Goal: Task Accomplishment & Management: Complete application form

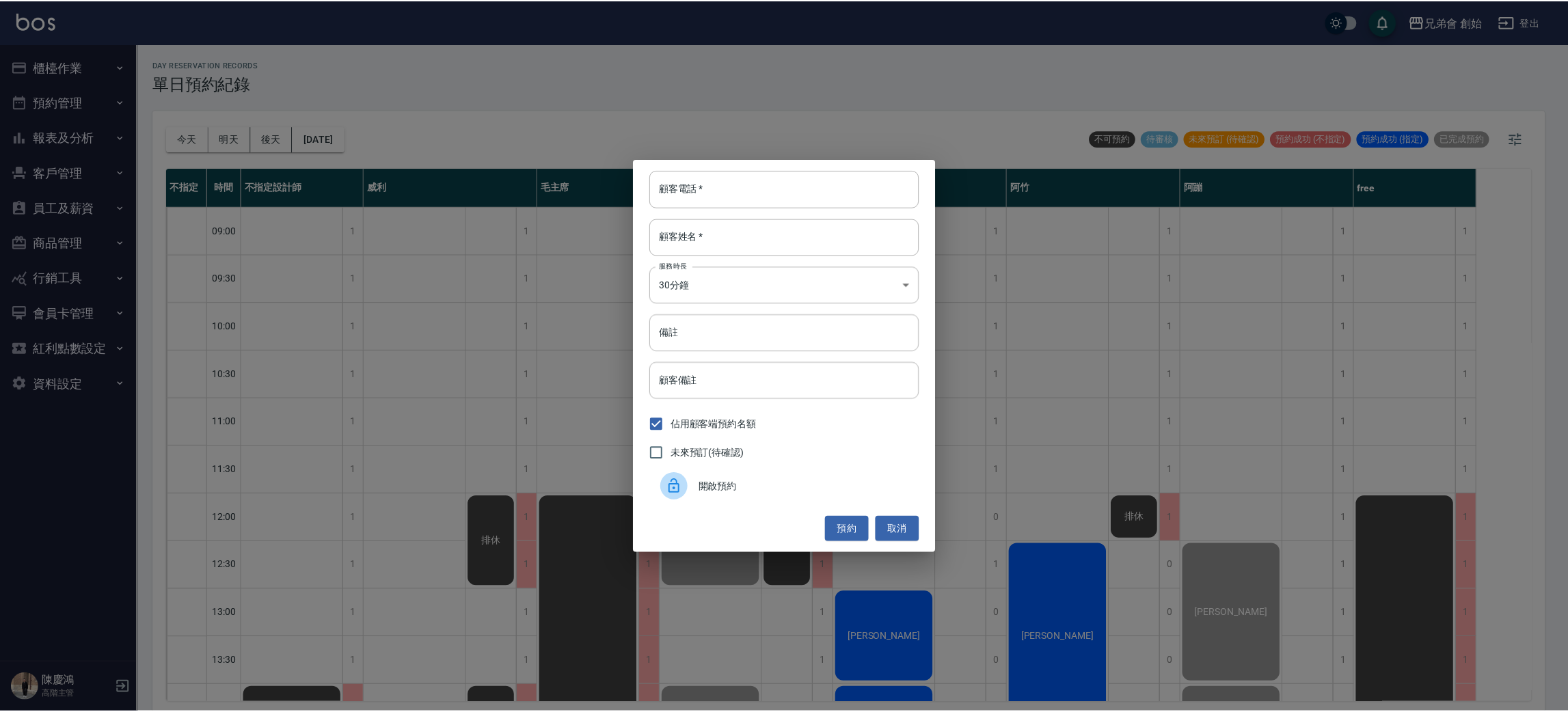
scroll to position [512, 0]
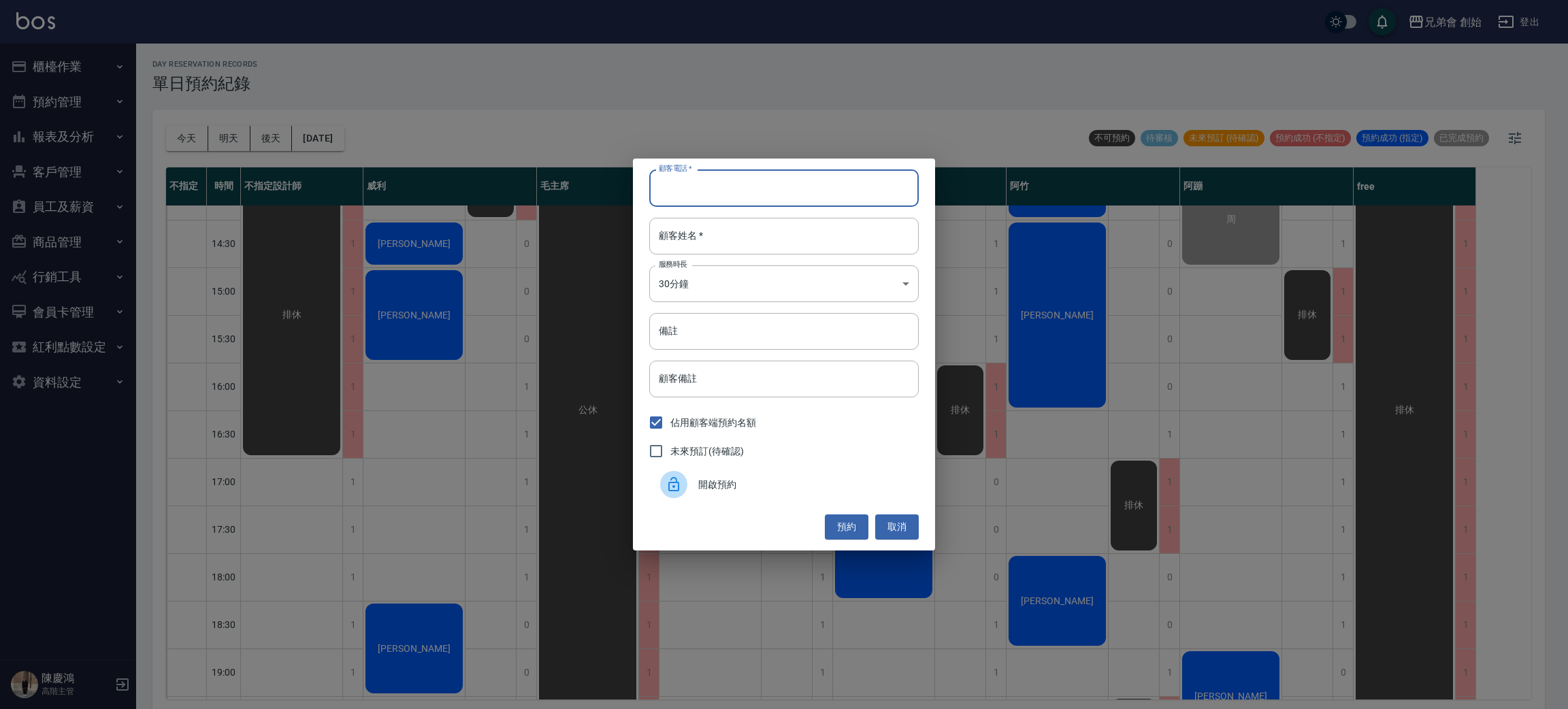
click at [713, 196] on input "顧客電話   *" at bounding box center [784, 188] width 269 height 37
drag, startPoint x: 714, startPoint y: 196, endPoint x: 606, endPoint y: 117, distance: 133.8
click at [606, 117] on div "顧客電話   * 顧客電話   * 顧客姓名   * 顧客姓名   * 服務時長 30分鐘 1 服務時長 備註 備註 顧客備註 顧客備註 佔用顧客端預約名額 …" at bounding box center [784, 354] width 1568 height 709
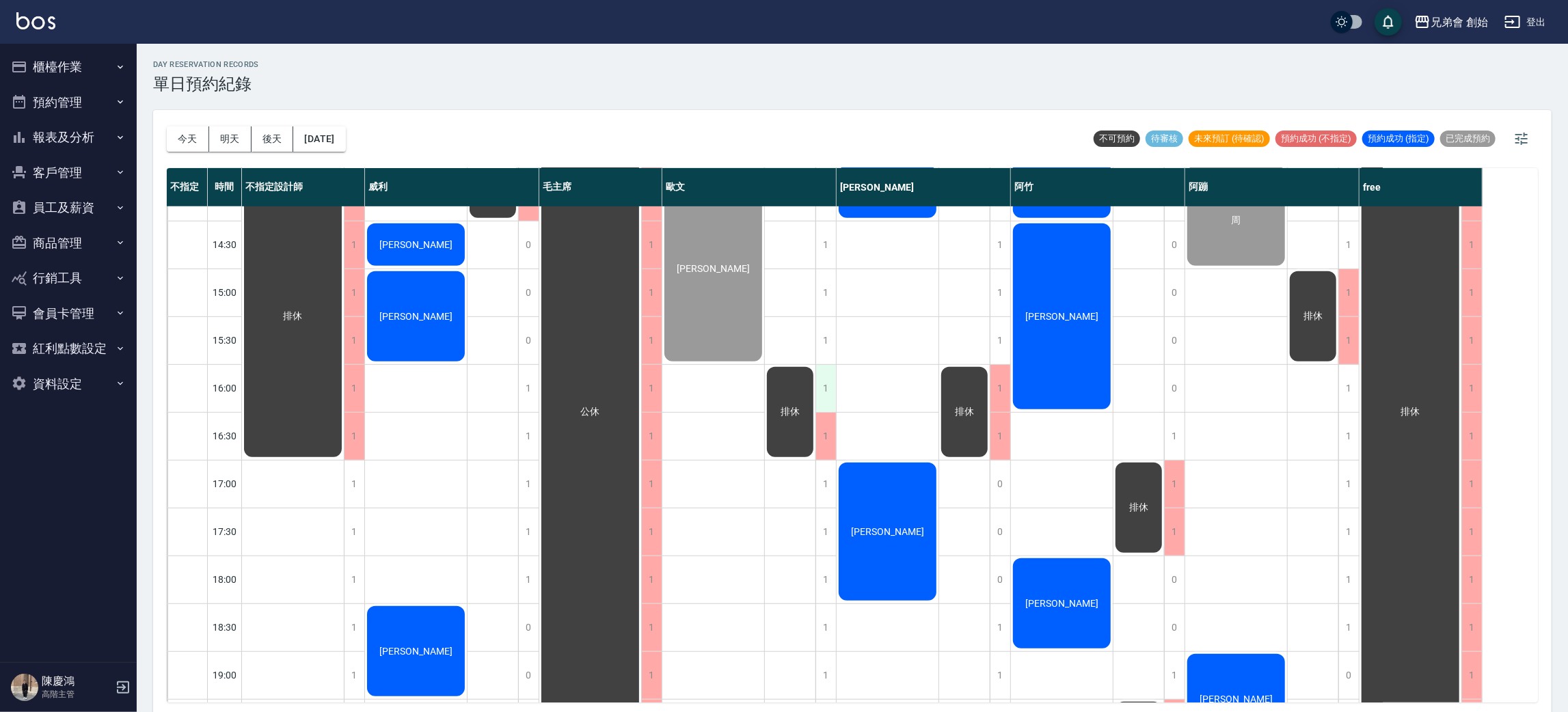
click at [821, 380] on div "1" at bounding box center [825, 388] width 20 height 47
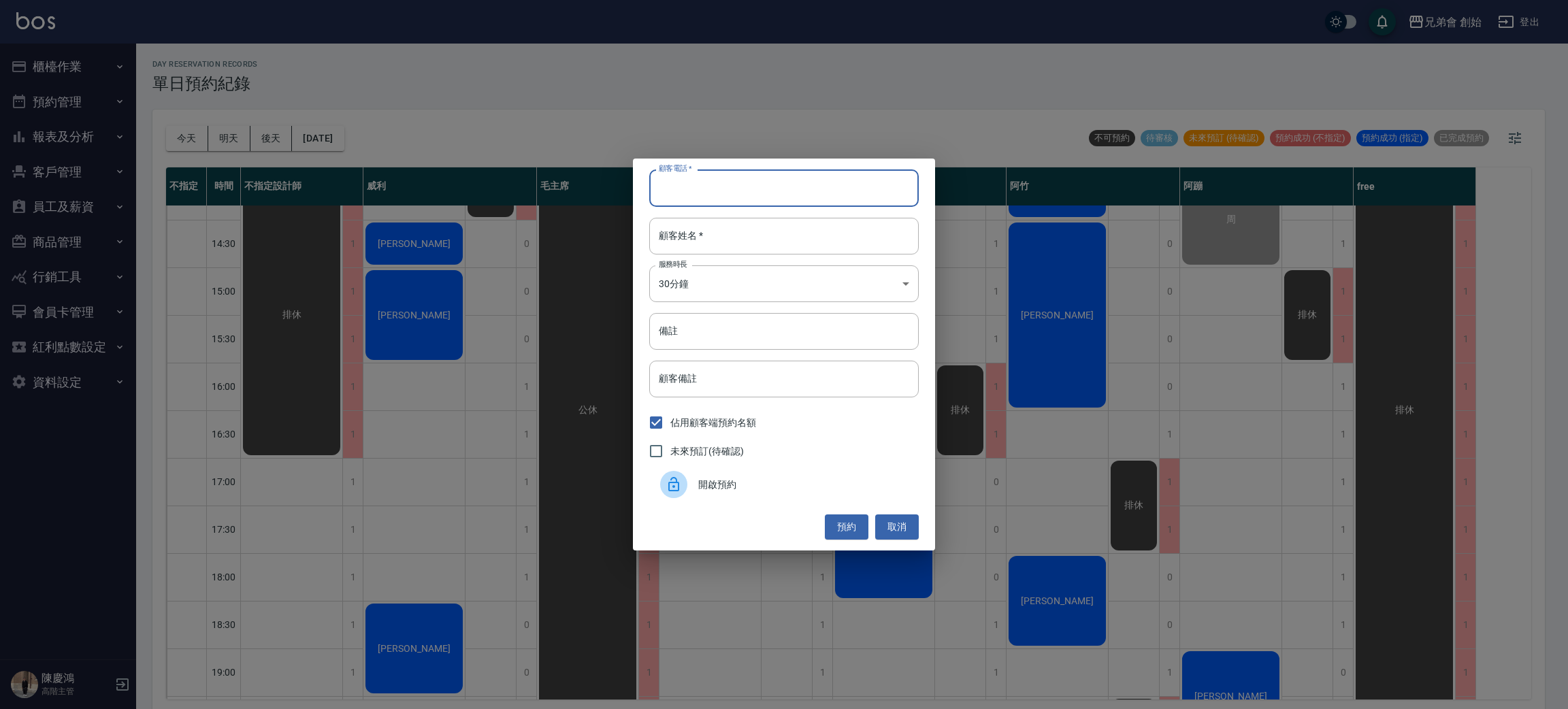
click at [696, 187] on input "顧客電話   *" at bounding box center [784, 188] width 269 height 37
type input "0981566508"
click at [728, 249] on input "顧客姓名   *" at bounding box center [784, 236] width 269 height 37
type input "0"
click at [832, 535] on button "預約" at bounding box center [847, 527] width 44 height 25
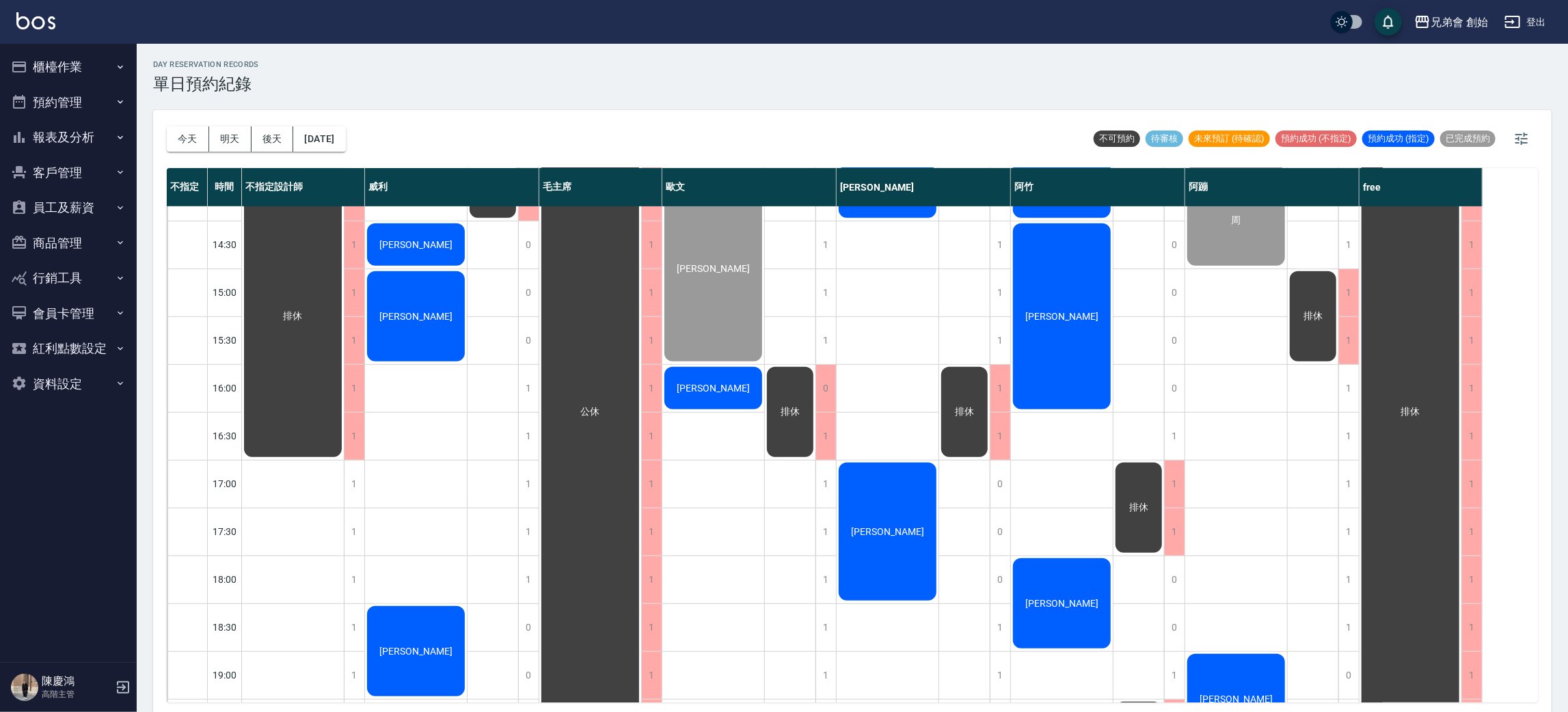
click at [725, 391] on span "[PERSON_NAME]" at bounding box center [713, 387] width 79 height 11
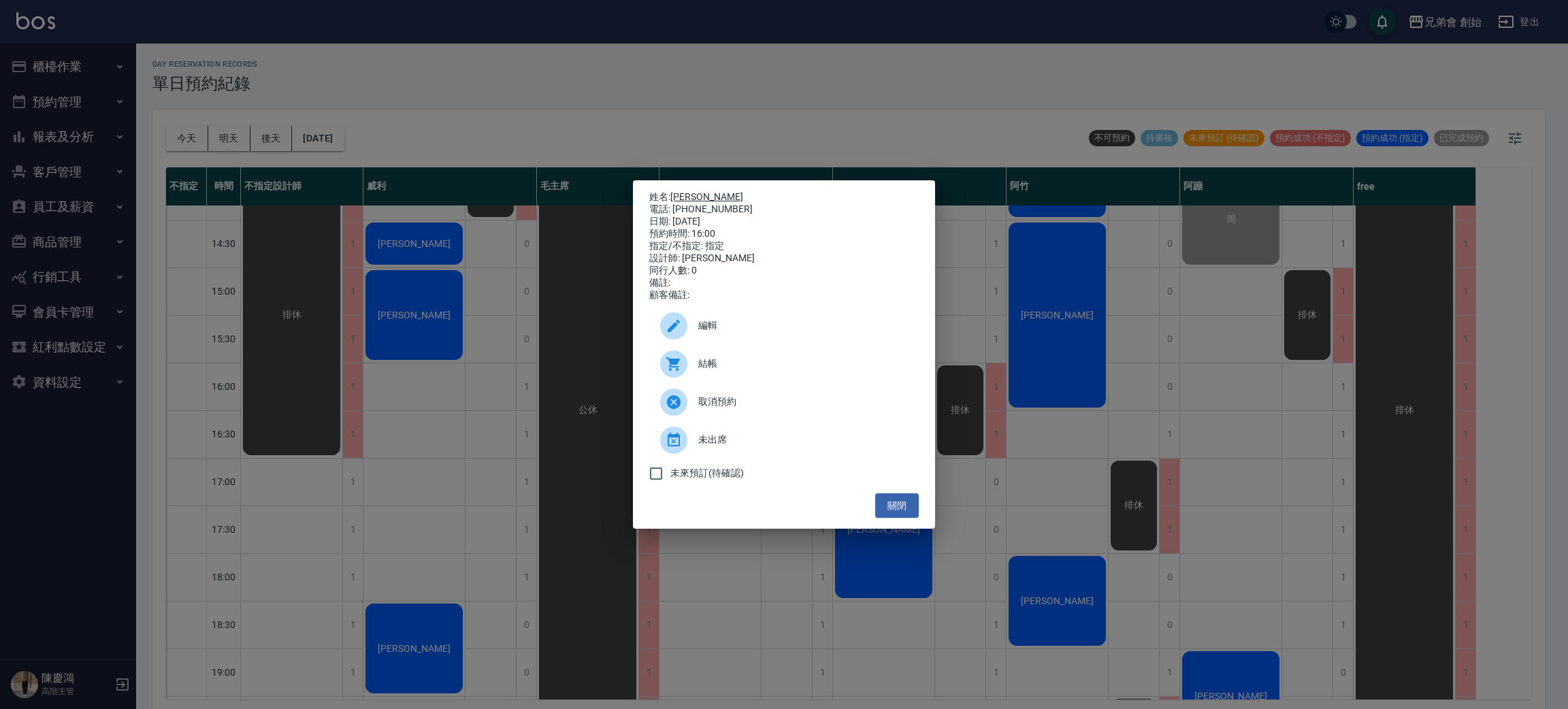
click at [693, 191] on link "[PERSON_NAME]" at bounding box center [707, 196] width 73 height 10
click at [611, 253] on div "姓名: 李育銓 電話: 0981566508 日期: 2025/10/14 預約時間: 16:00 指定/不指定: 指定 設計師: 歐文 同行人數: 0 備註…" at bounding box center [784, 354] width 1568 height 709
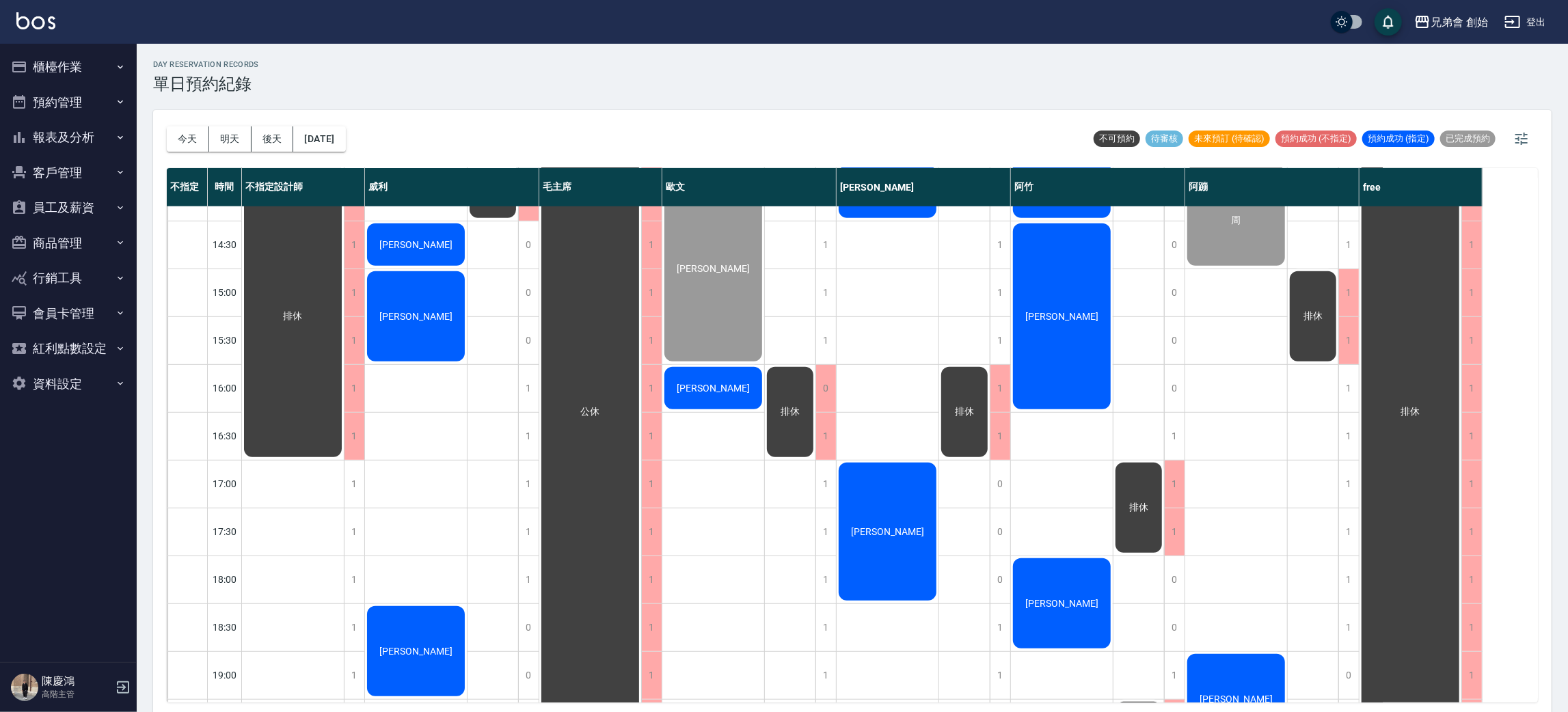
click at [717, 379] on div "李育銓" at bounding box center [713, 388] width 102 height 47
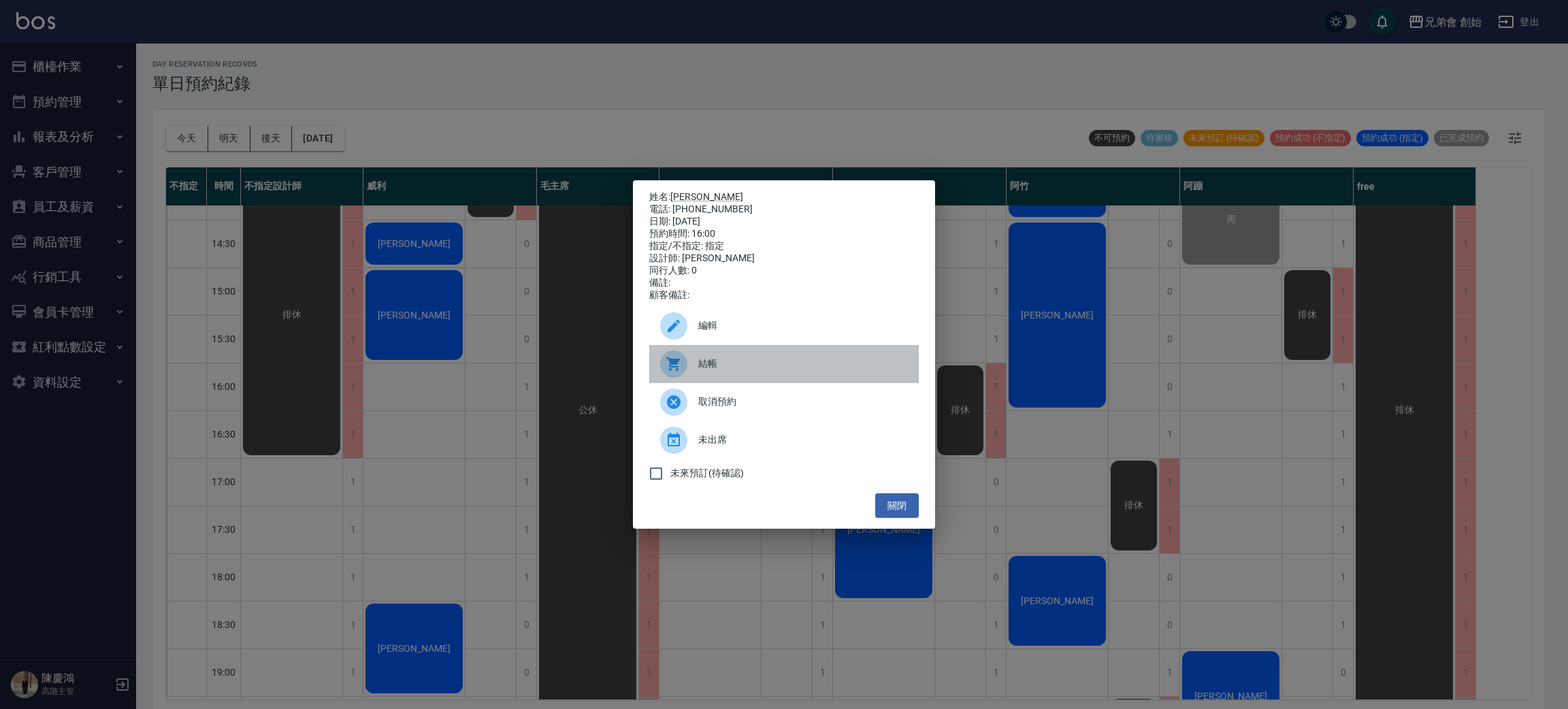
click at [725, 362] on div "結帳" at bounding box center [784, 365] width 269 height 38
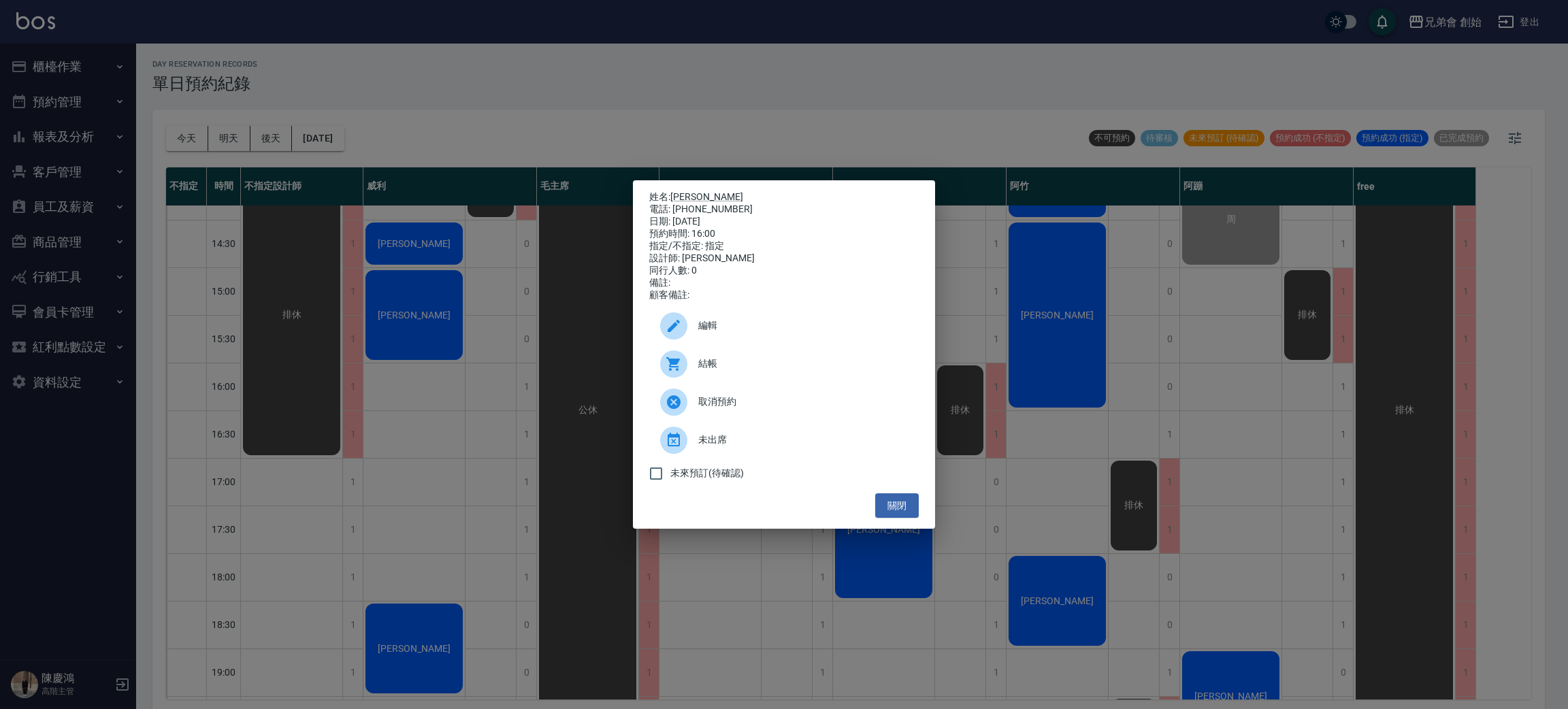
click at [305, 113] on div "姓名: 李育銓 電話: 0981566508 日期: 2025/10/14 預約時間: 16:00 指定/不指定: 指定 設計師: 歐文 同行人數: 0 備註…" at bounding box center [784, 354] width 1568 height 709
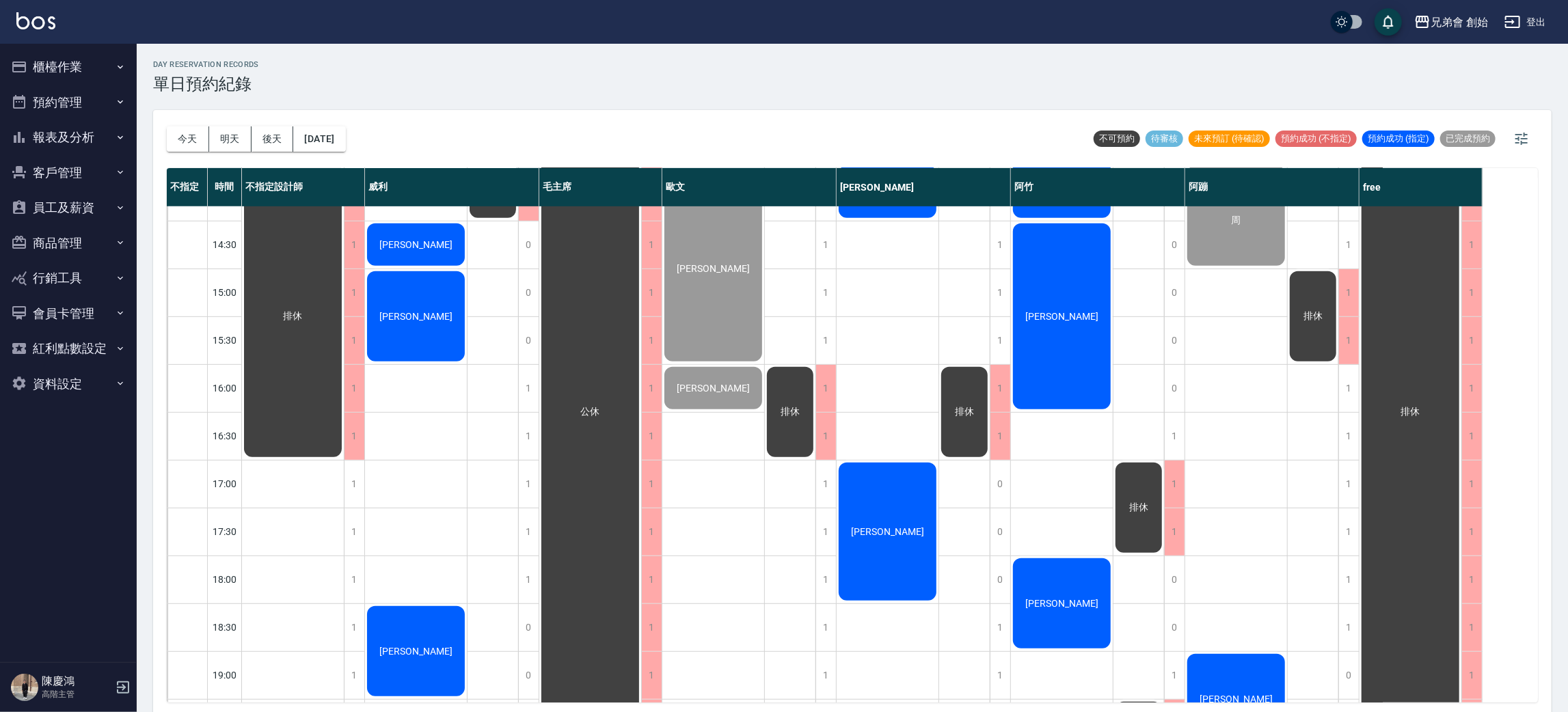
scroll to position [820, 0]
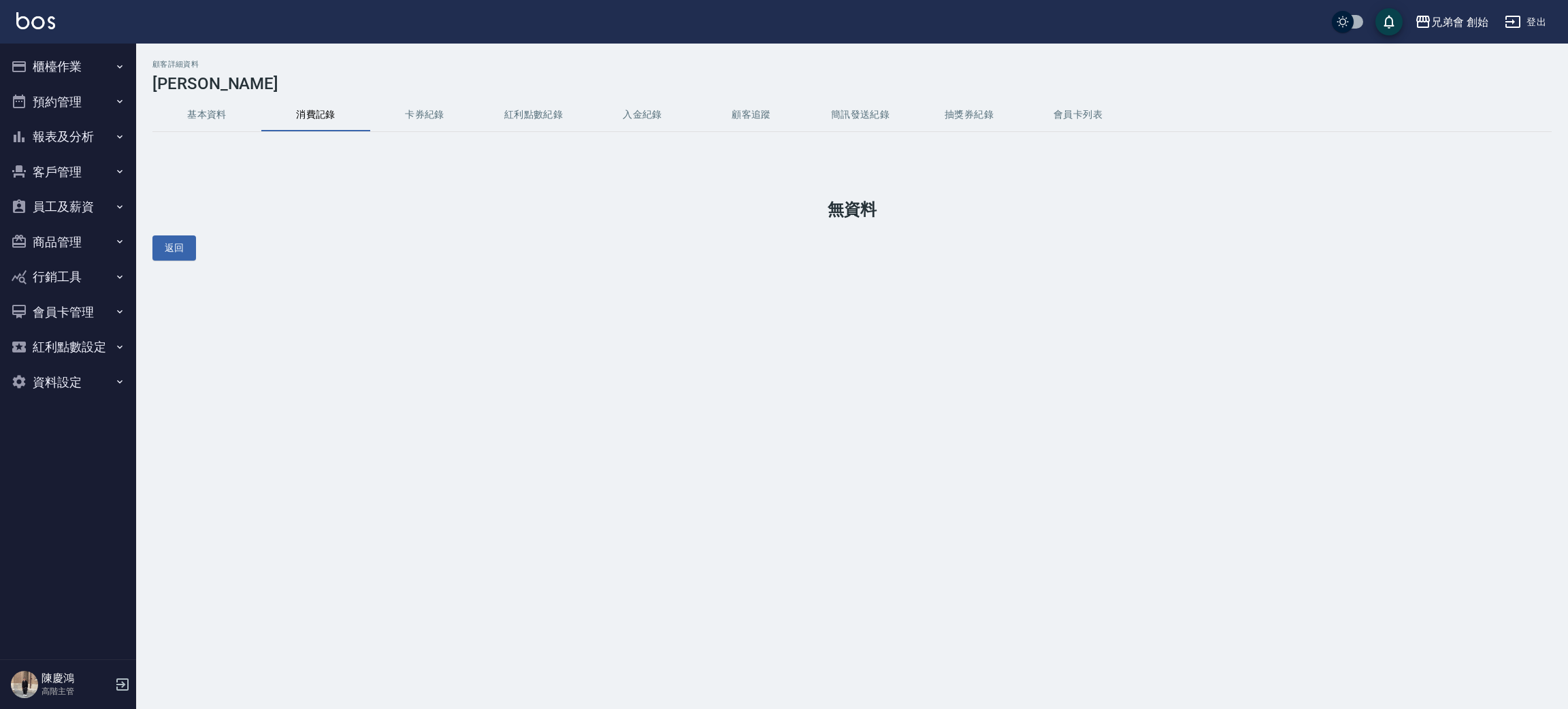
click at [214, 115] on button "基本資料" at bounding box center [207, 115] width 109 height 32
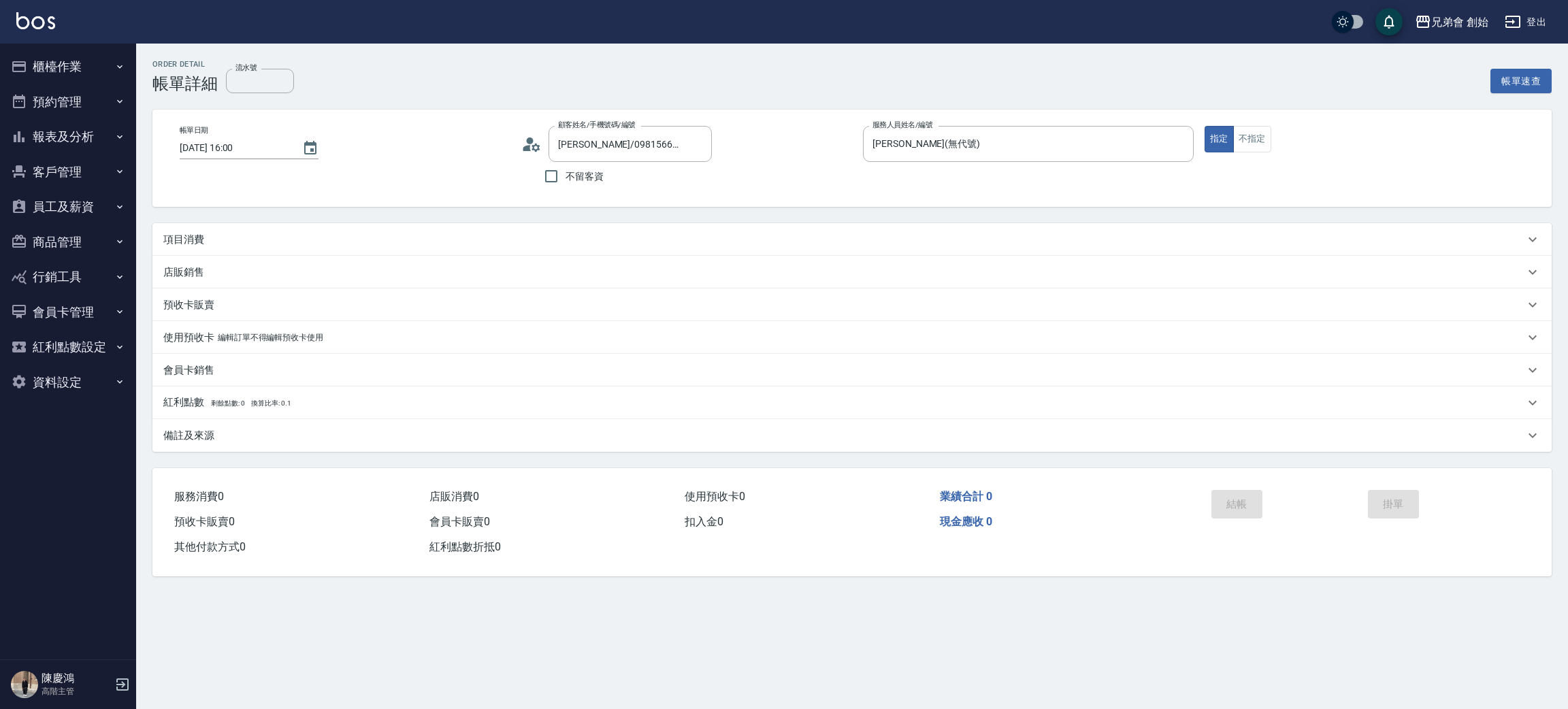
click at [533, 148] on icon at bounding box center [535, 147] width 9 height 9
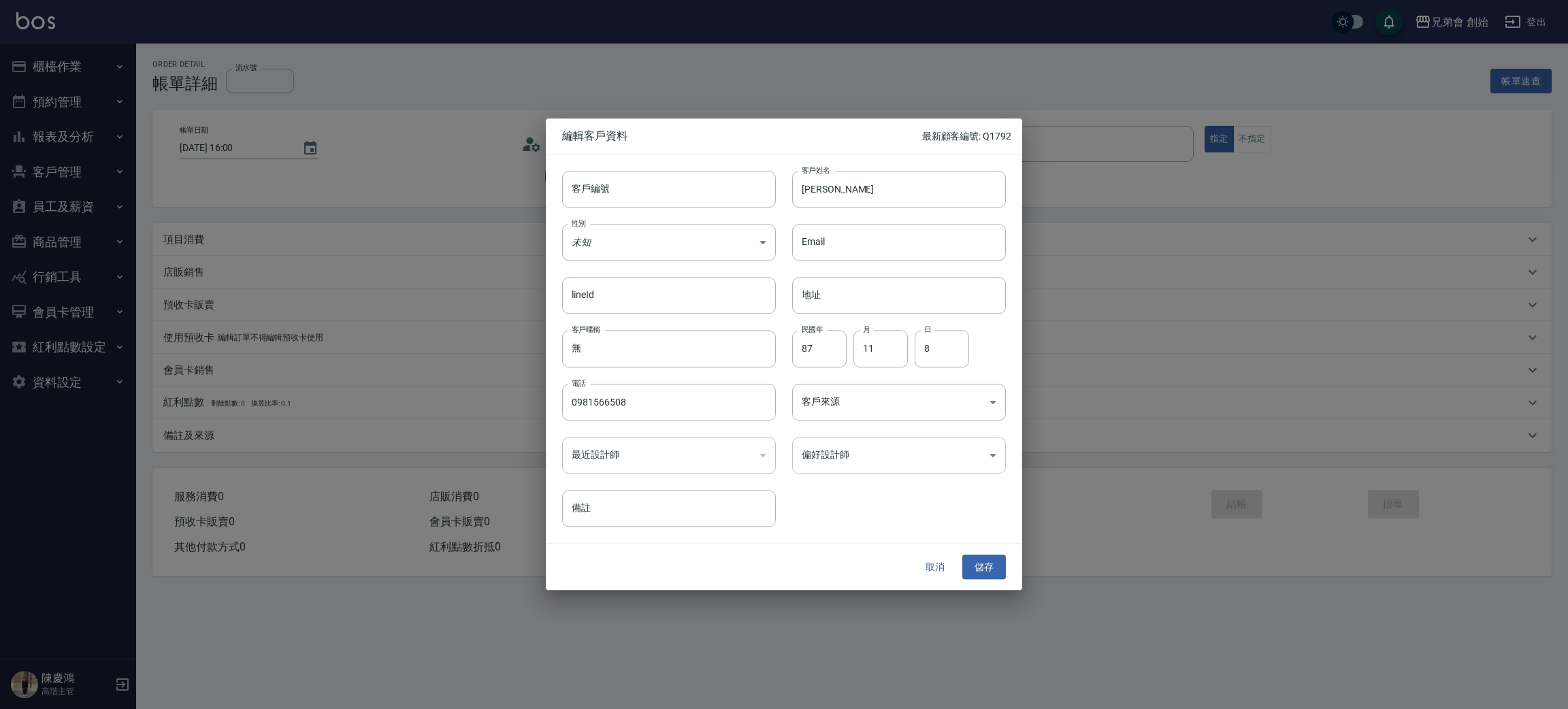
click at [868, 469] on body "兄弟會 創始 登出 櫃檯作業 打帳單 帳單列表 掛單列表 座位開單 營業儀表板 現金收支登錄 高階收支登錄 材料自購登錄 每日結帳 排班表 現場電腦打卡 掃碼…" at bounding box center [784, 354] width 1568 height 709
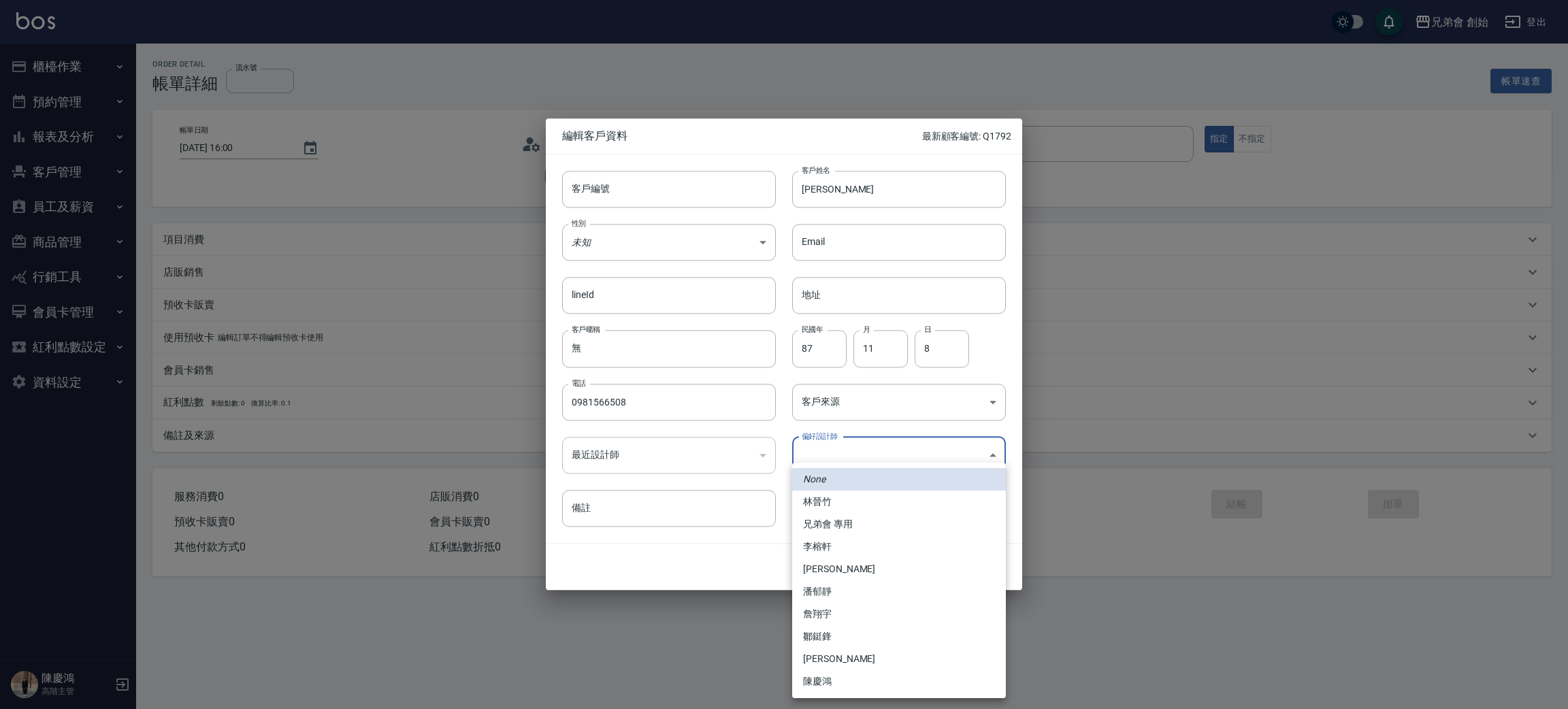
click at [863, 550] on li "李榕軒" at bounding box center [899, 547] width 214 height 23
type input "1456ae5b-d9bb-440a-9f01-028db65cd7e3"
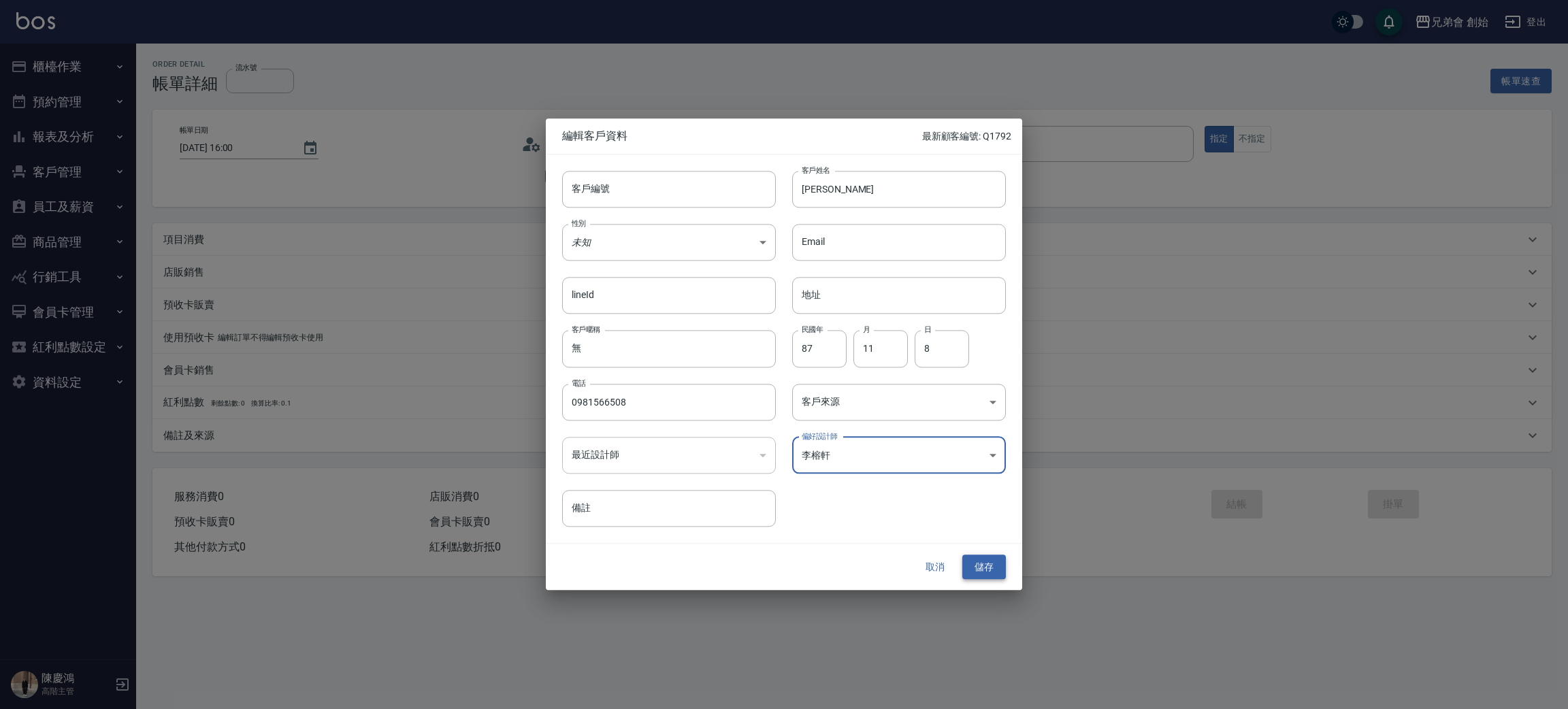
click at [987, 575] on button "儲存" at bounding box center [985, 567] width 44 height 25
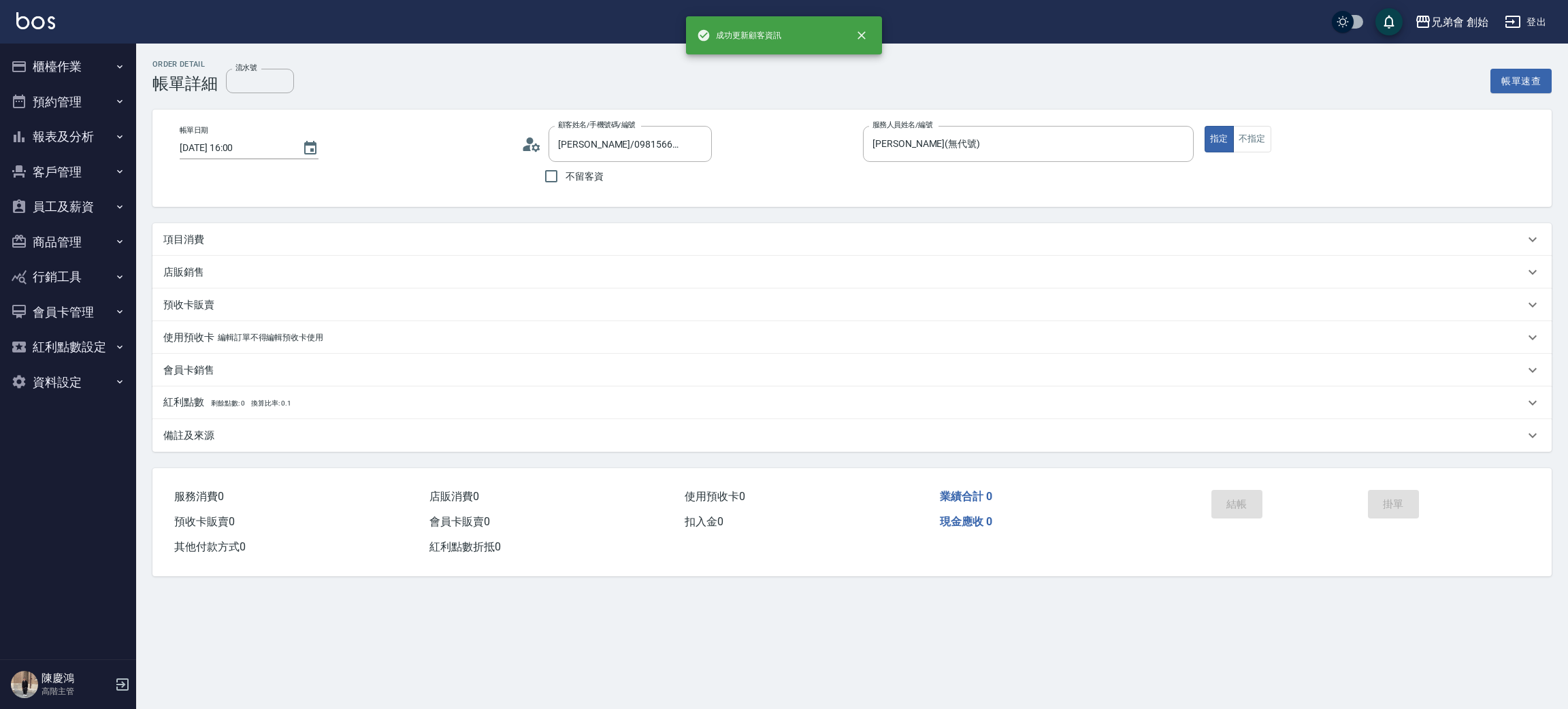
type input "李育銓/0981566508/"
click at [222, 233] on div "項目消費" at bounding box center [844, 240] width 1362 height 14
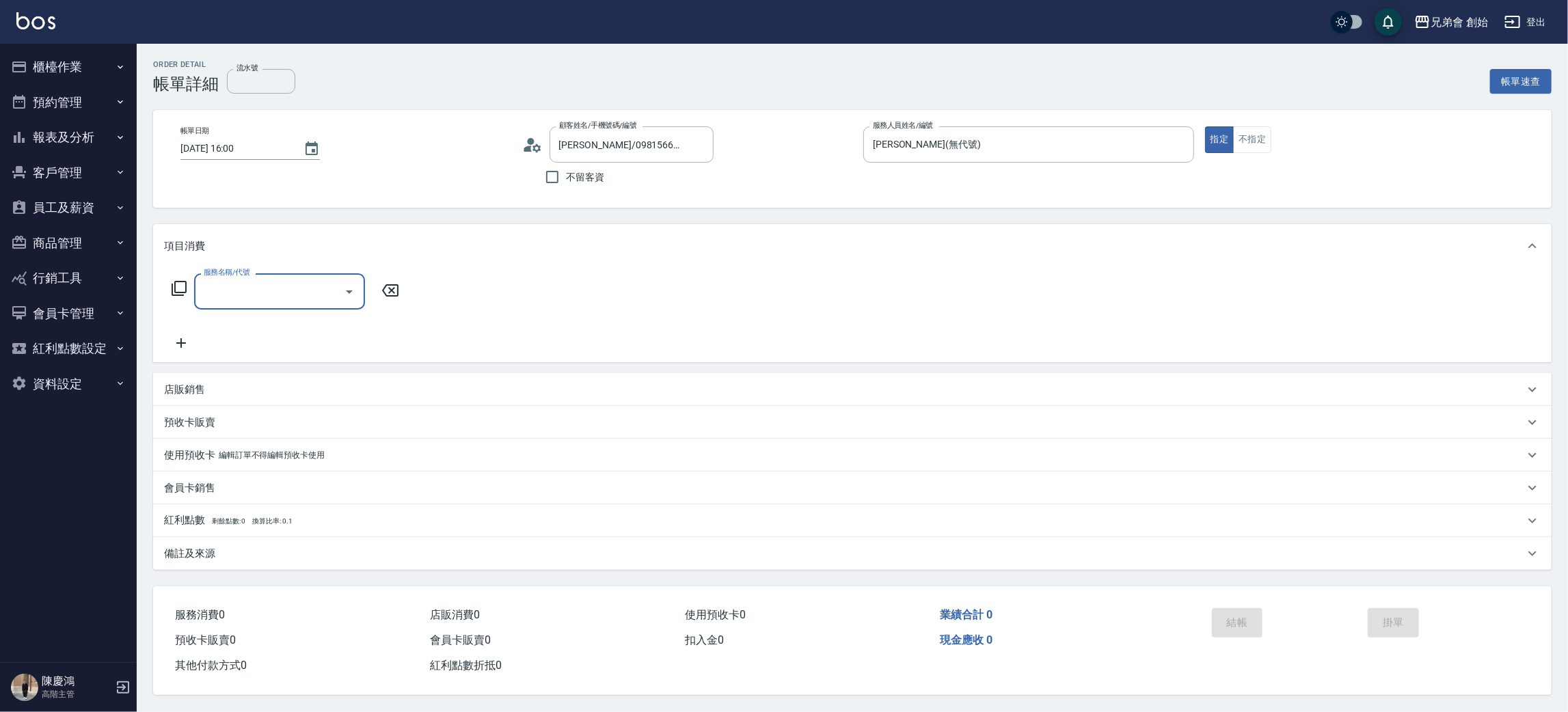
click at [274, 287] on input "服務名稱/代號" at bounding box center [269, 291] width 138 height 24
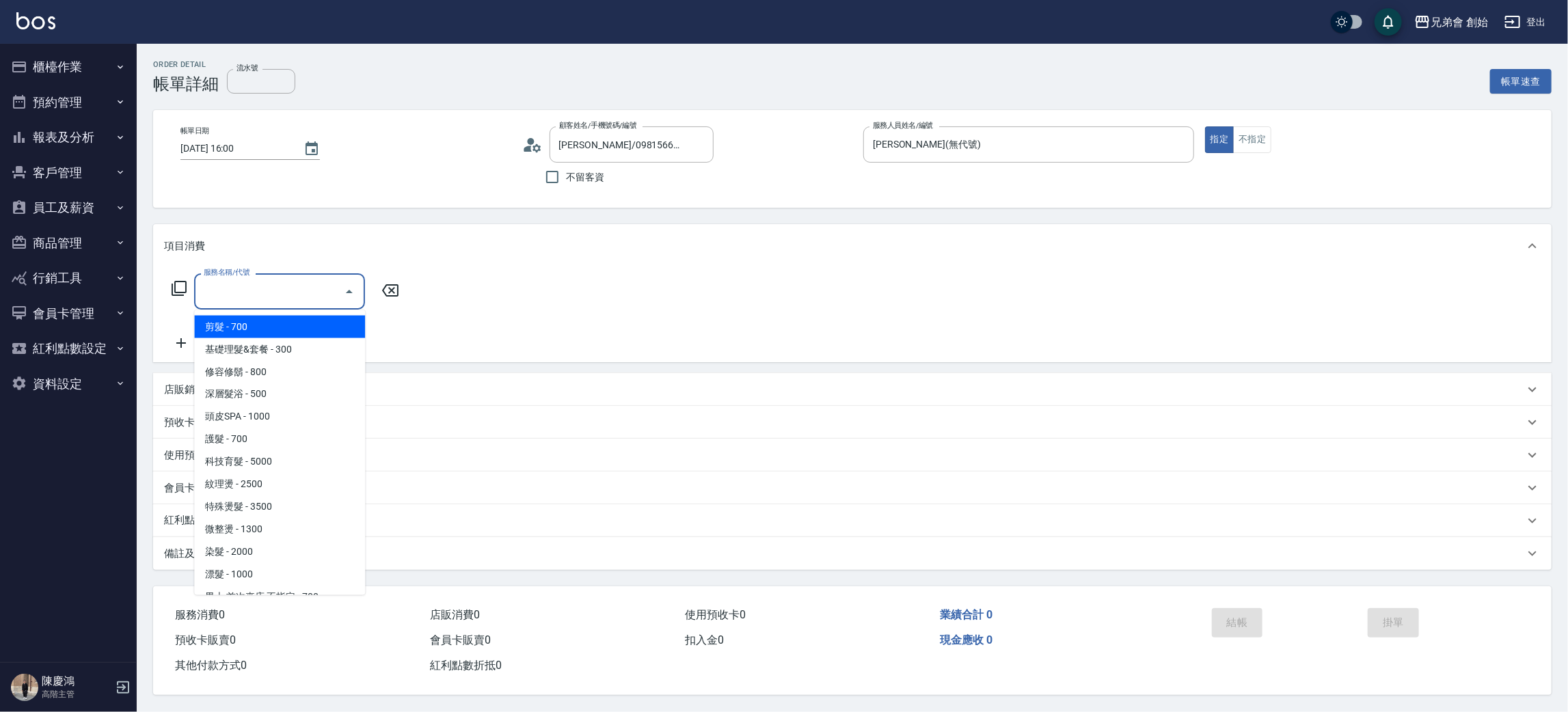
click at [278, 323] on span "剪髮 - 700" at bounding box center [280, 328] width 171 height 23
type input "剪髮(A01)"
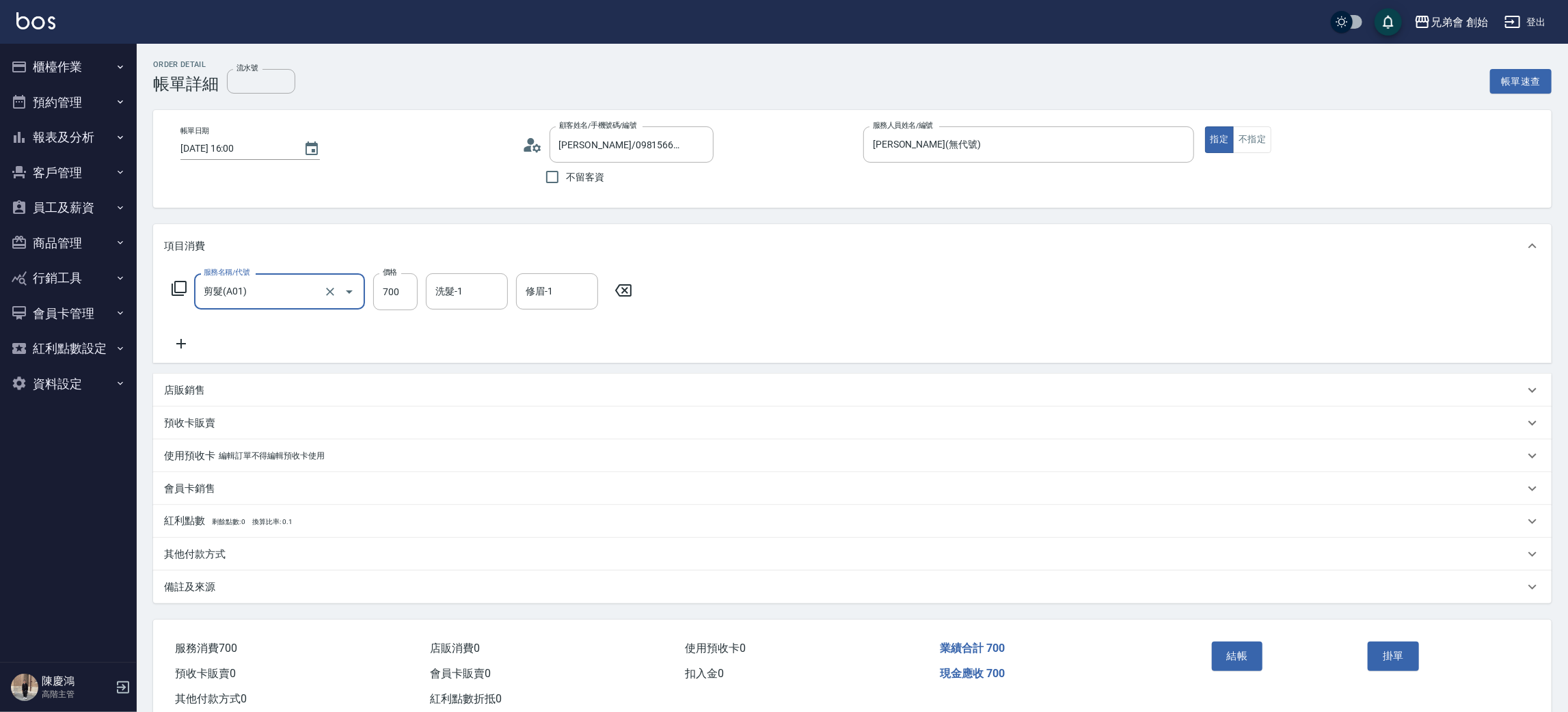
click at [192, 344] on icon at bounding box center [181, 343] width 35 height 16
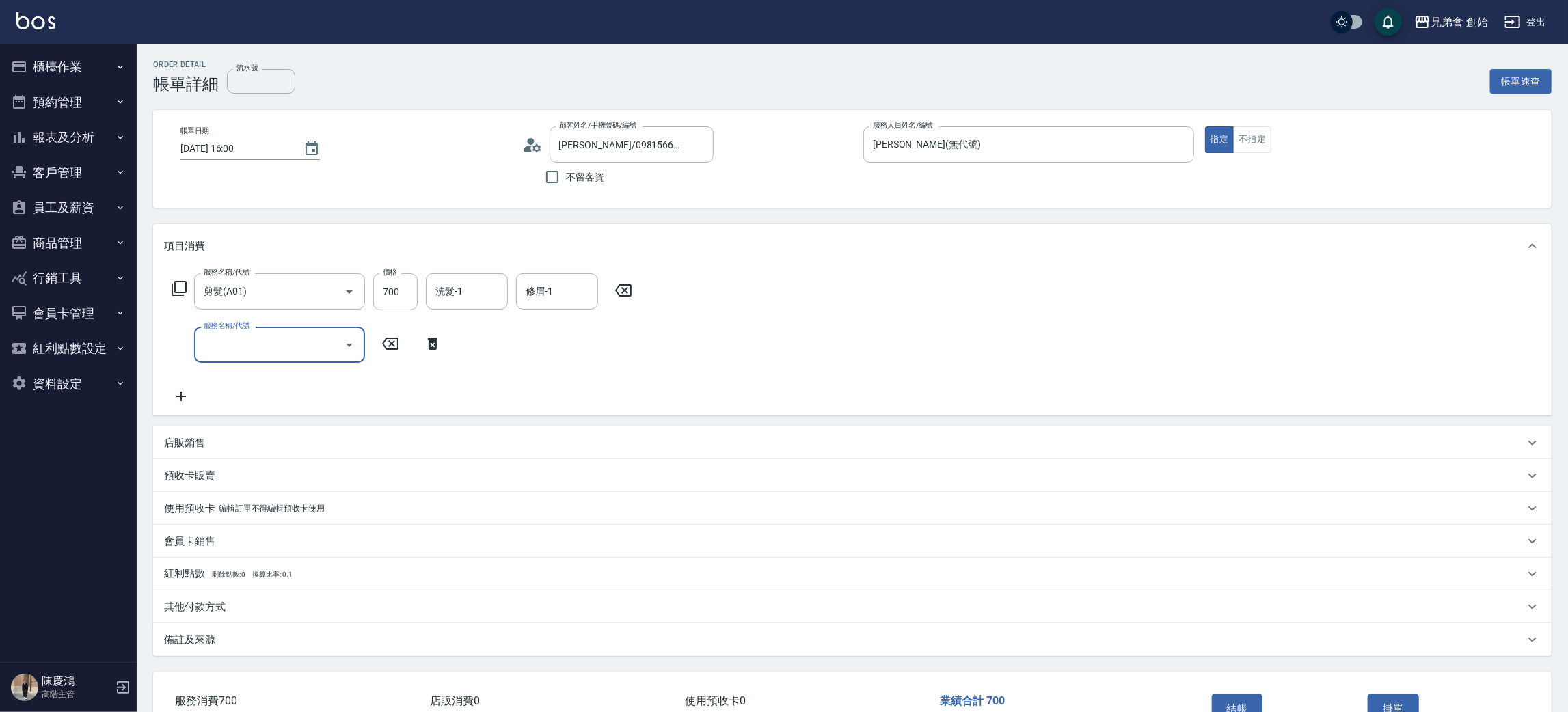
click at [269, 344] on input "服務名稱/代號" at bounding box center [269, 344] width 138 height 24
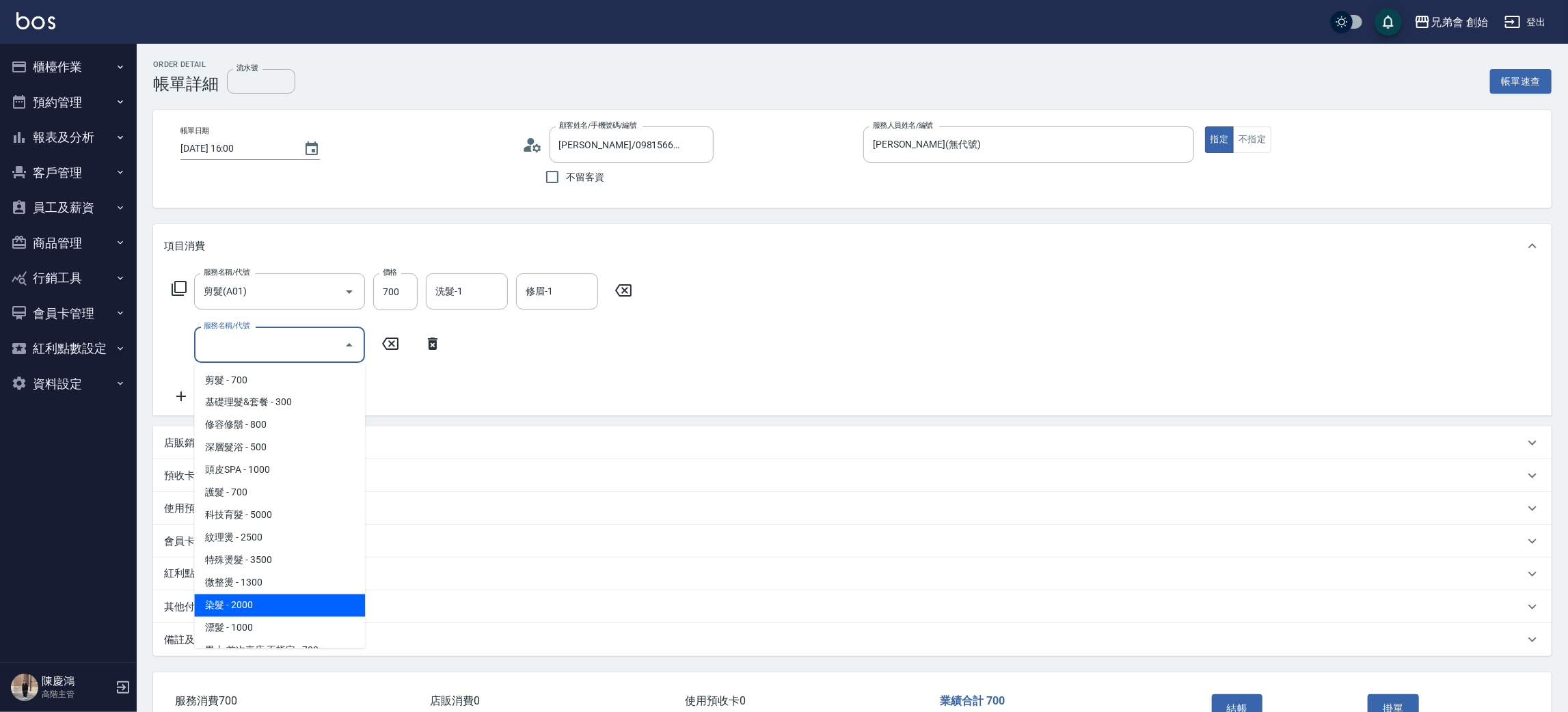
click at [271, 602] on span "染髮 - 2000" at bounding box center [280, 607] width 171 height 23
type input "染髮 (E01)"
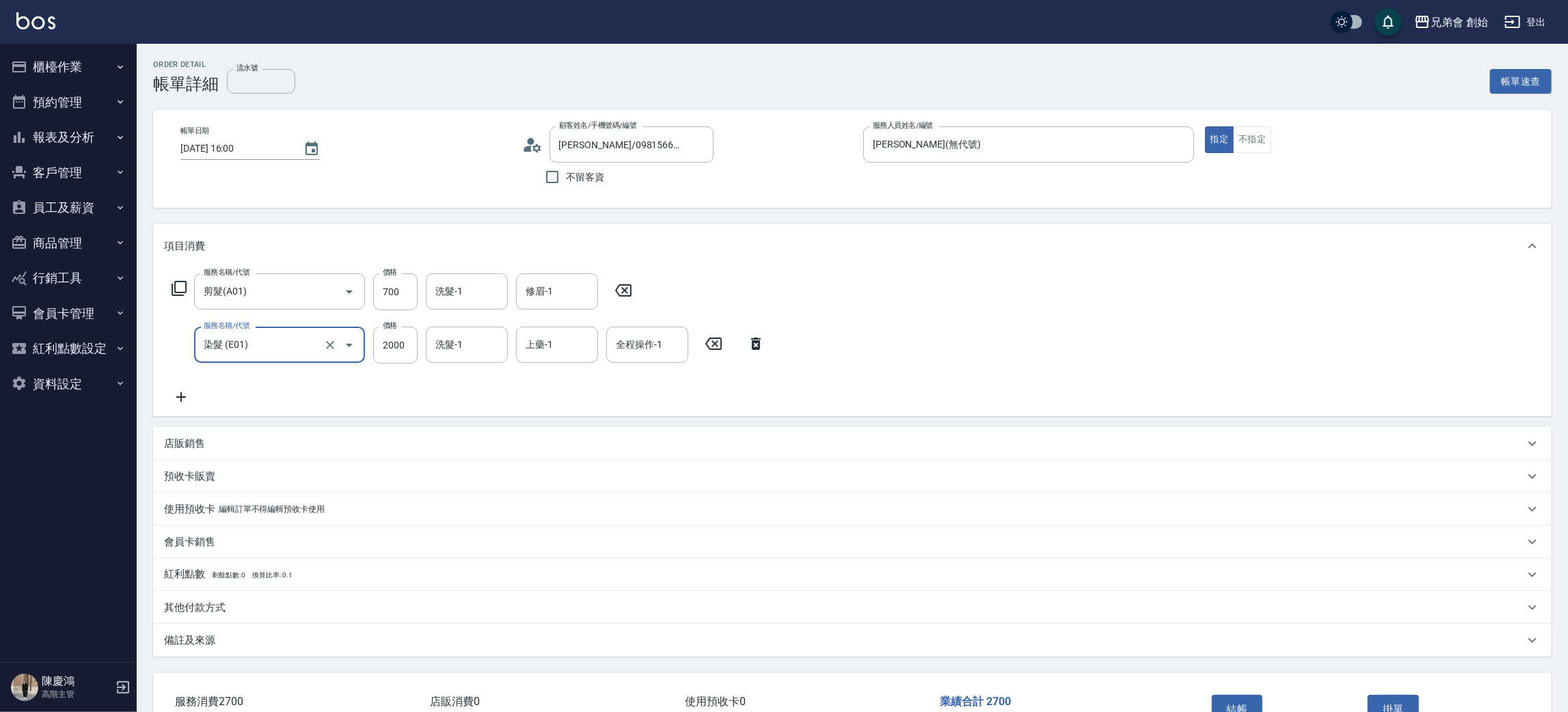
scroll to position [89, 0]
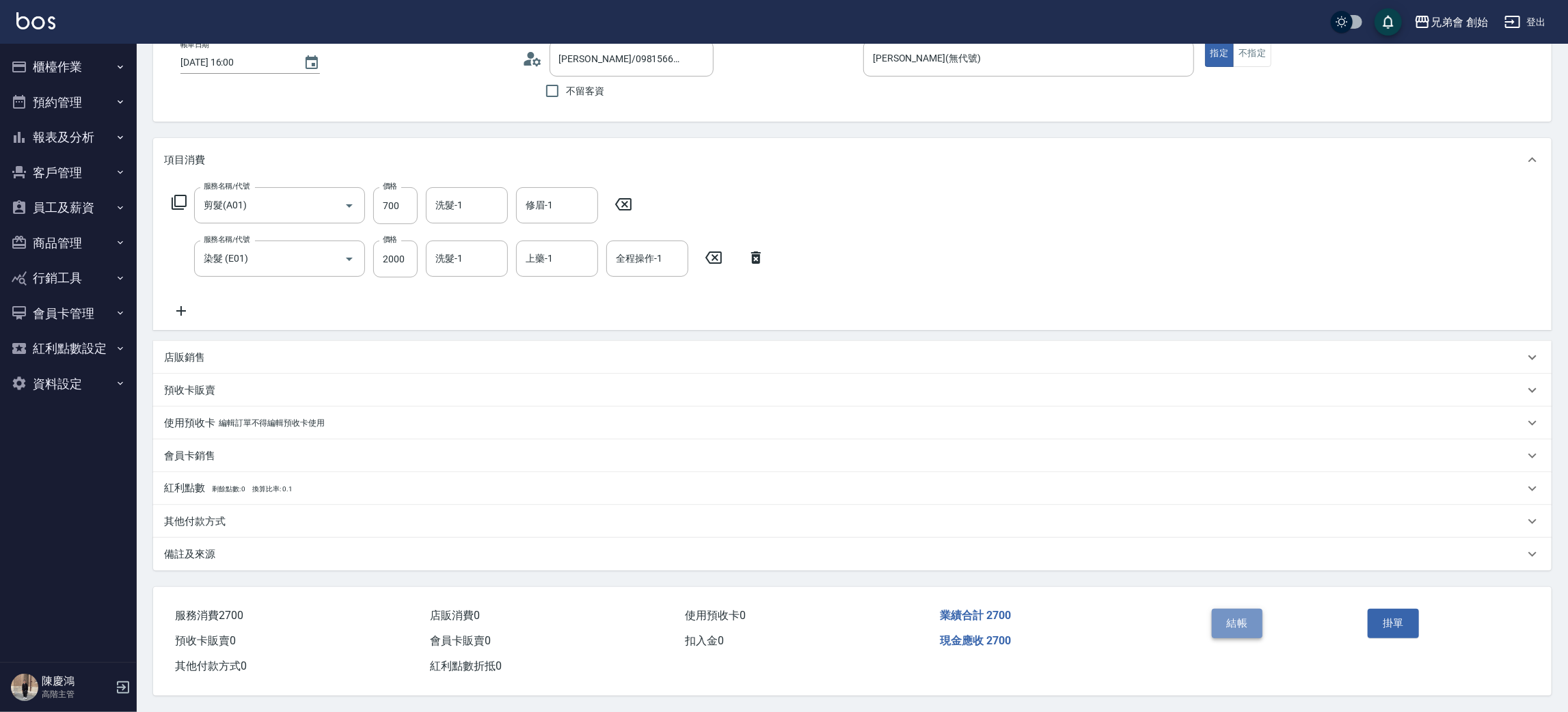
click at [1238, 619] on button "結帳" at bounding box center [1237, 624] width 51 height 29
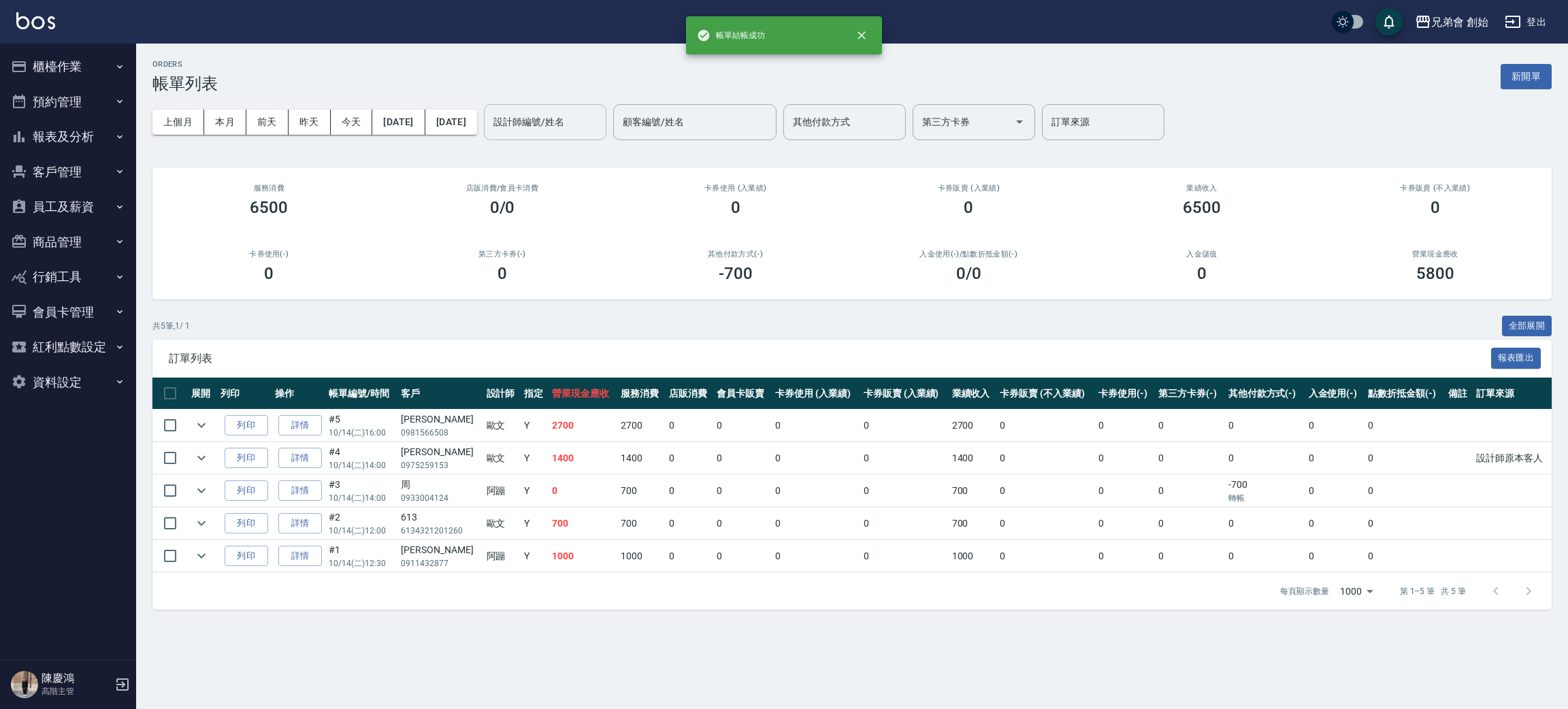
click at [600, 122] on input "設計師編號/姓名" at bounding box center [546, 122] width 111 height 24
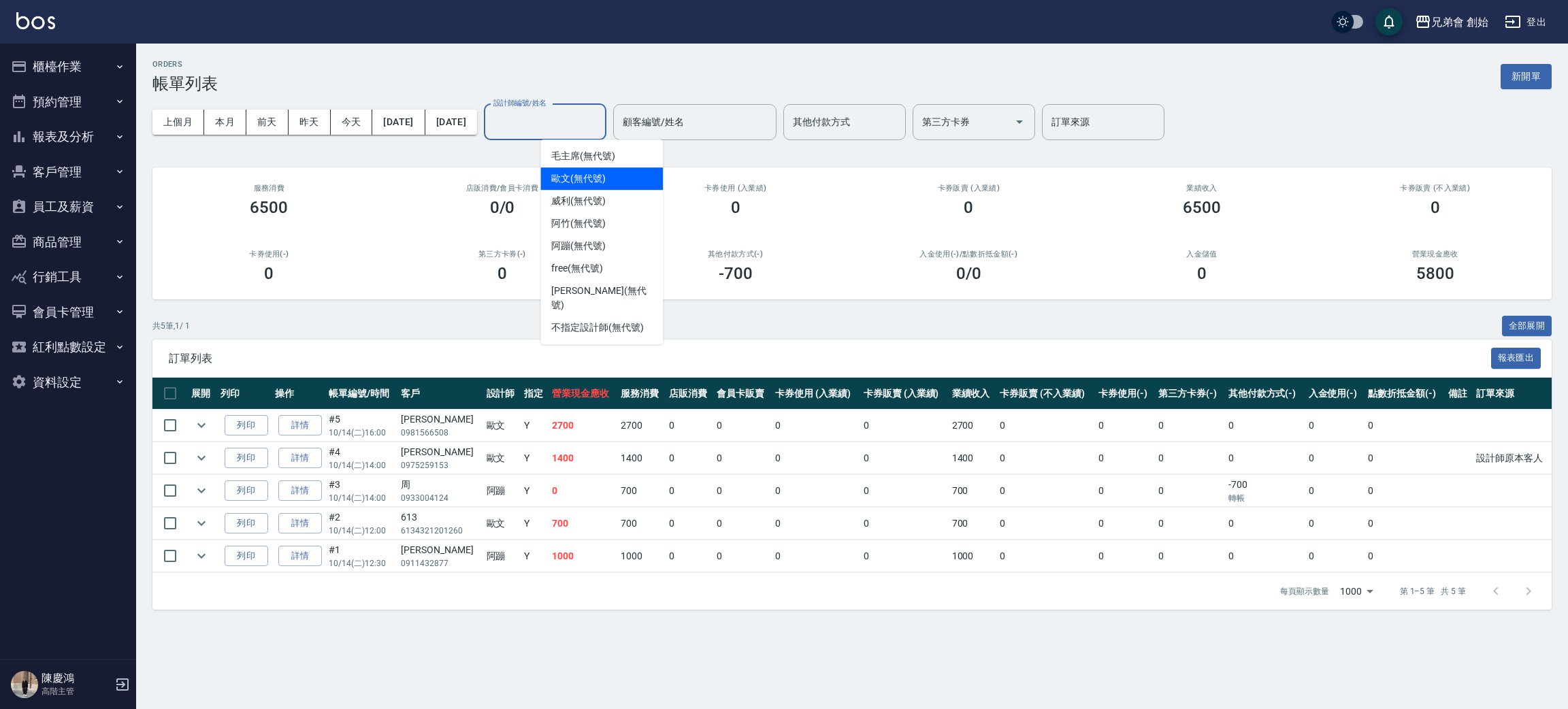
click at [611, 171] on div "歐文 (無代號)" at bounding box center [601, 178] width 122 height 23
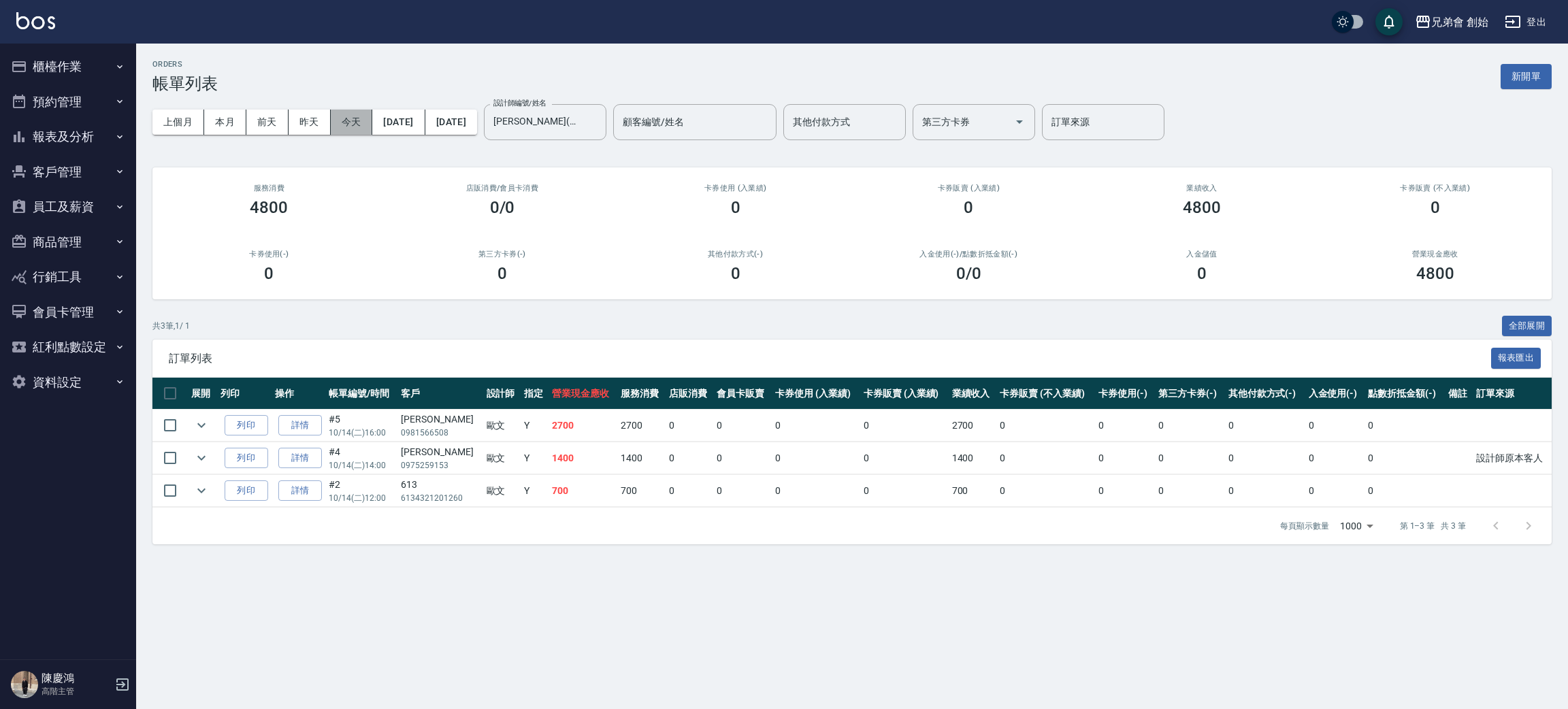
click at [368, 117] on button "今天" at bounding box center [352, 122] width 42 height 25
click at [230, 129] on button "本月" at bounding box center [225, 122] width 42 height 25
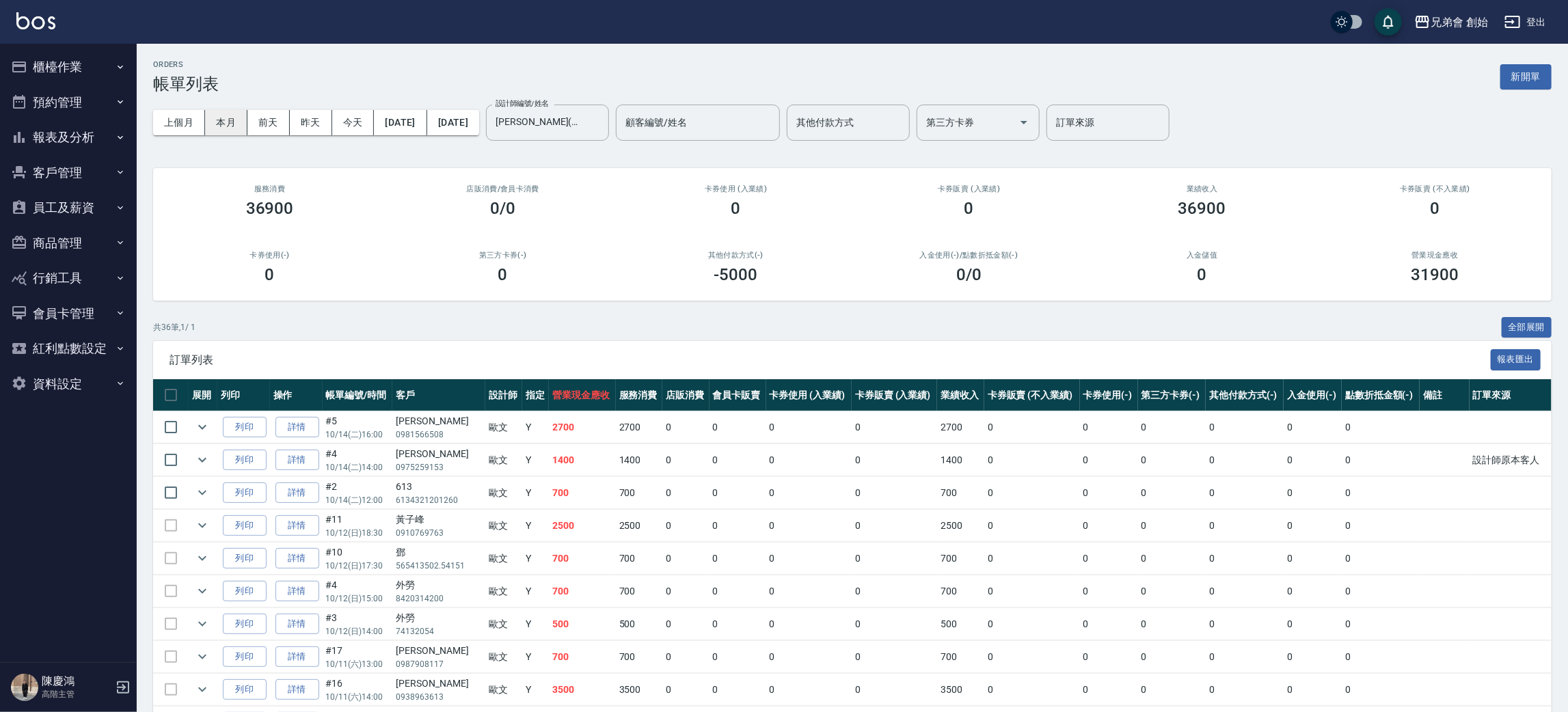
click at [231, 129] on button "本月" at bounding box center [226, 123] width 42 height 25
click at [580, 113] on input "歐文(無代號)" at bounding box center [538, 123] width 90 height 24
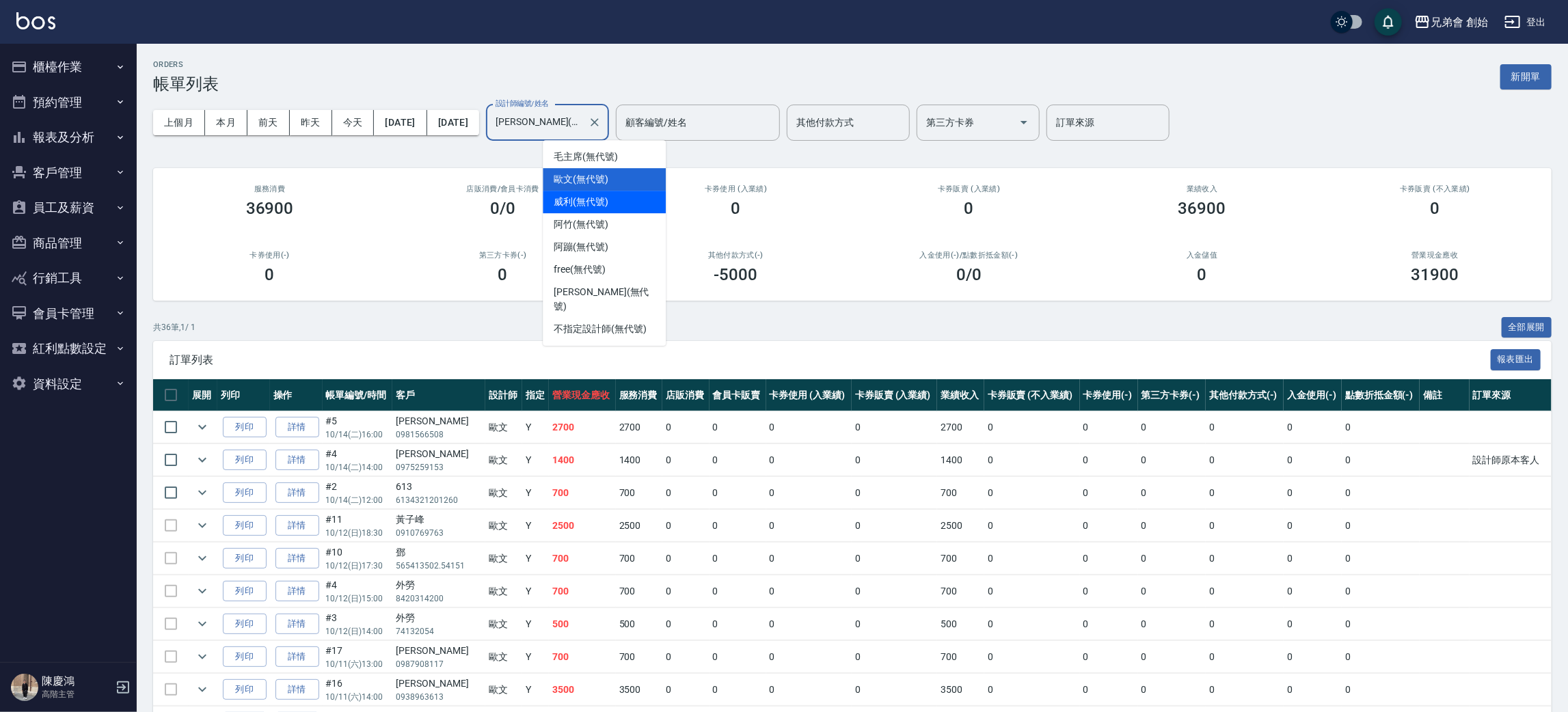
click at [605, 201] on span "威利 (無代號)" at bounding box center [581, 201] width 55 height 14
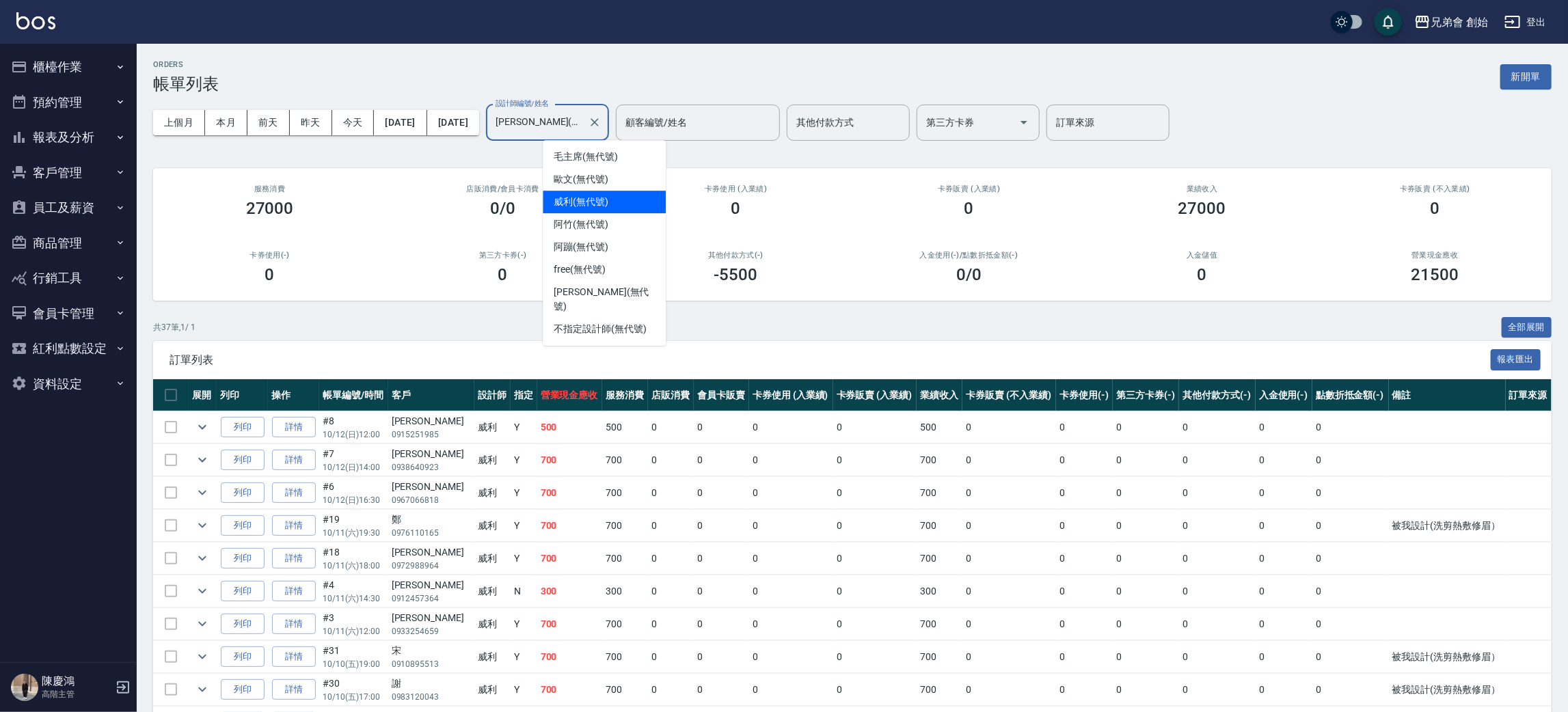
click at [583, 115] on input "威利(無代號)" at bounding box center [538, 123] width 90 height 24
click at [602, 182] on span "歐文 (無代號)" at bounding box center [581, 179] width 55 height 14
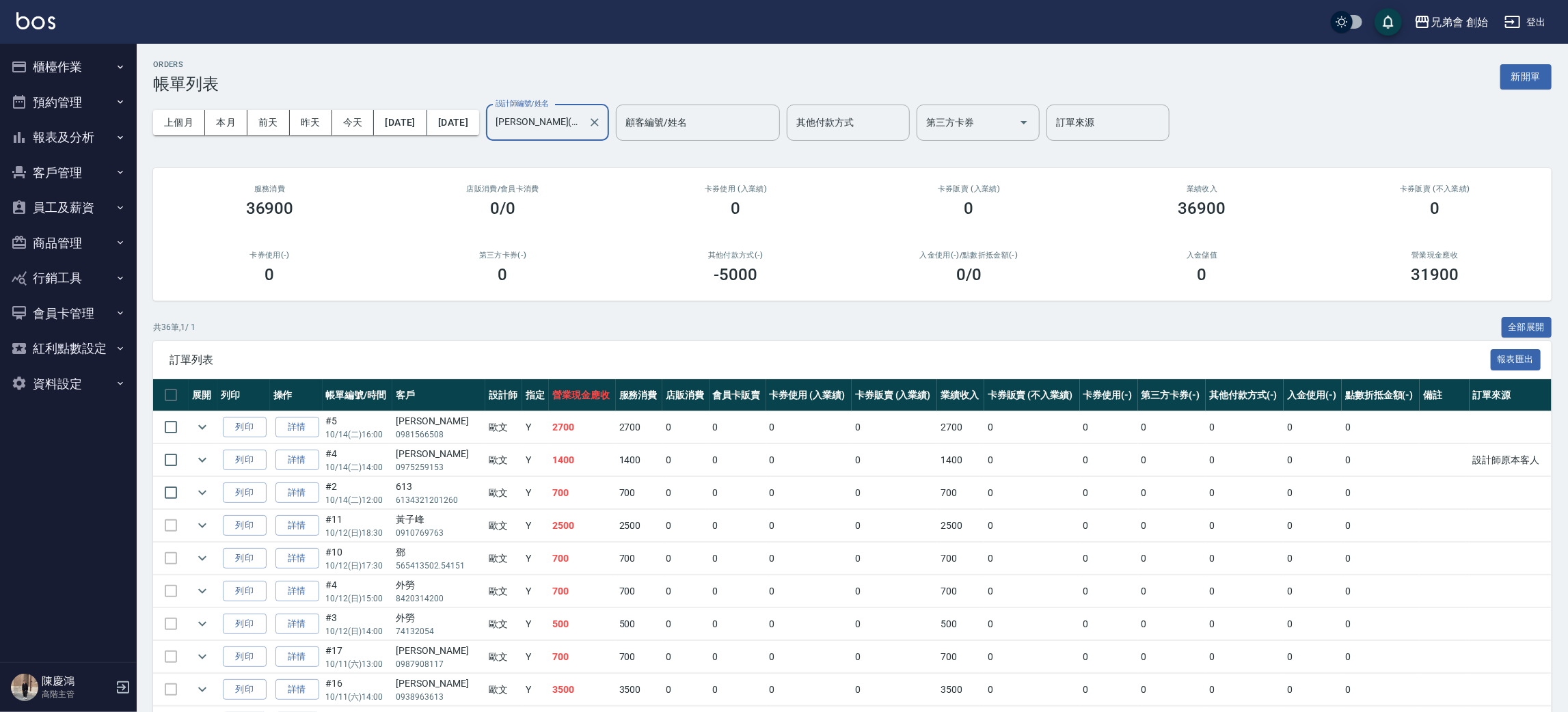
click at [583, 123] on input "歐文(無代號)" at bounding box center [538, 123] width 90 height 24
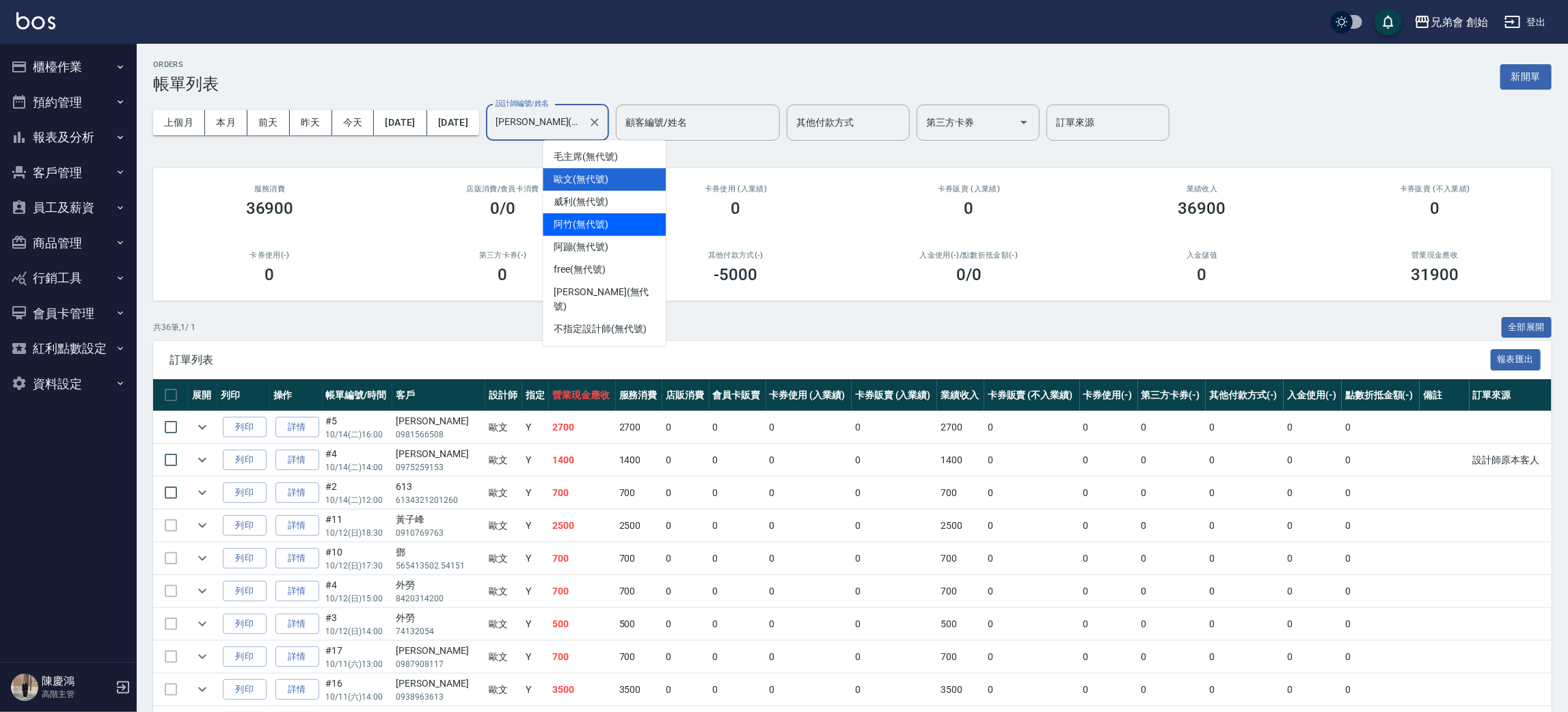
click at [614, 223] on div "阿竹 (無代號)" at bounding box center [604, 225] width 123 height 23
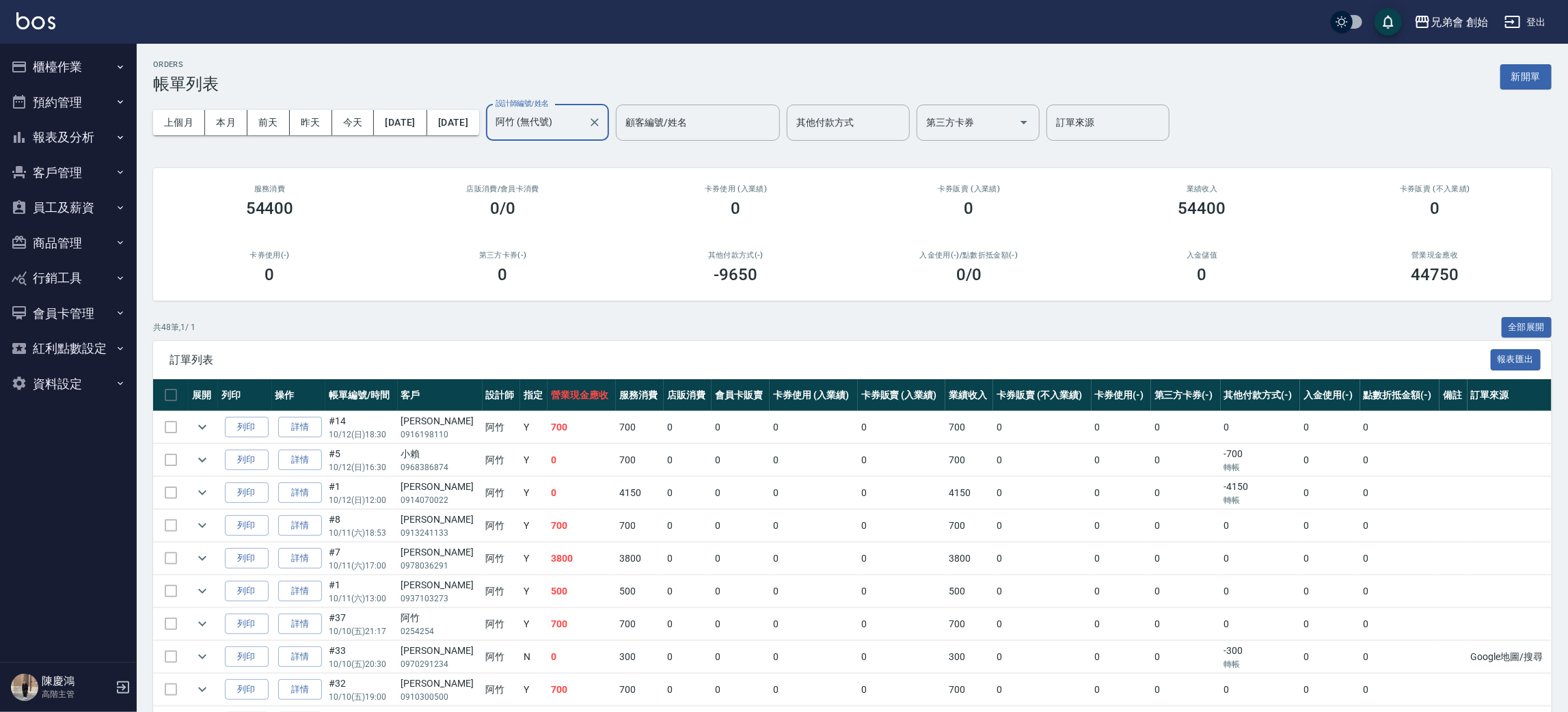
click at [583, 123] on input "阿竹 (無代號)" at bounding box center [538, 123] width 90 height 24
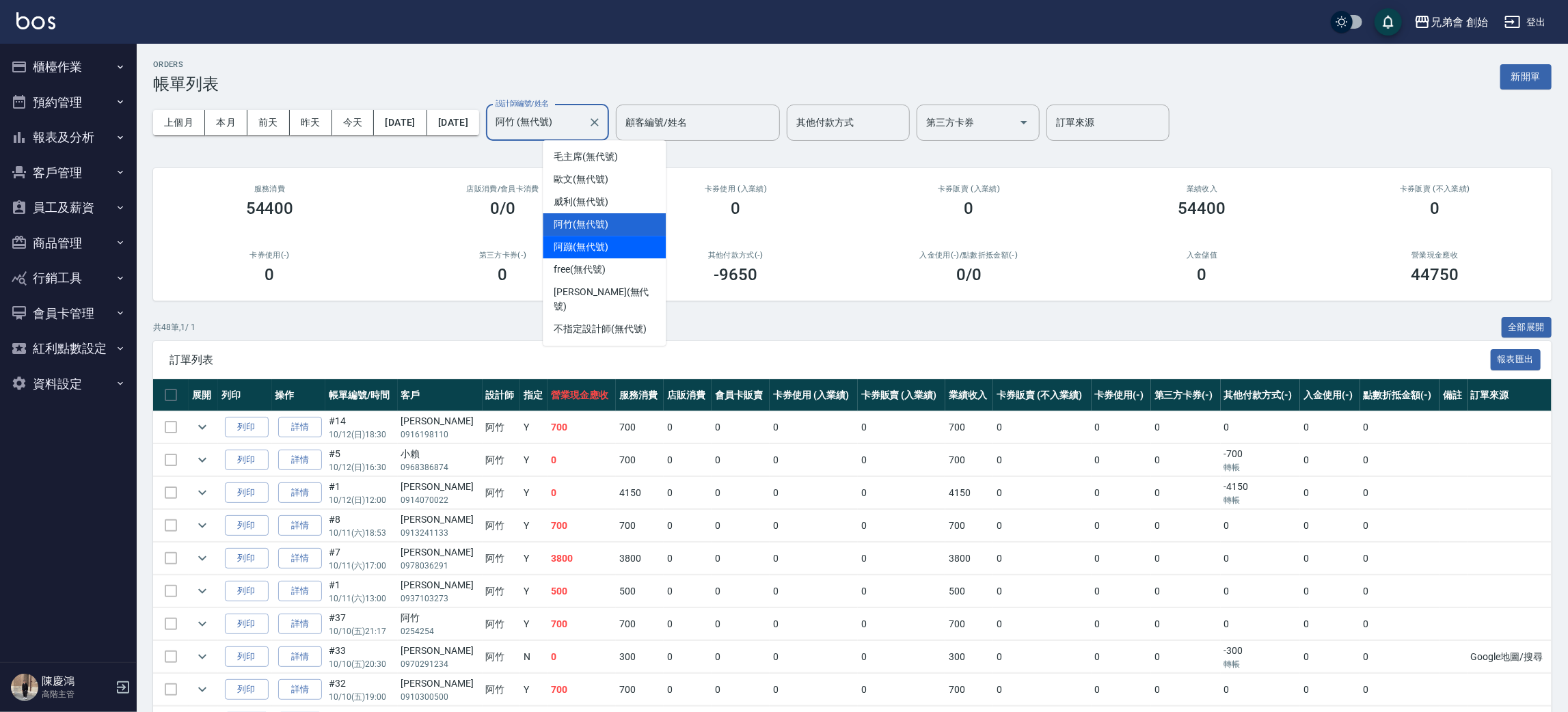
click at [623, 246] on div "阿蹦 (無代號)" at bounding box center [604, 247] width 123 height 23
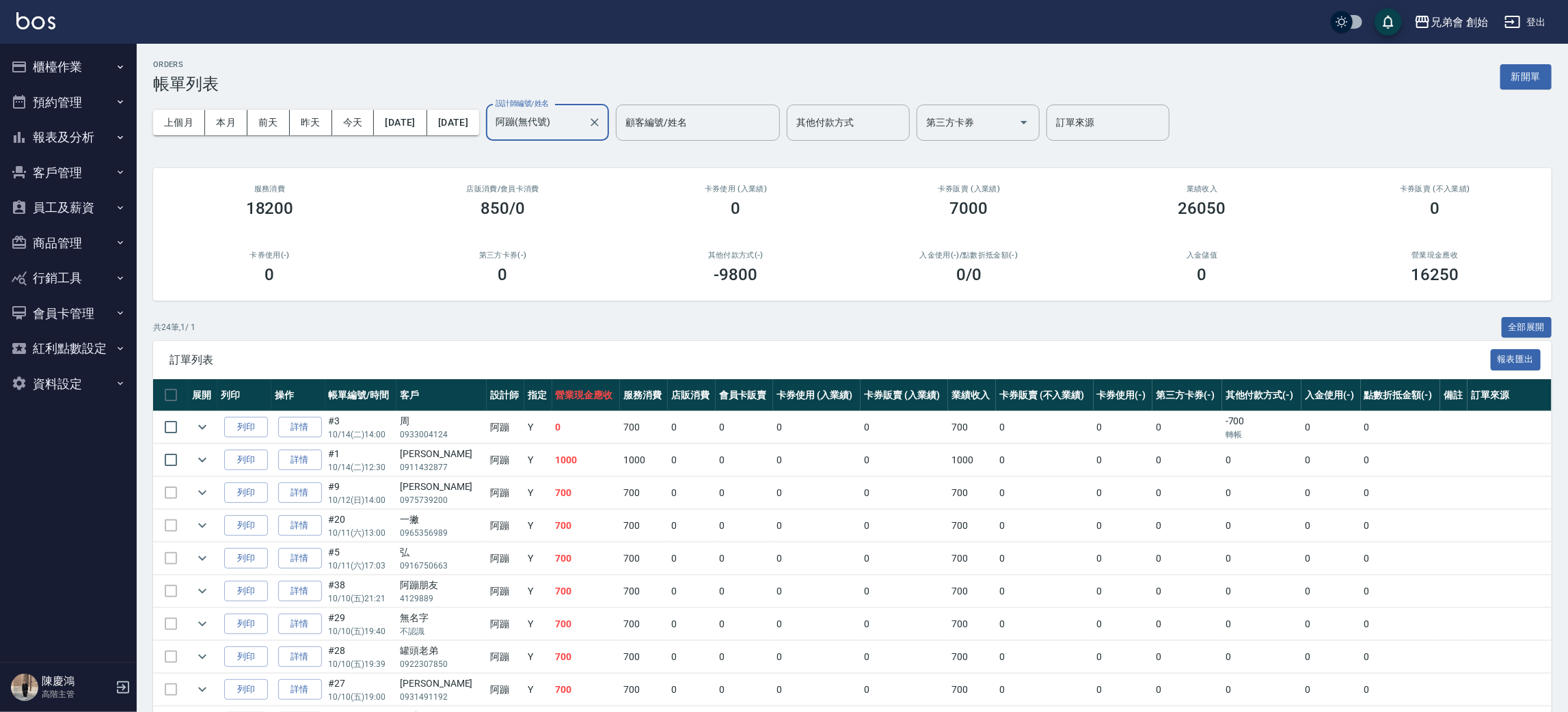
click at [583, 126] on input "阿蹦(無代號)" at bounding box center [538, 123] width 90 height 24
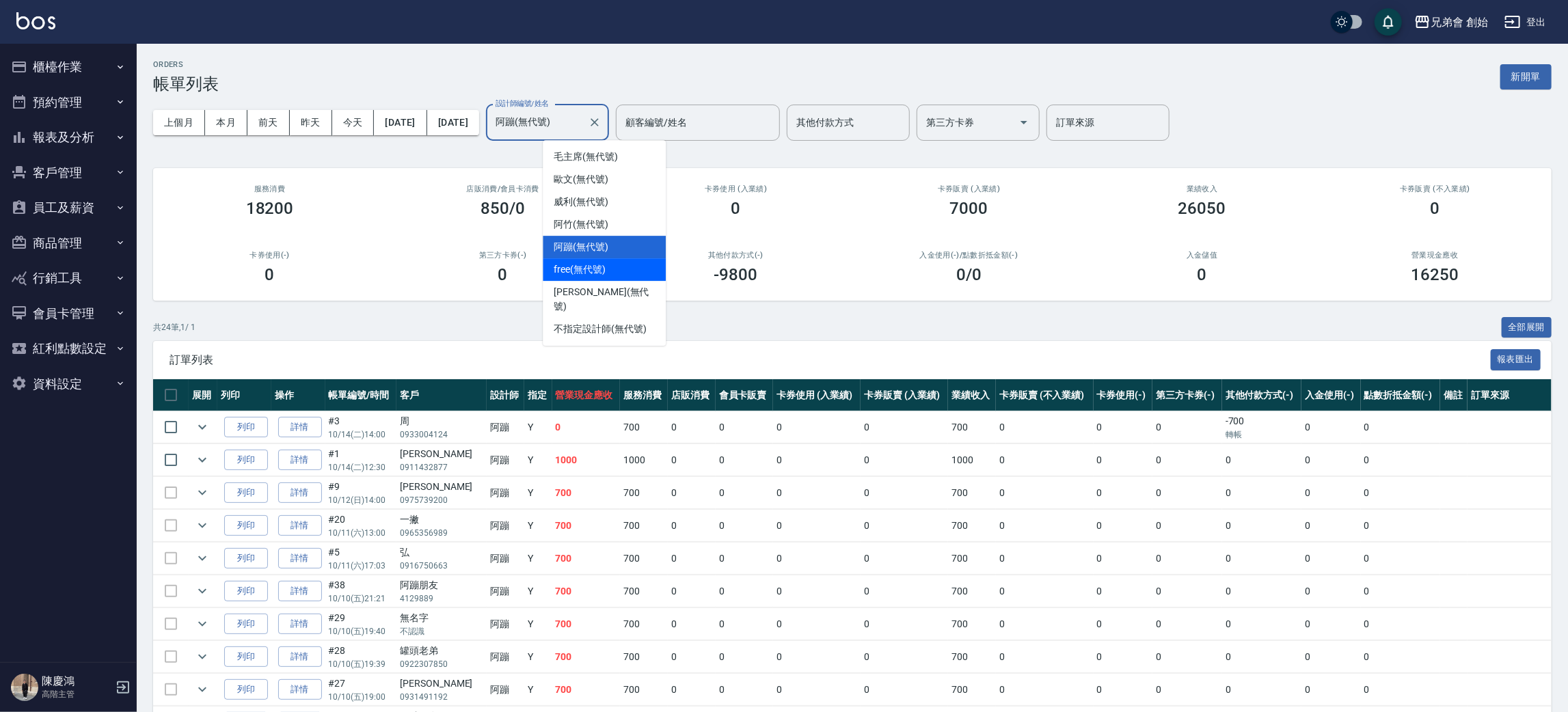
click at [612, 259] on div "free (無代號)" at bounding box center [604, 270] width 123 height 23
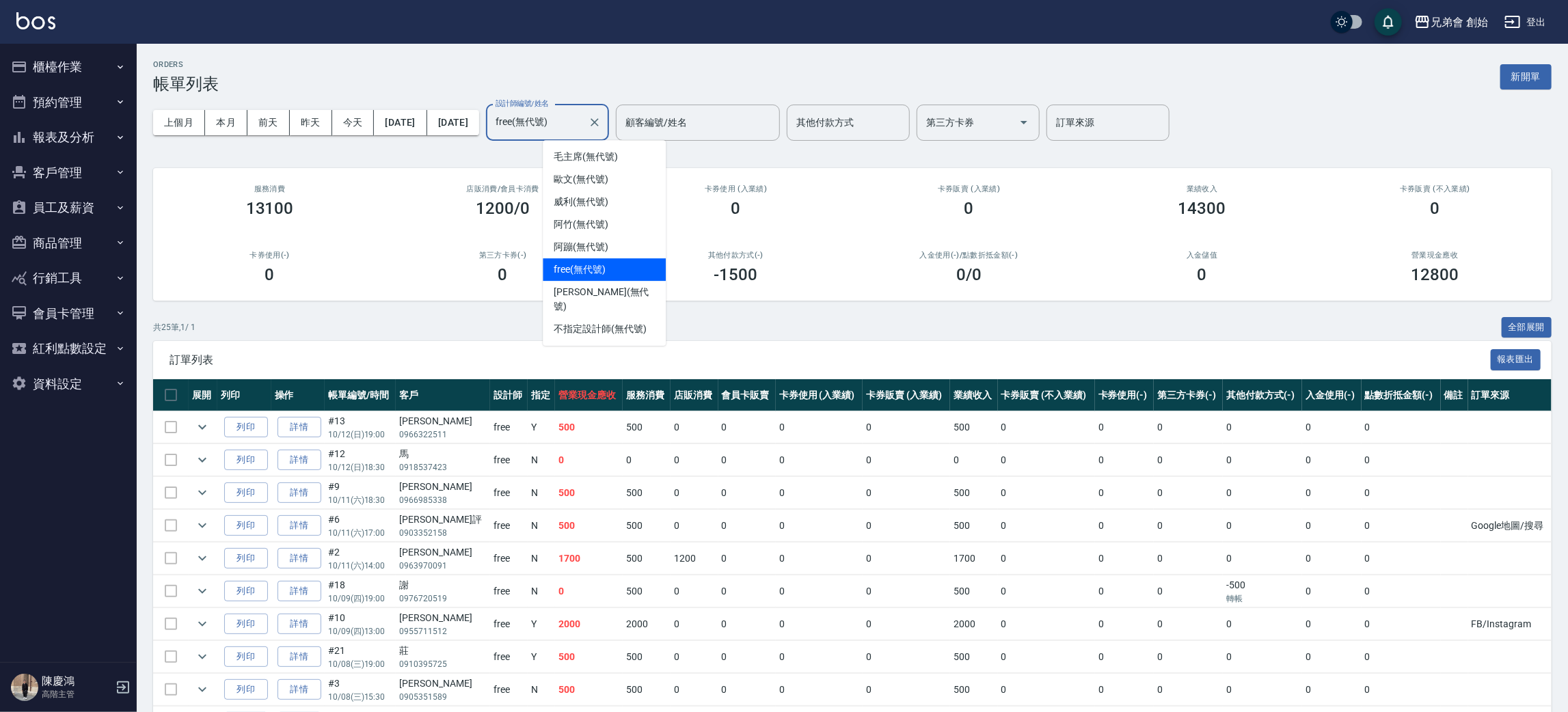
click at [583, 125] on input "free(無代號)" at bounding box center [538, 123] width 90 height 24
click at [605, 234] on div "阿竹 (無代號)" at bounding box center [604, 225] width 123 height 23
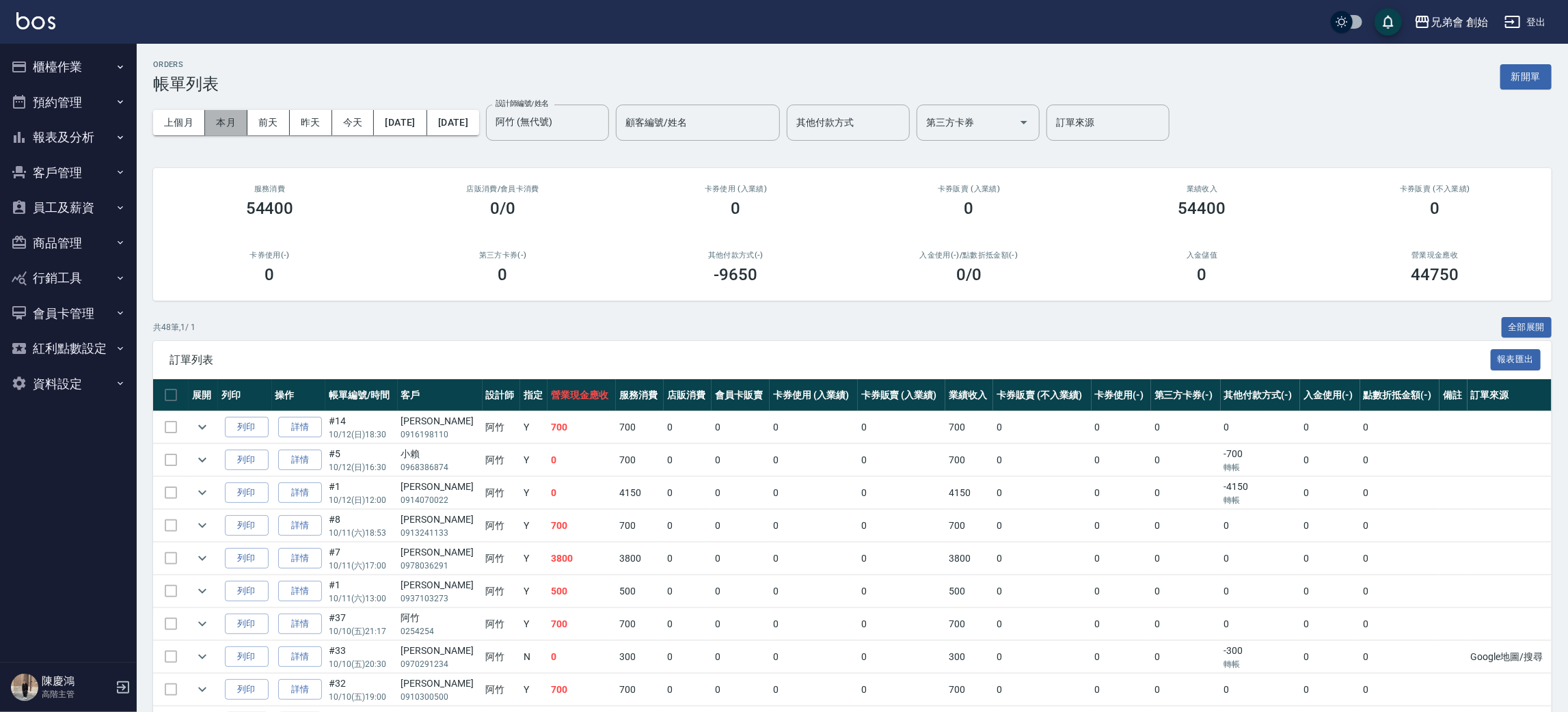
click at [240, 121] on button "本月" at bounding box center [226, 123] width 42 height 25
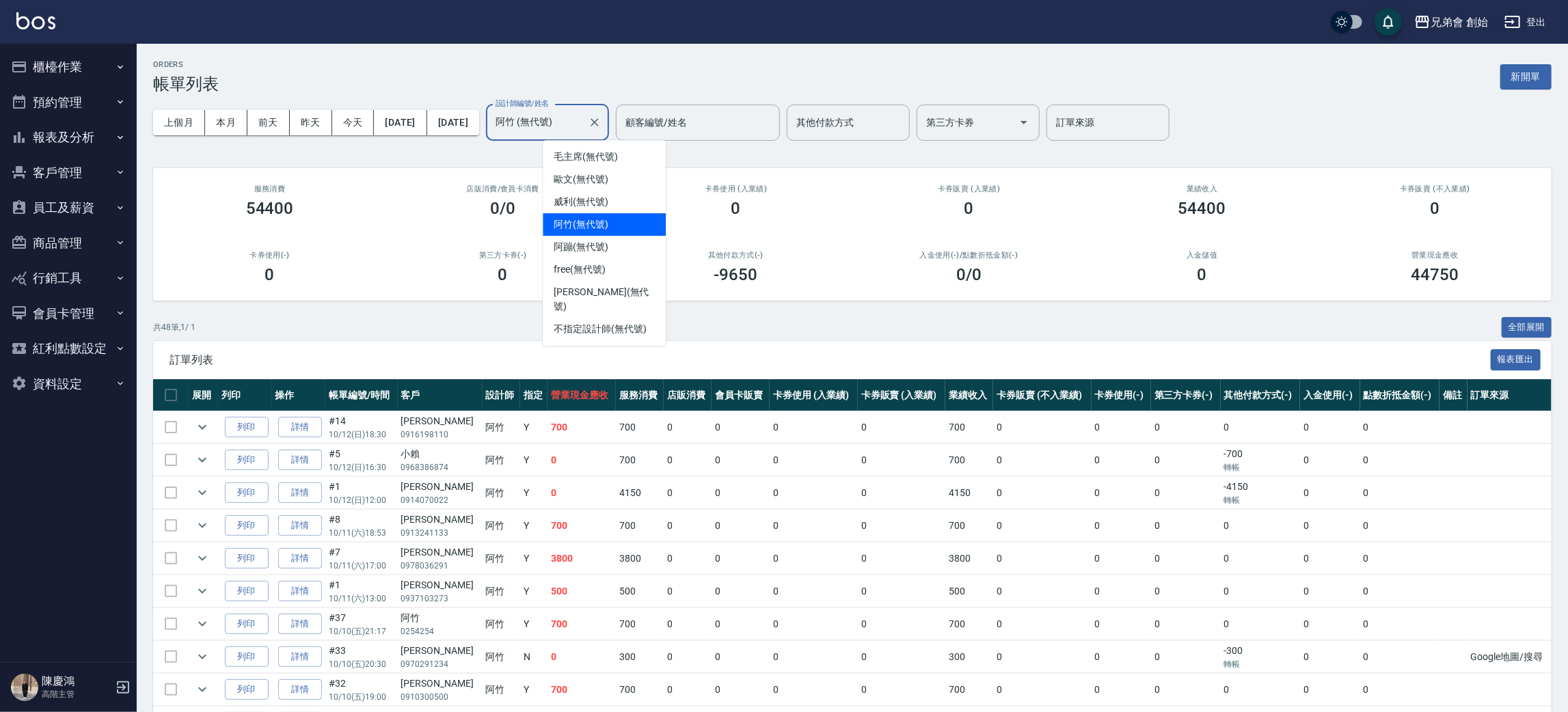
click at [583, 122] on input "阿竹 (無代號)" at bounding box center [538, 123] width 90 height 24
click at [589, 175] on span "歐文 (無代號)" at bounding box center [581, 179] width 55 height 14
type input "歐文(無代號)"
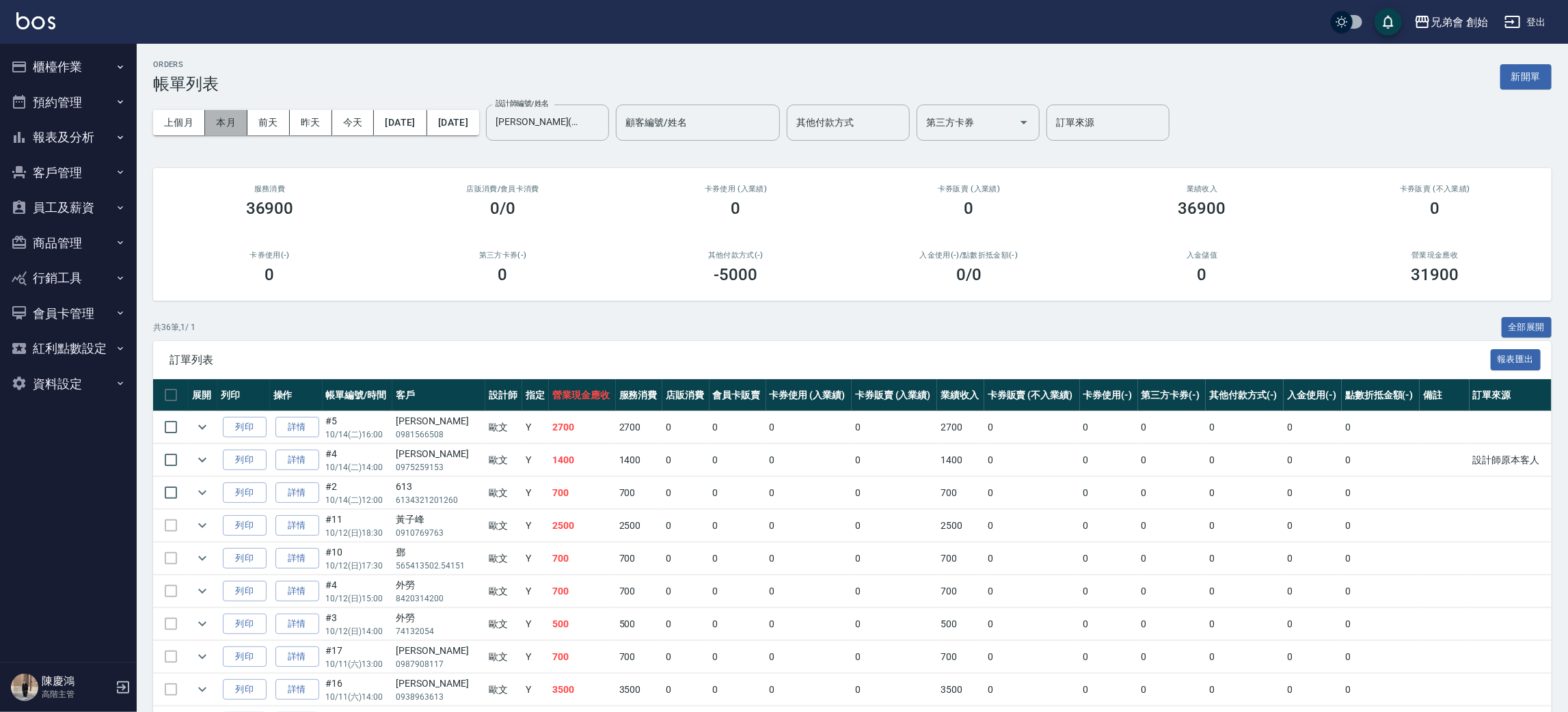
click at [228, 123] on button "本月" at bounding box center [226, 123] width 42 height 25
click at [233, 126] on button "本月" at bounding box center [226, 123] width 42 height 25
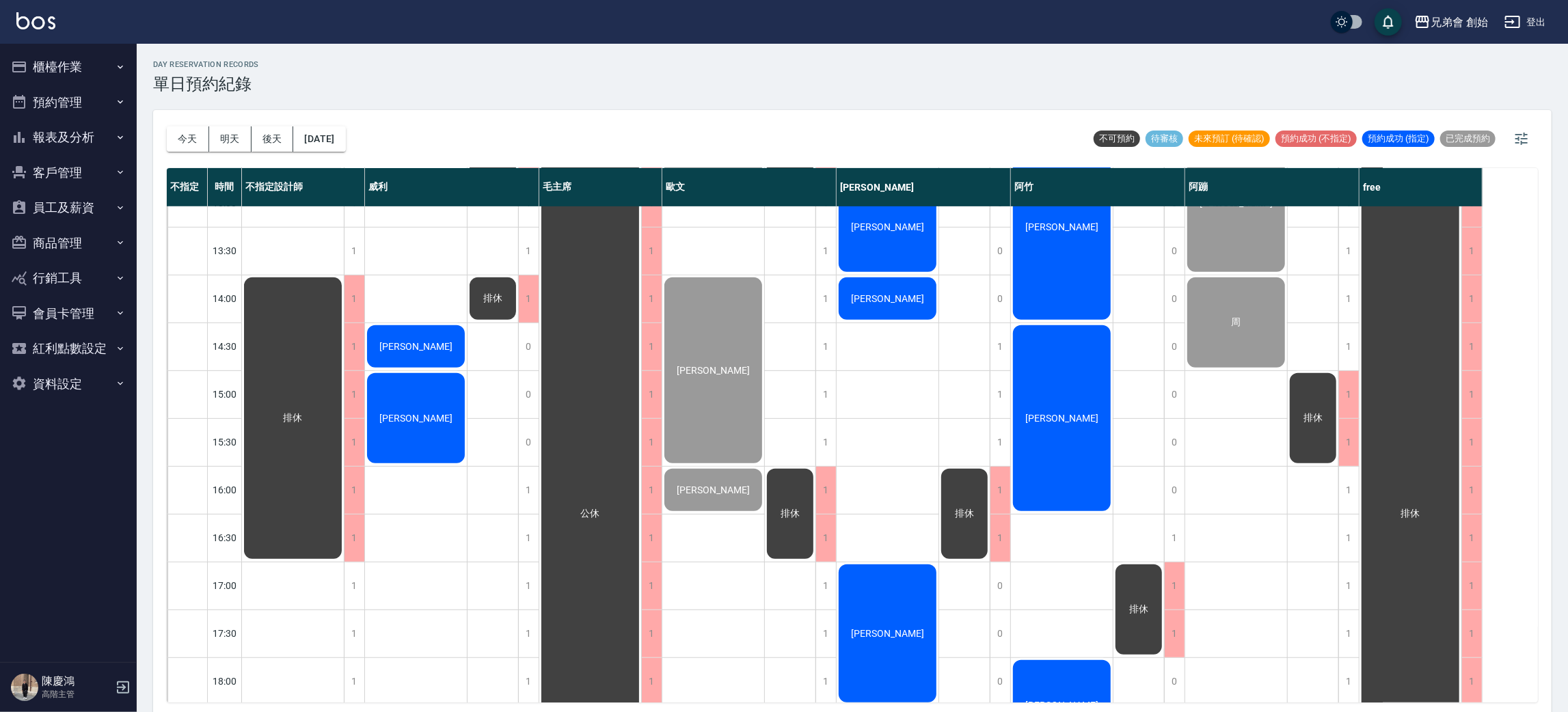
scroll to position [614, 0]
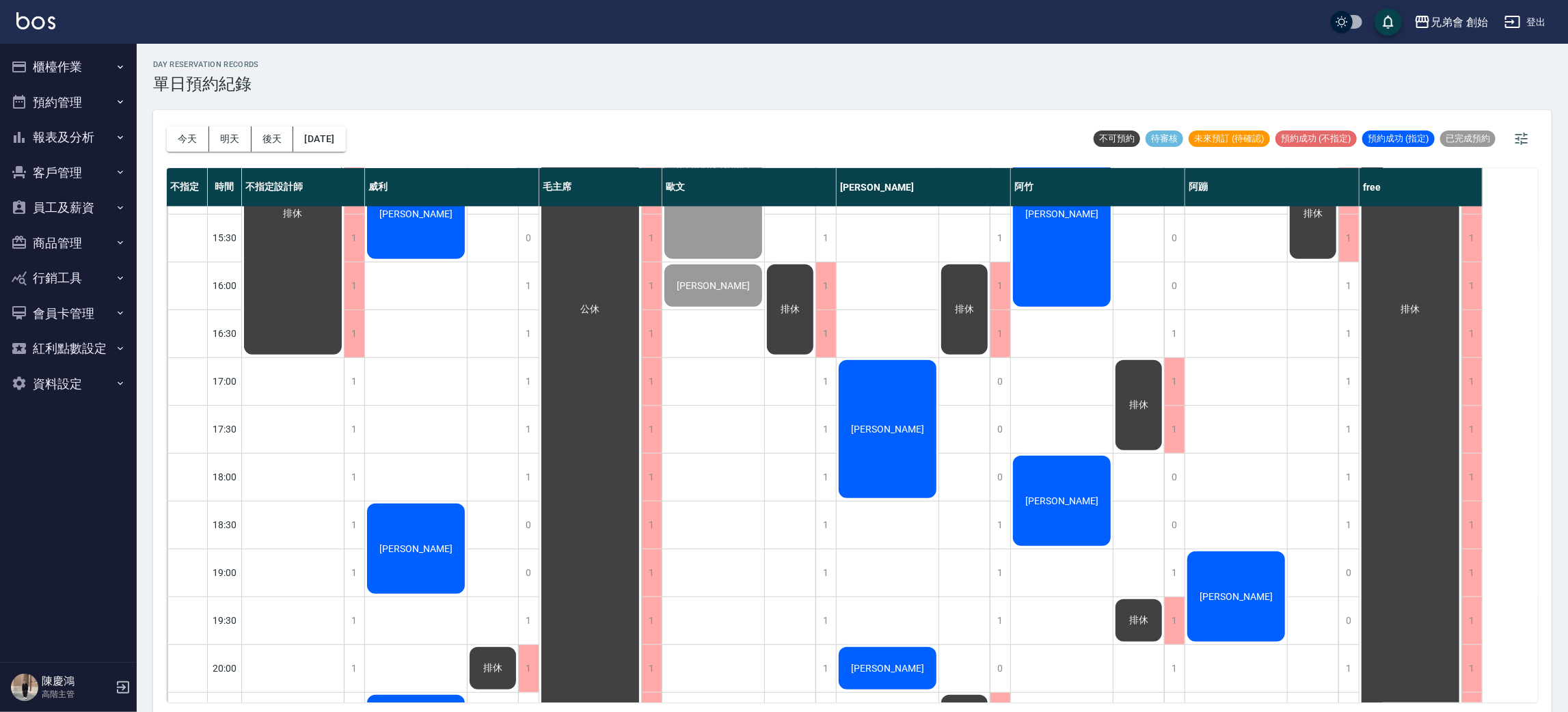
click at [226, 148] on button "明天" at bounding box center [230, 139] width 42 height 25
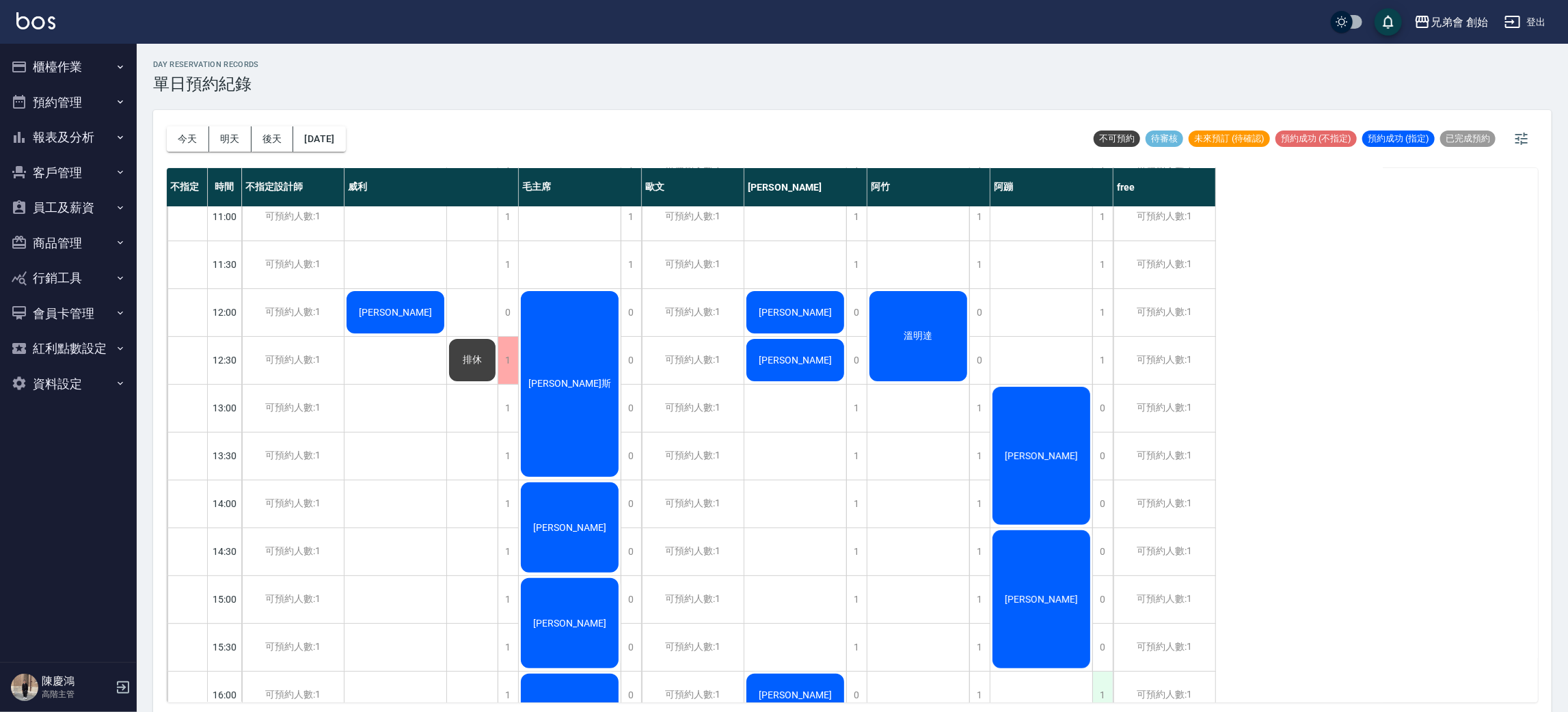
scroll to position [103, 0]
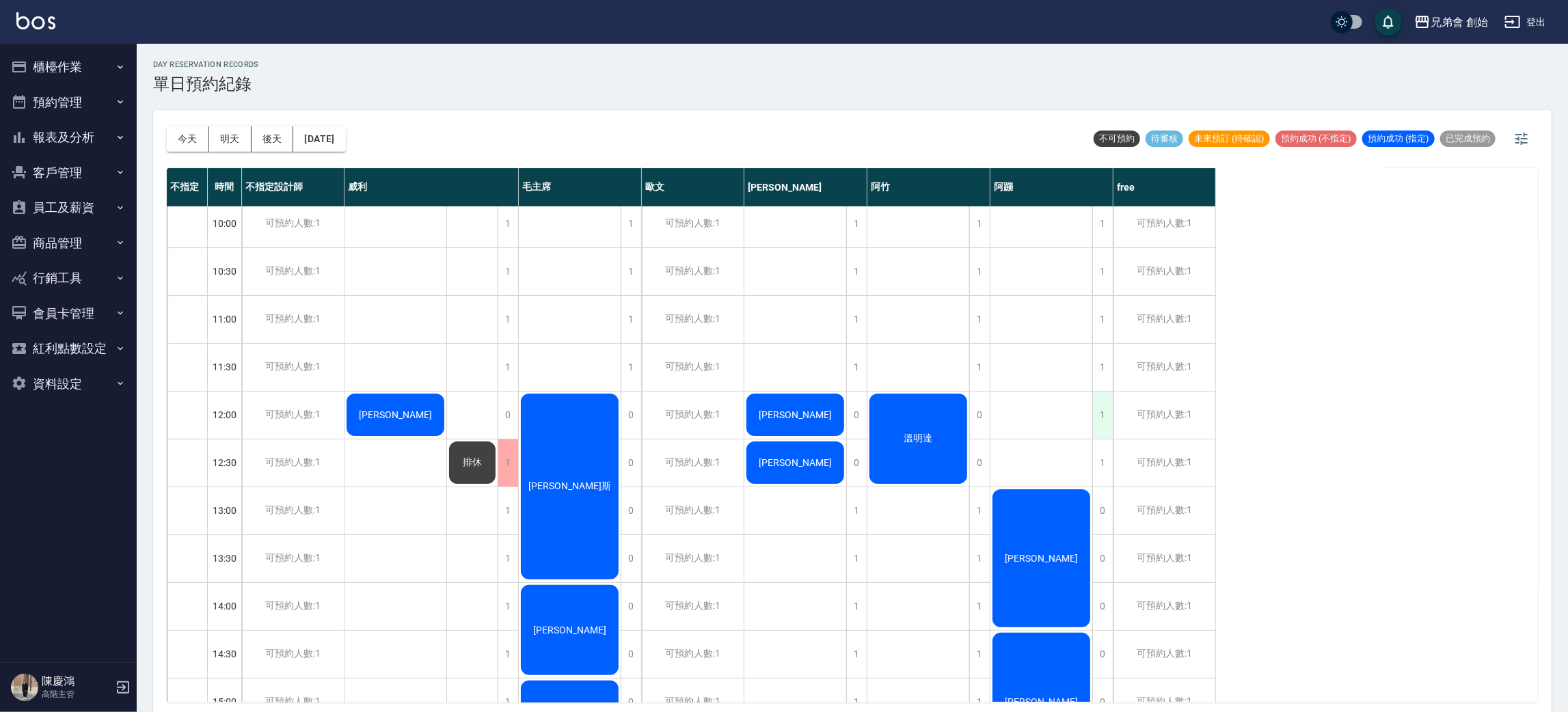
click at [1100, 402] on div "1" at bounding box center [1102, 415] width 20 height 47
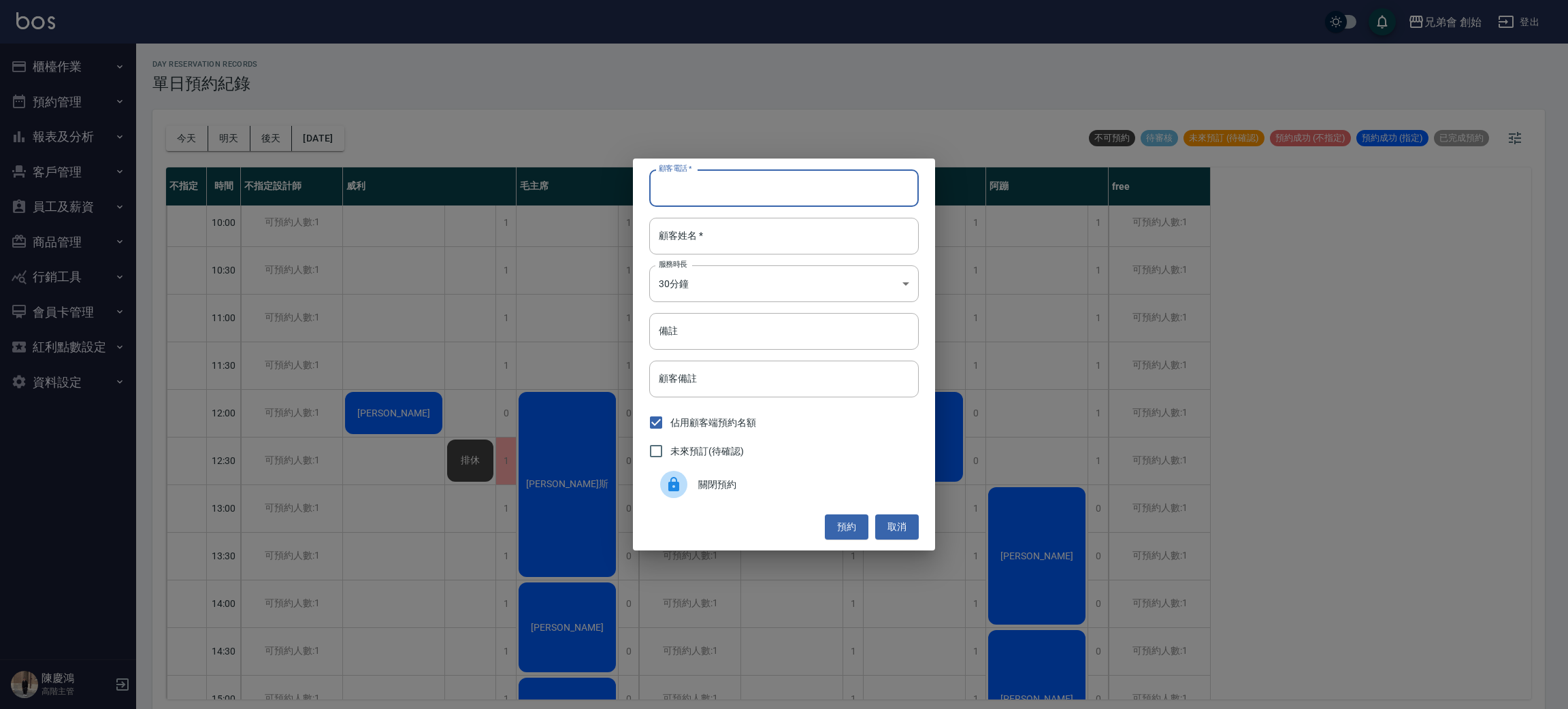
click at [764, 183] on input "顧客電話   *" at bounding box center [784, 188] width 269 height 37
type input "0978182508"
click at [750, 222] on input "顧客姓名   *" at bounding box center [784, 236] width 269 height 37
type input "梅"
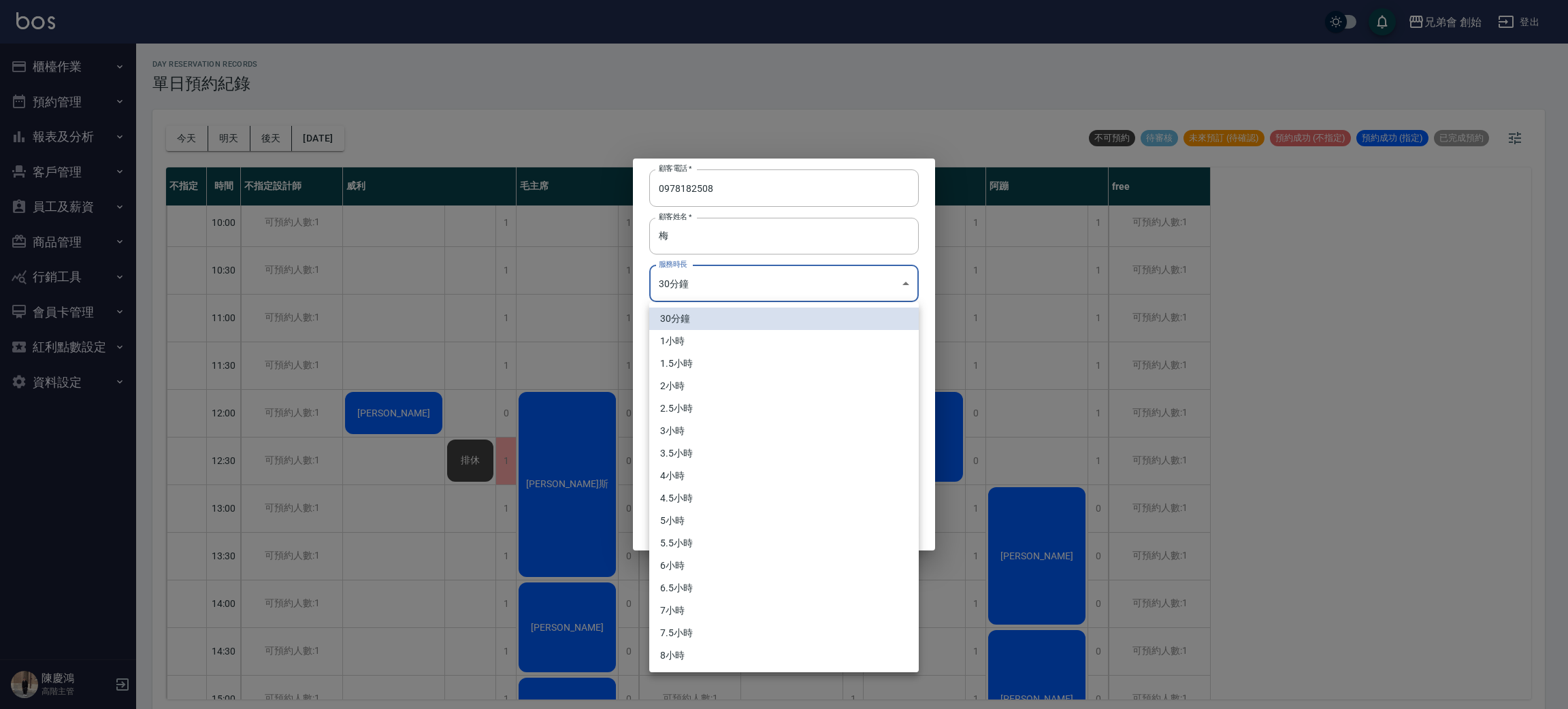
click at [770, 284] on body "兄弟會 創始 登出 櫃檯作業 打帳單 帳單列表 掛單列表 座位開單 營業儀表板 現金收支登錄 高階收支登錄 材料自購登錄 每日結帳 排班表 現場電腦打卡 掃碼…" at bounding box center [784, 357] width 1568 height 714
click at [739, 342] on li "1小時" at bounding box center [784, 342] width 269 height 23
type input "2"
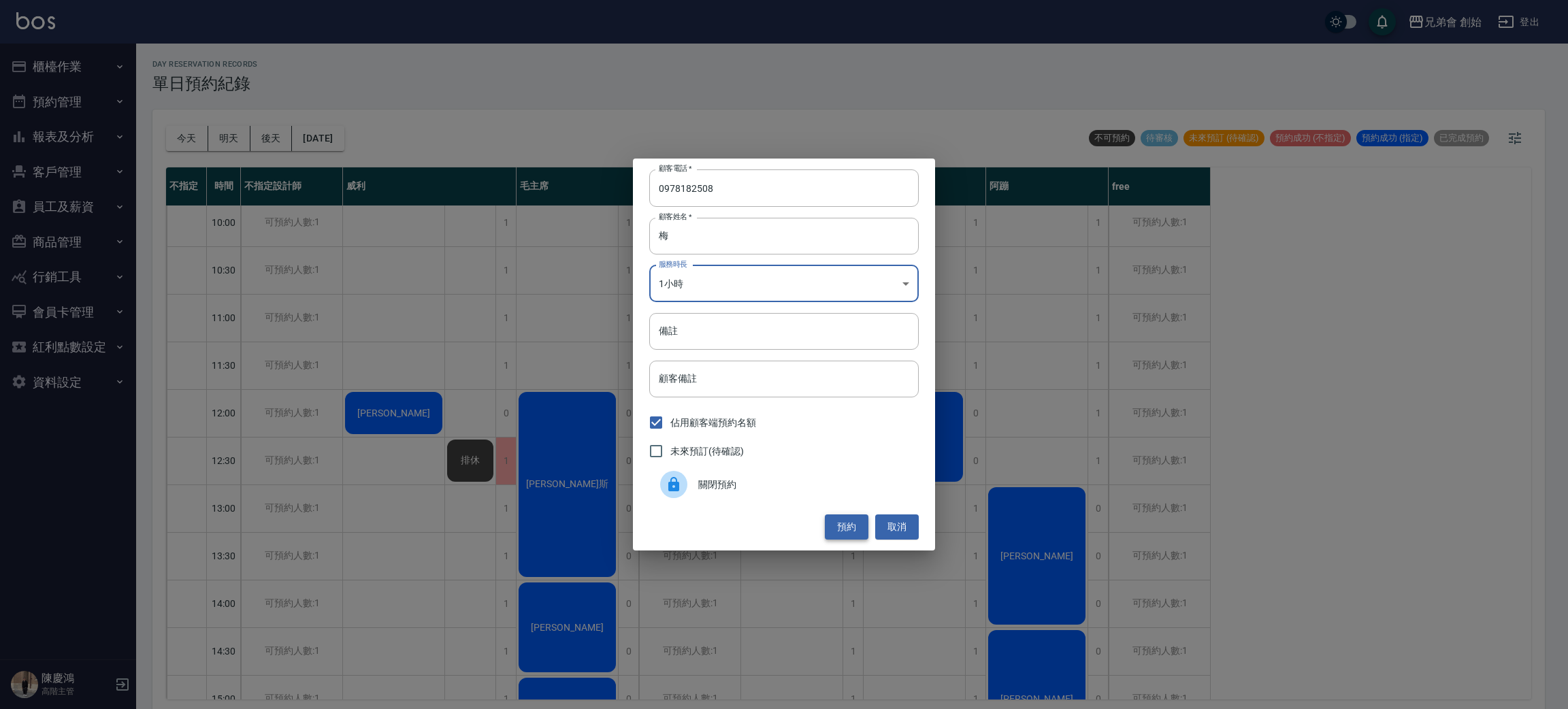
click at [843, 526] on button "預約" at bounding box center [847, 527] width 44 height 25
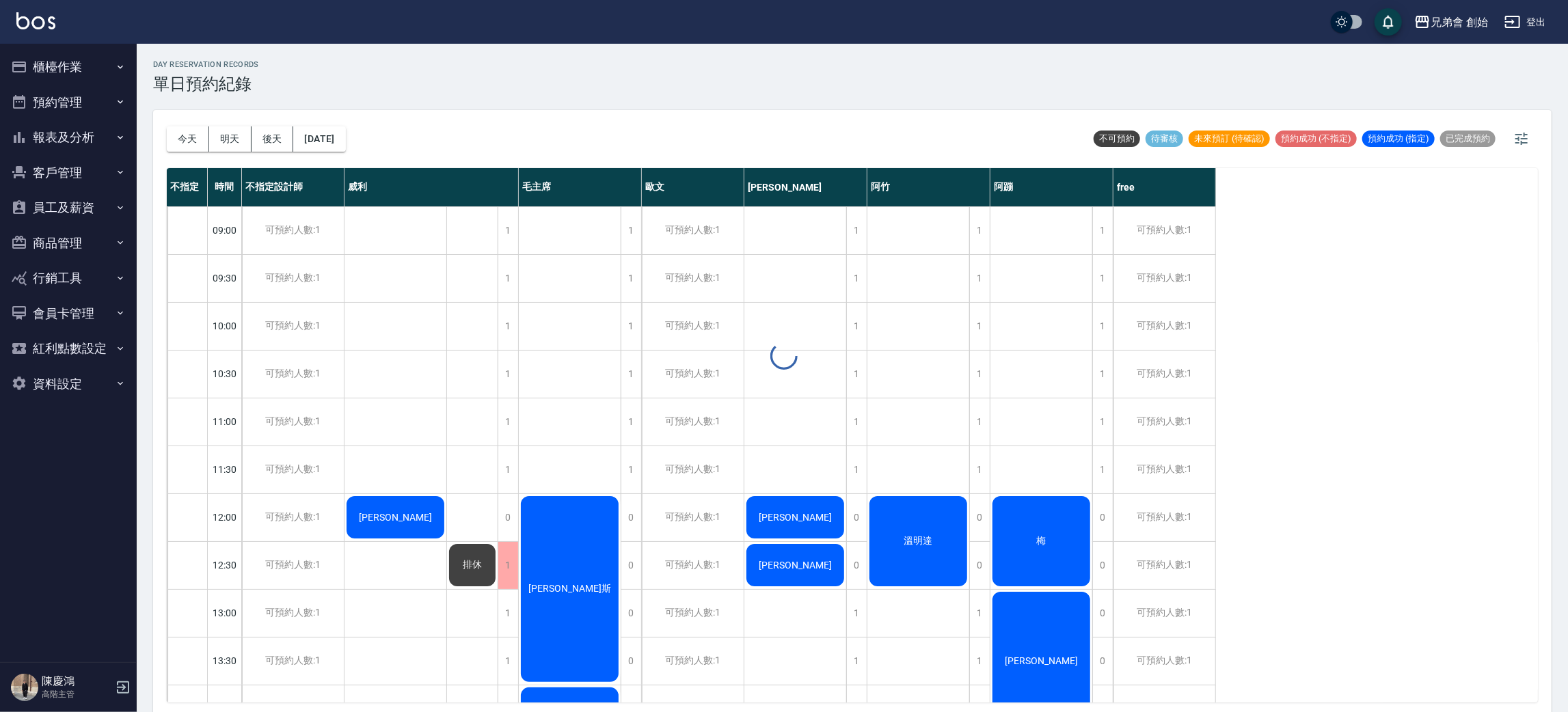
click at [194, 148] on button "今天" at bounding box center [188, 139] width 42 height 25
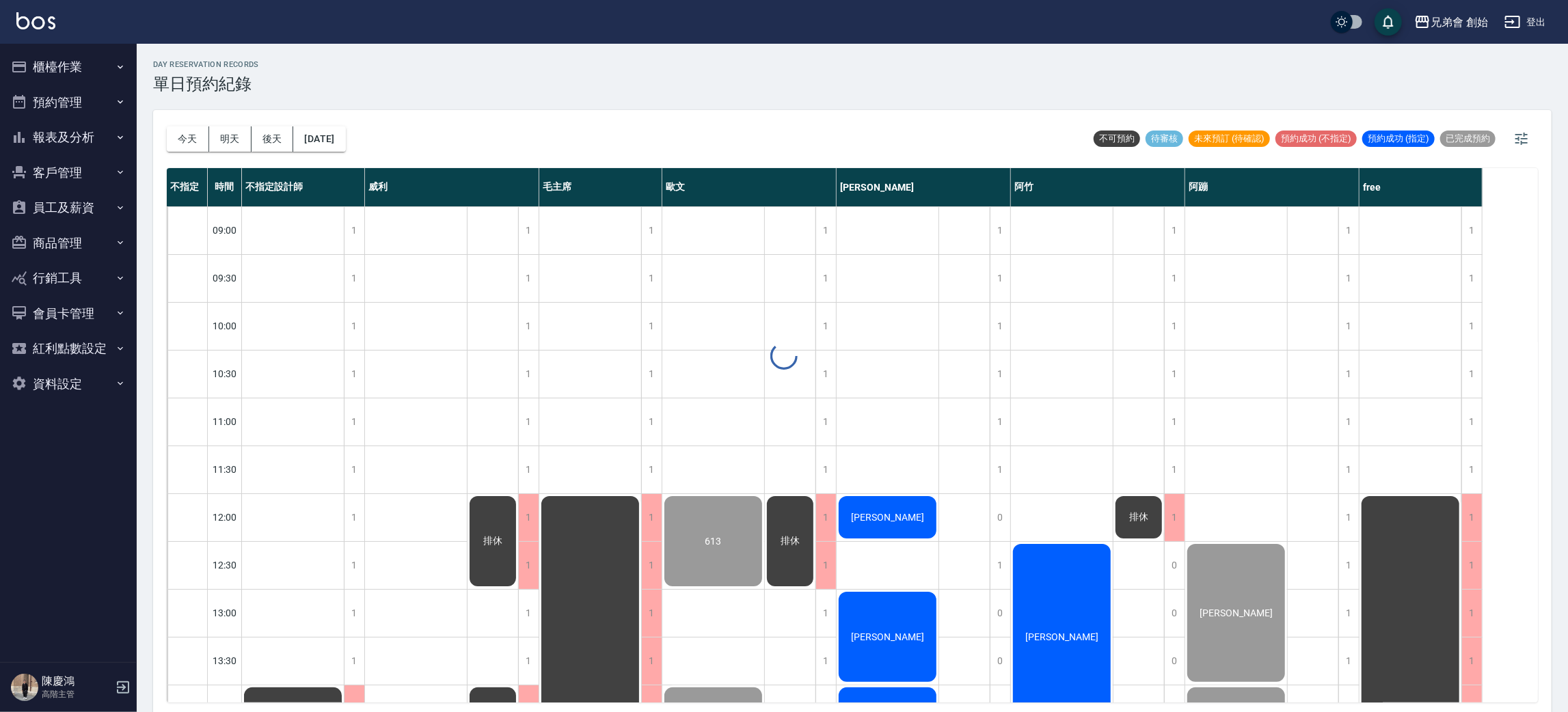
click at [192, 143] on div at bounding box center [784, 356] width 1568 height 712
click at [192, 143] on div "day Reservation records 單日預約紀錄 今天 明天 後天 2025/10/14 不可預約 待審核 未來預訂 (待確認) 預約成功 (不指…" at bounding box center [853, 380] width 1432 height 673
click at [230, 149] on button "明天" at bounding box center [230, 139] width 42 height 25
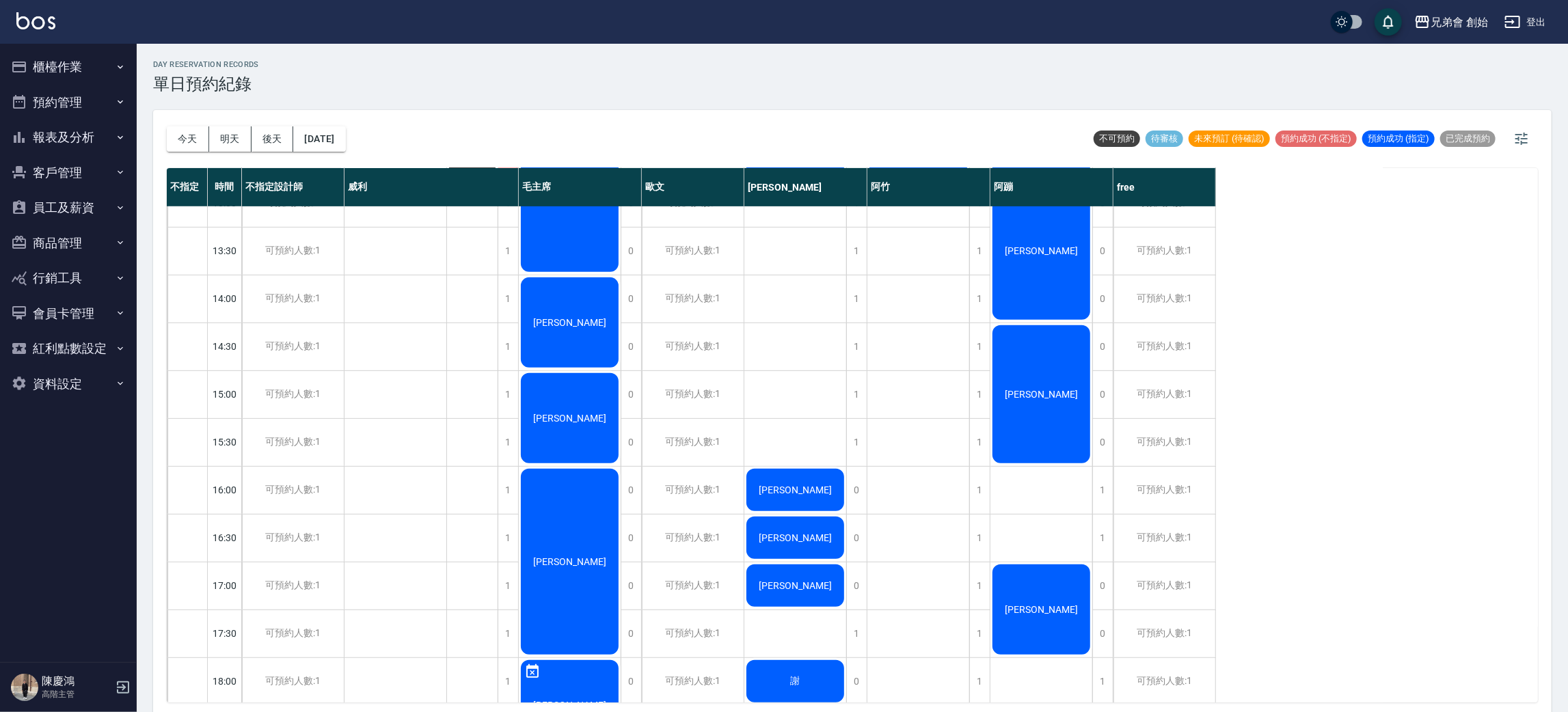
scroll to position [307, 0]
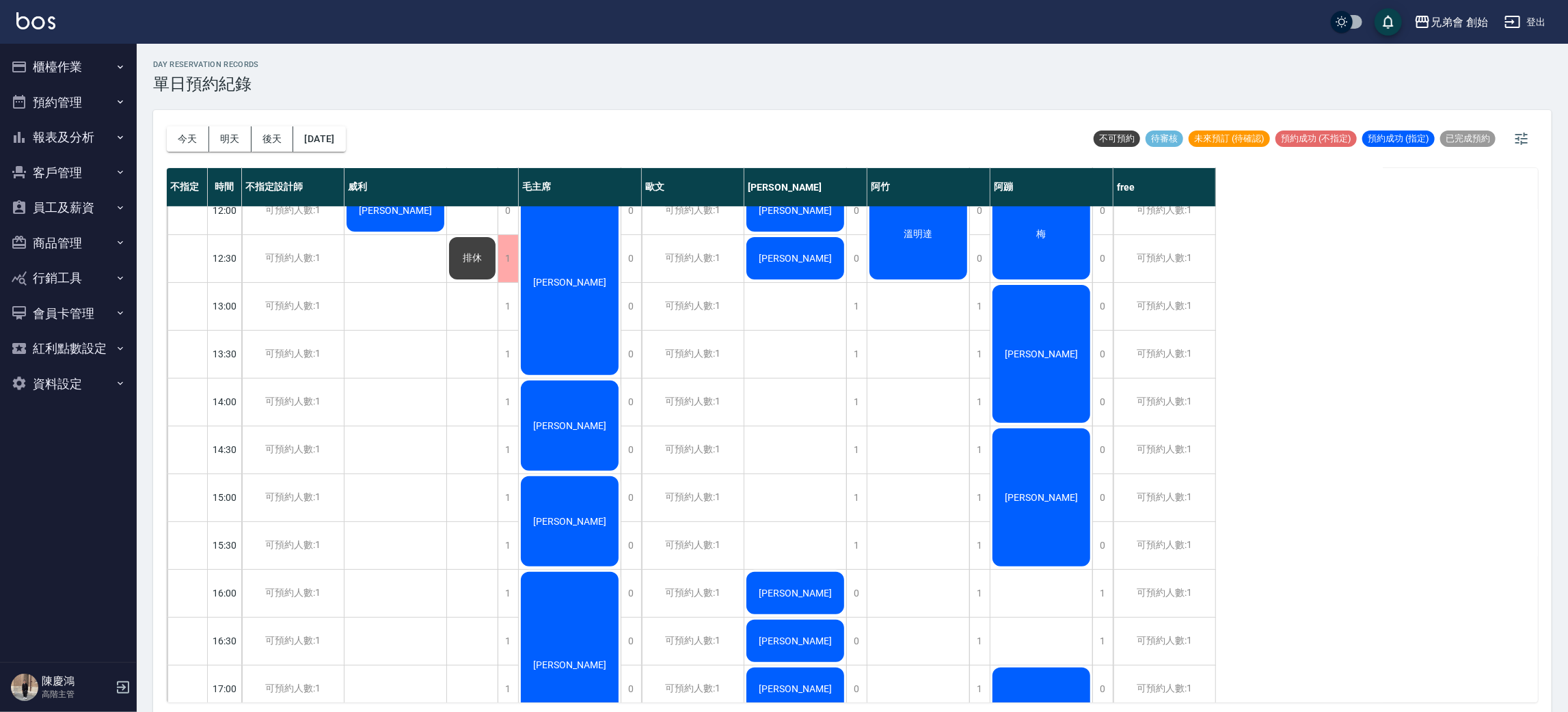
click at [1049, 385] on div "[PERSON_NAME]" at bounding box center [1042, 354] width 102 height 142
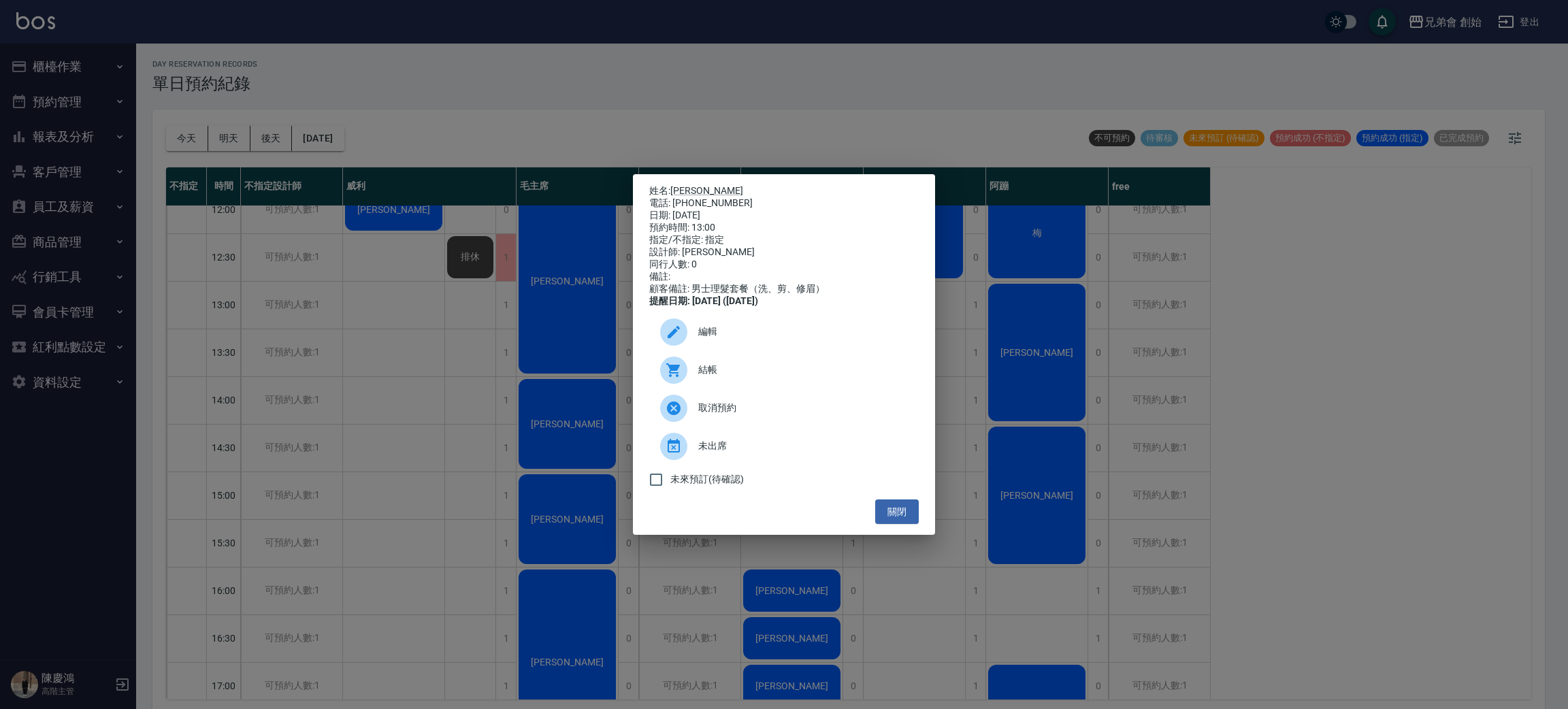
click at [1265, 387] on div "姓名: [PERSON_NAME] 電話: [PHONE_NUMBER] 日期: [DATE] 預約時間: 13:00 指定/不指定: 指定 設計師: [PE…" at bounding box center [784, 354] width 1568 height 709
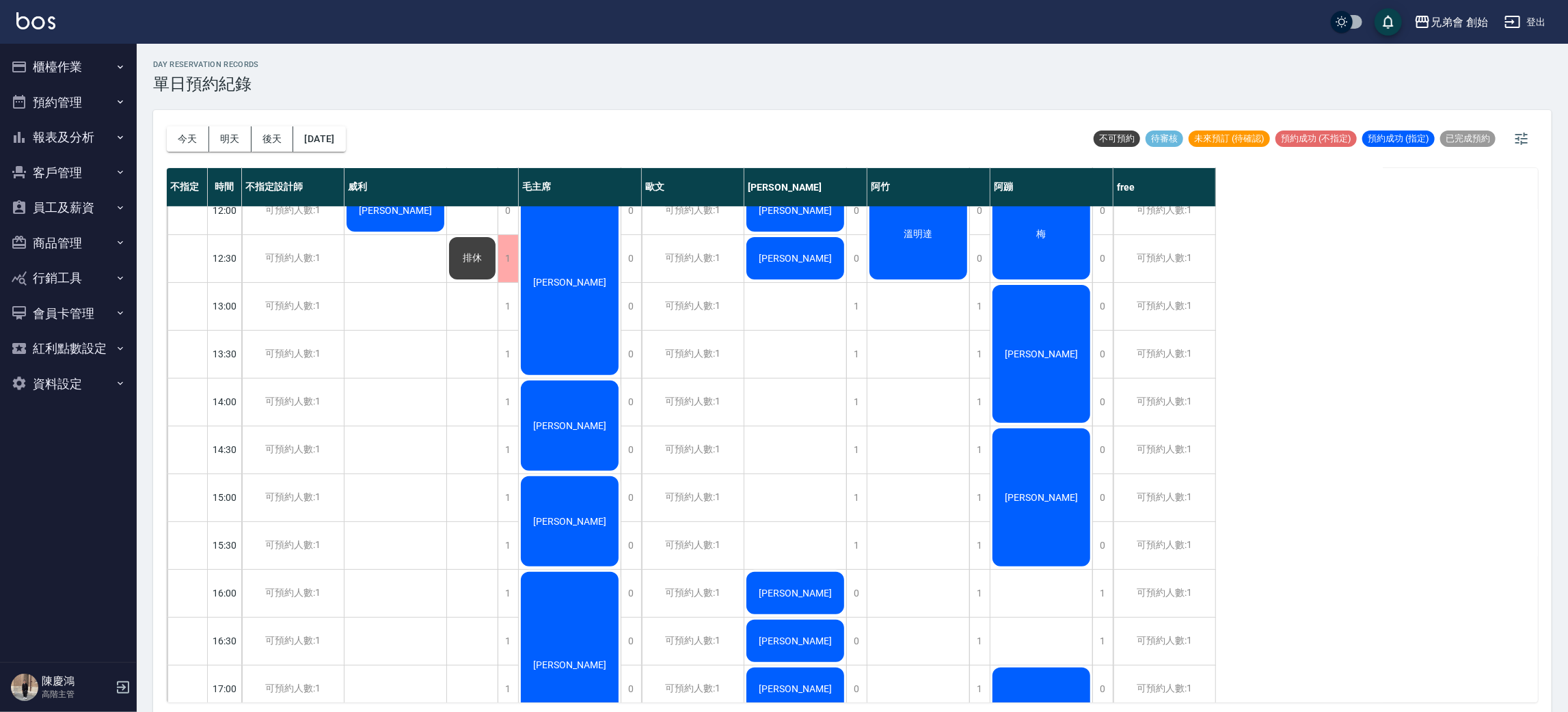
click at [1057, 488] on div "[PERSON_NAME]" at bounding box center [1042, 497] width 102 height 142
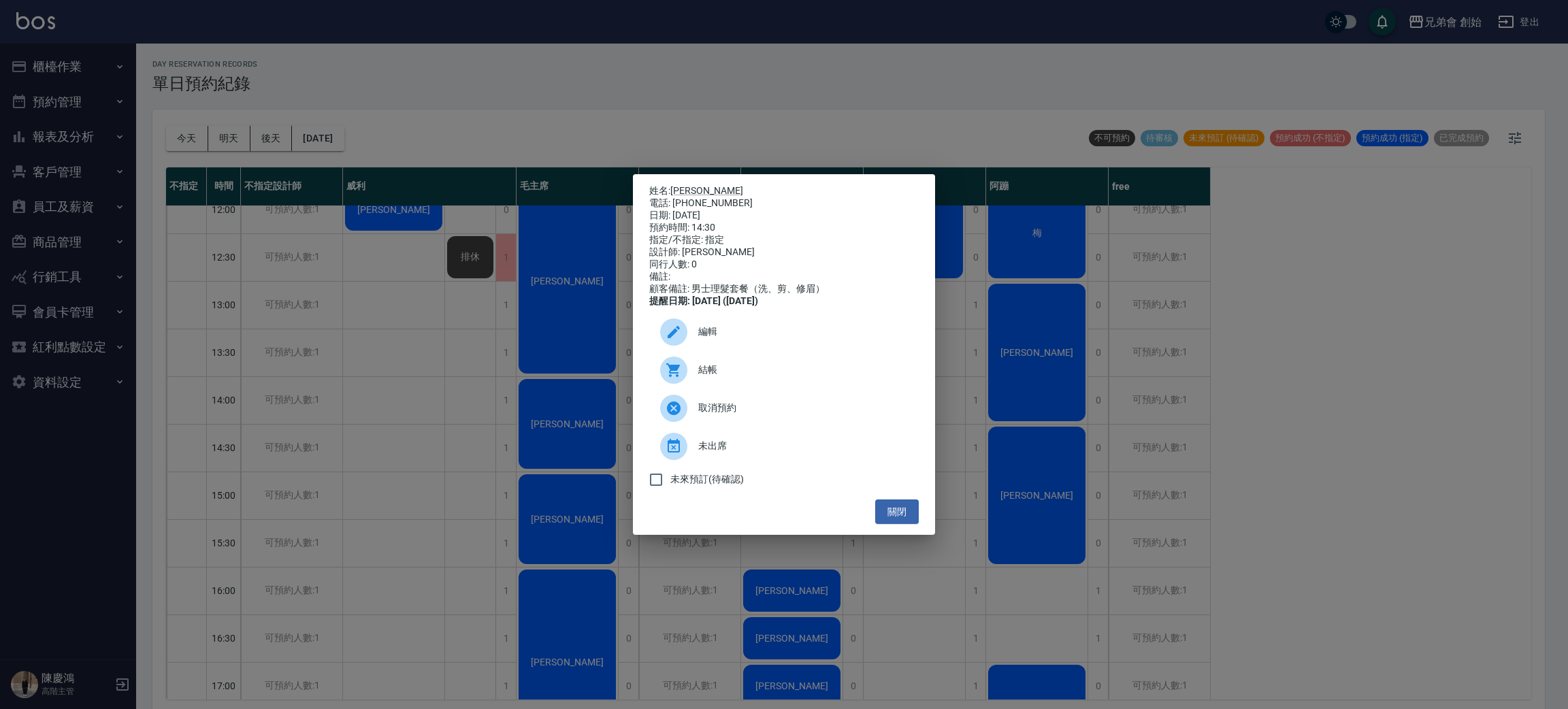
click at [1352, 428] on div "姓名: 曾義璋 電話: 0986552676 日期: 2025/10/15 預約時間: 14:30 指定/不指定: 指定 設計師: 阿蹦 同行人數: 0 備註…" at bounding box center [784, 354] width 1568 height 709
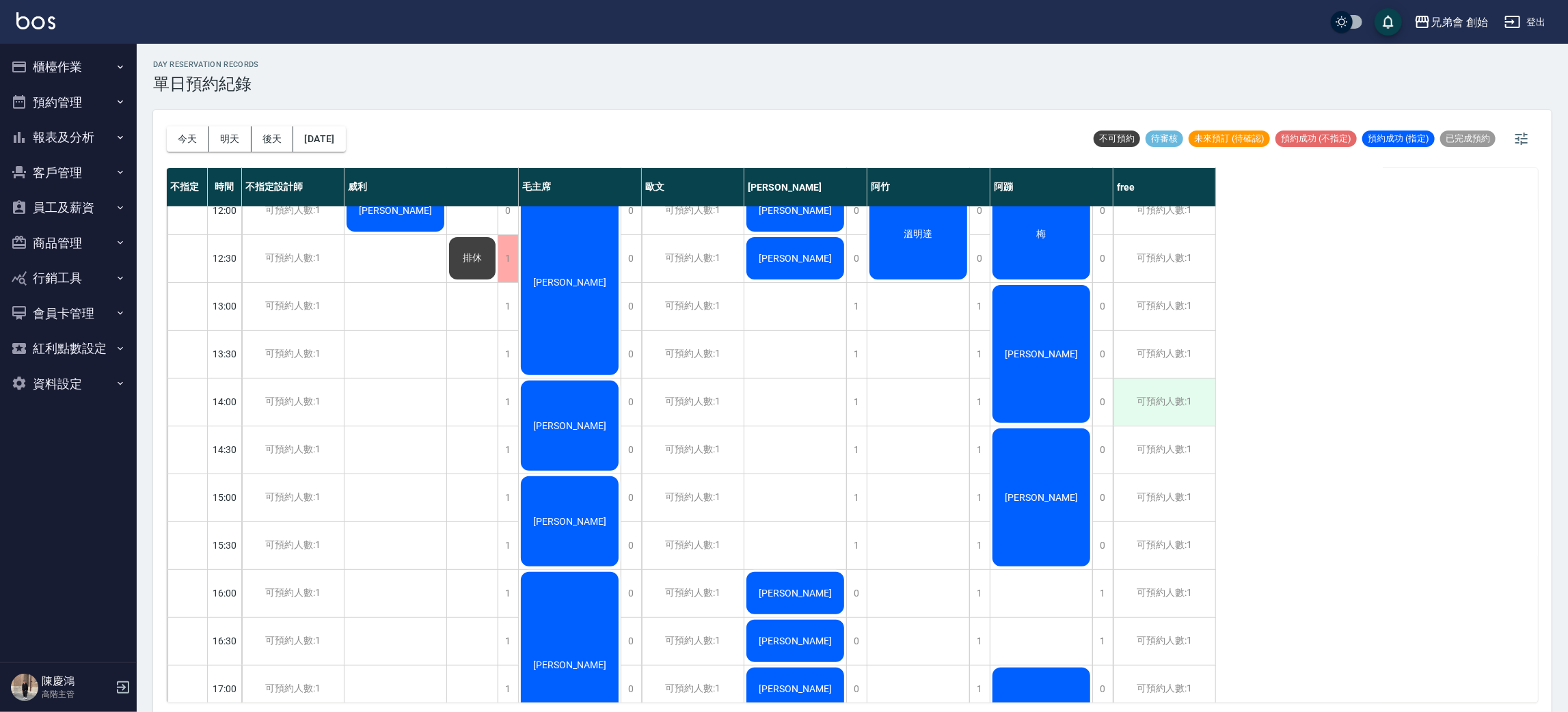
scroll to position [512, 0]
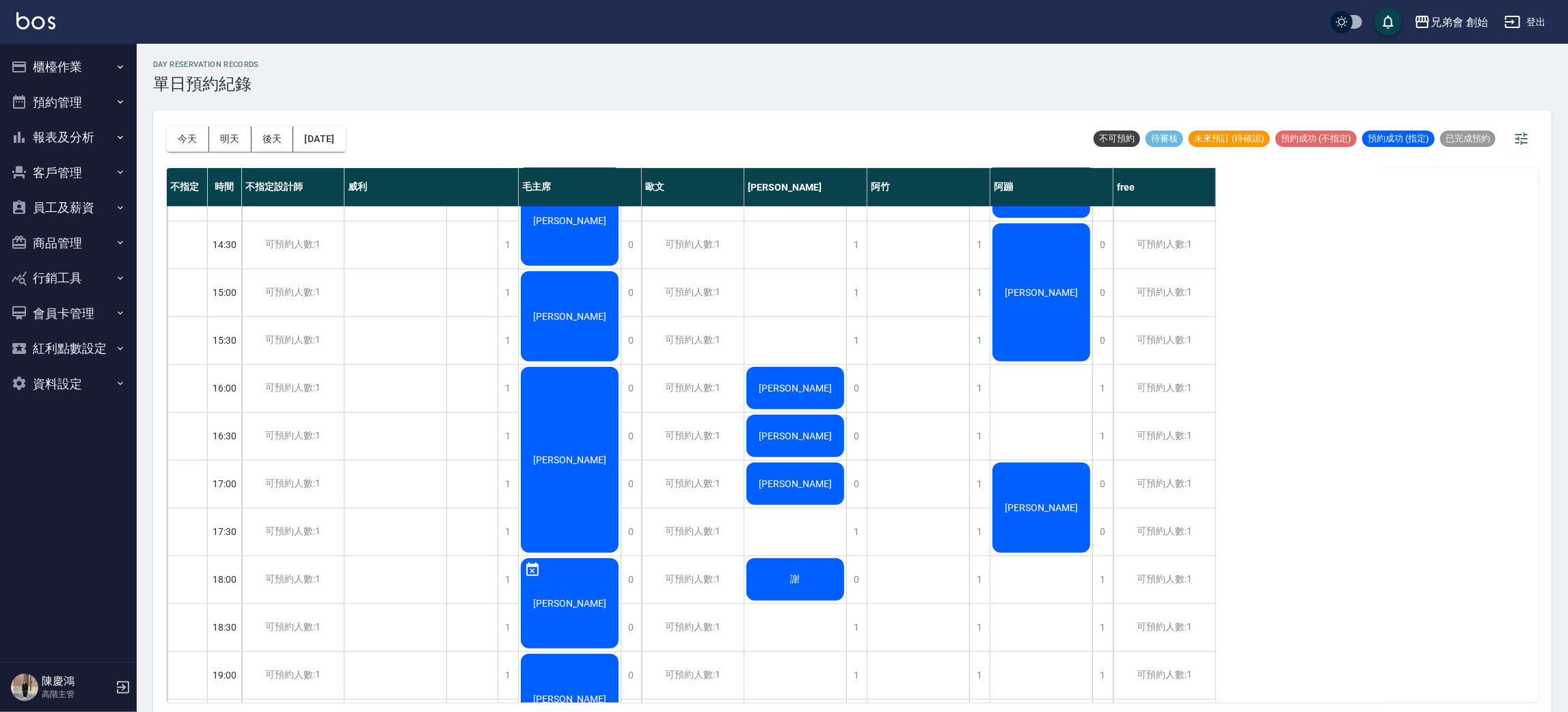
click at [1046, 512] on span "Ray" at bounding box center [1042, 507] width 79 height 11
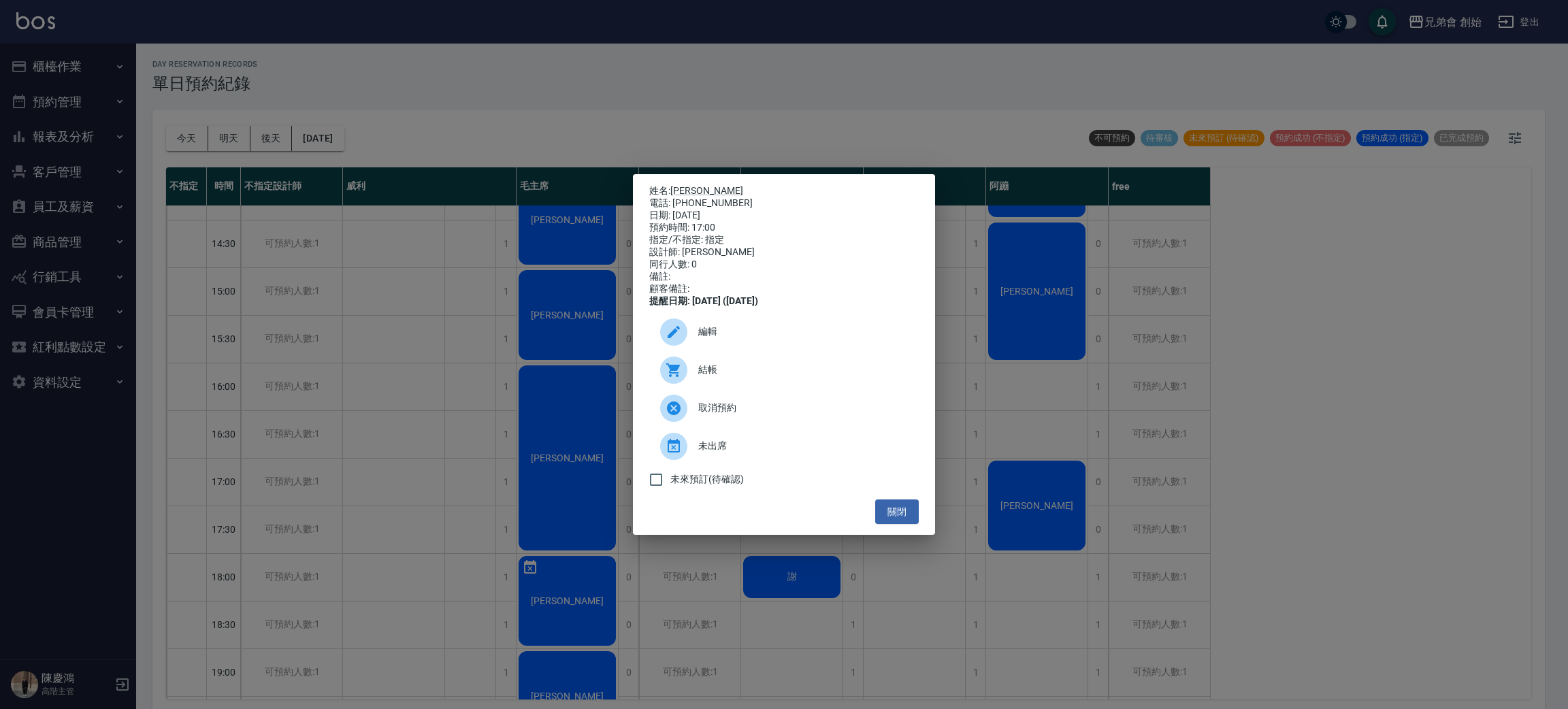
click at [1280, 479] on div "姓名: Ray 電話: 0965600621 日期: 2025/10/15 預約時間: 17:00 指定/不指定: 指定 設計師: 阿蹦 同行人數: 0 備註…" at bounding box center [784, 354] width 1568 height 709
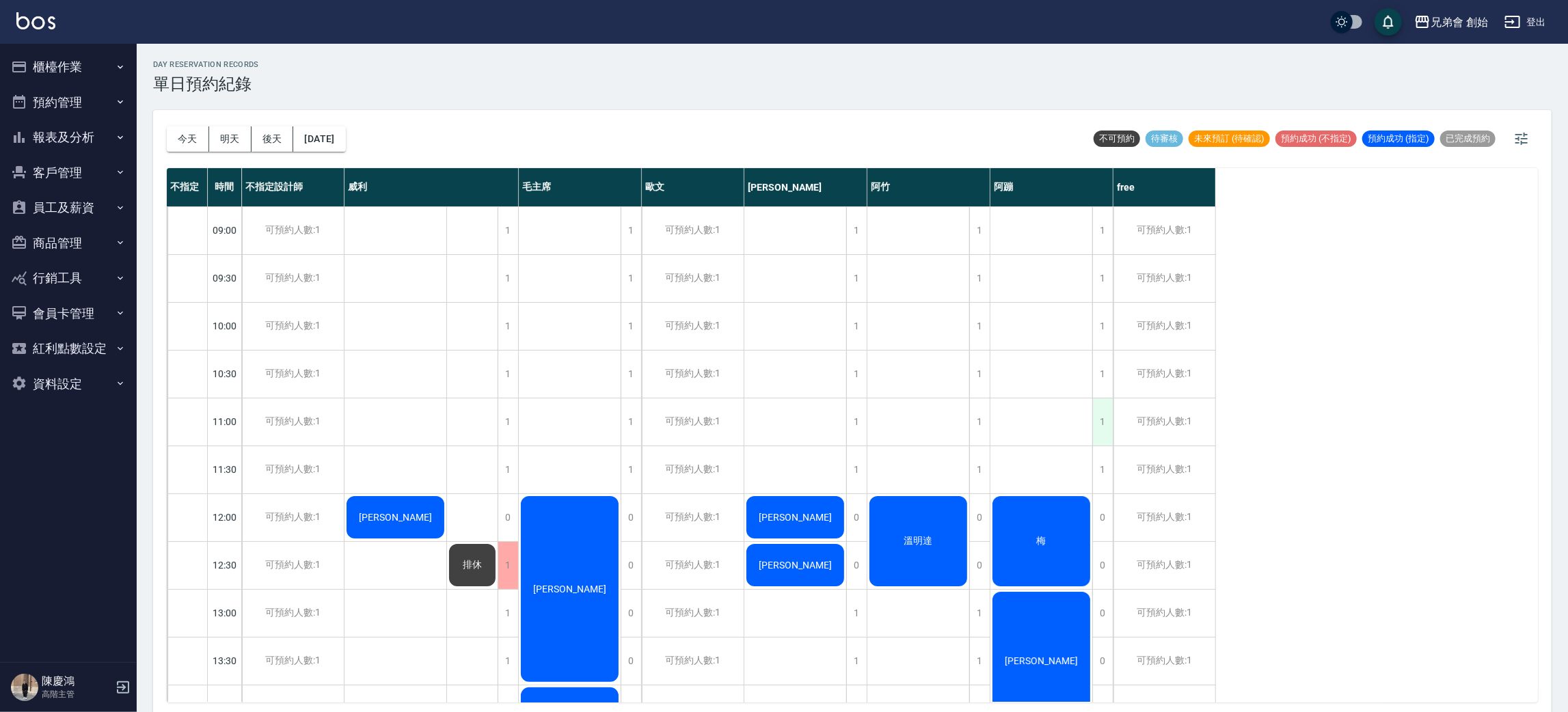
scroll to position [103, 0]
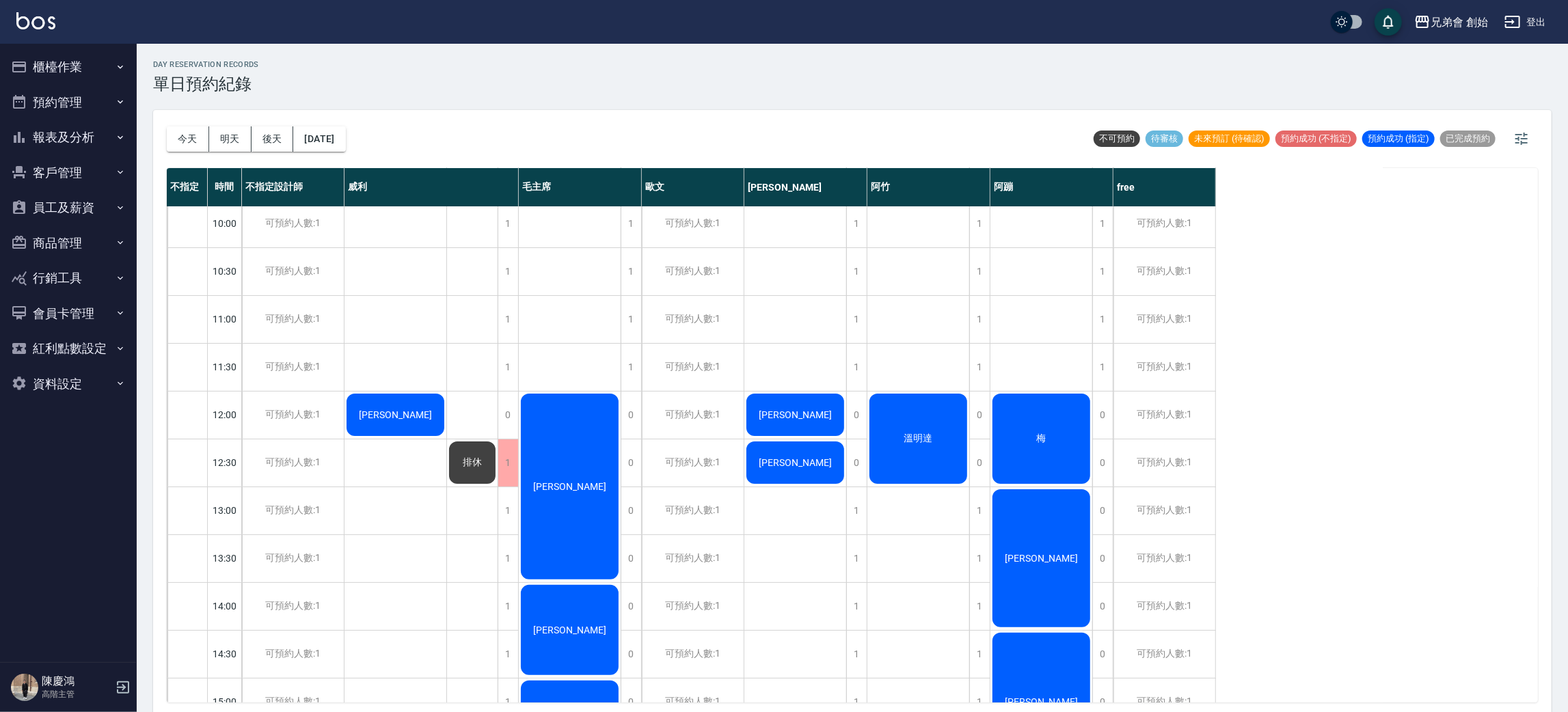
click at [1026, 419] on div "梅" at bounding box center [1042, 439] width 102 height 94
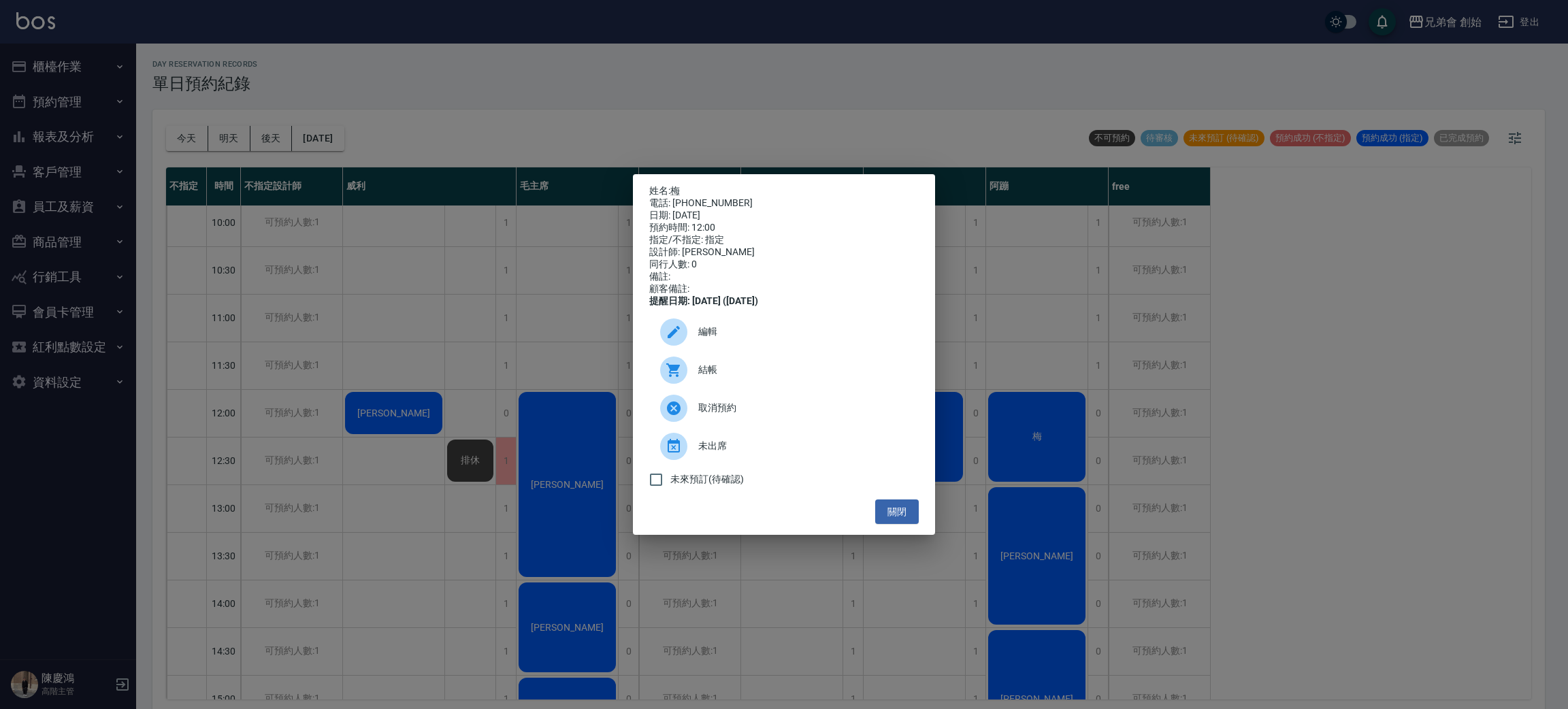
click at [675, 185] on p "姓名: 梅" at bounding box center [784, 191] width 269 height 12
click at [675, 185] on link "梅" at bounding box center [676, 190] width 10 height 10
click at [575, 122] on div "姓名: 梅 電話: 0978182508 日期: 2025/10/15 預約時間: 12:00 指定/不指定: 指定 設計師: 阿蹦 同行人數: 0 備註: …" at bounding box center [784, 354] width 1568 height 709
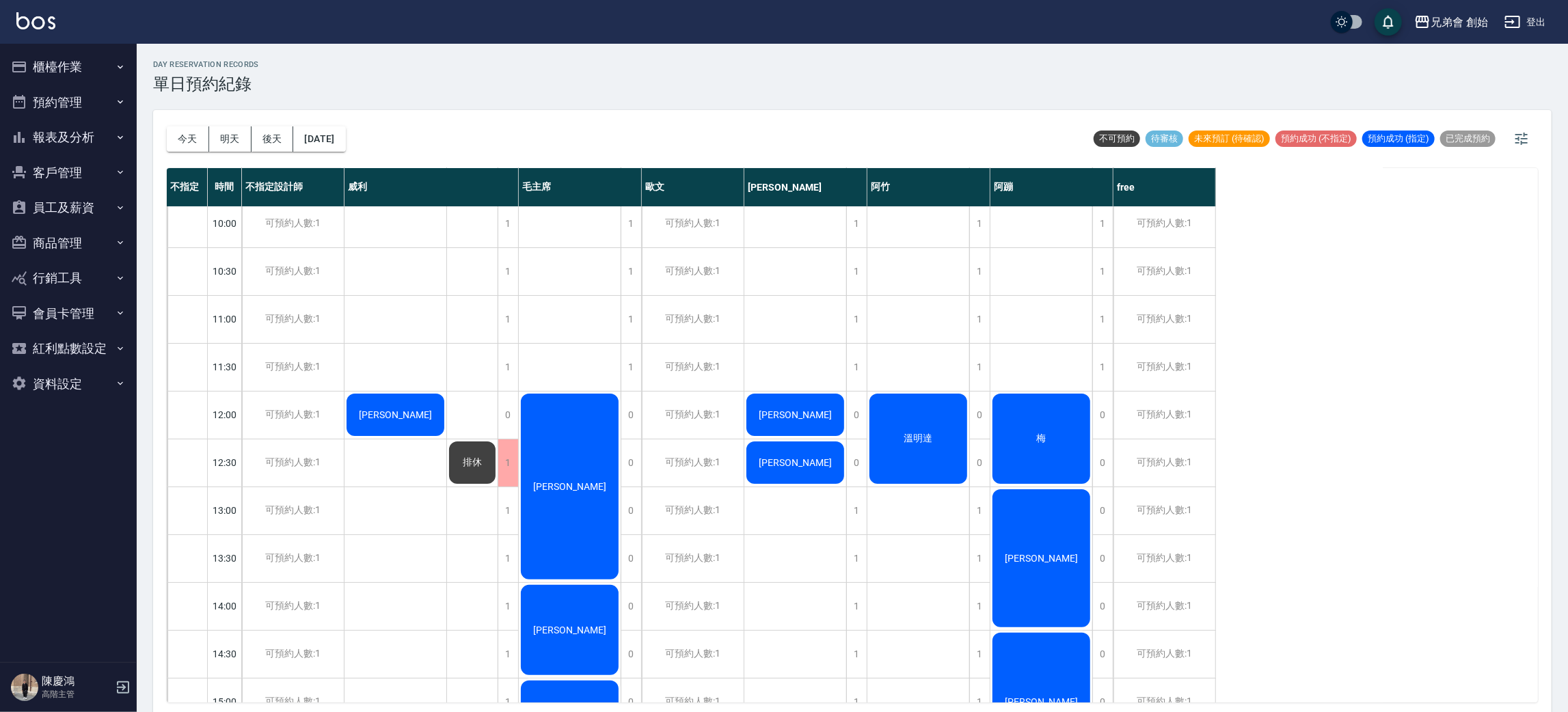
click at [1056, 412] on div "梅" at bounding box center [1042, 439] width 102 height 94
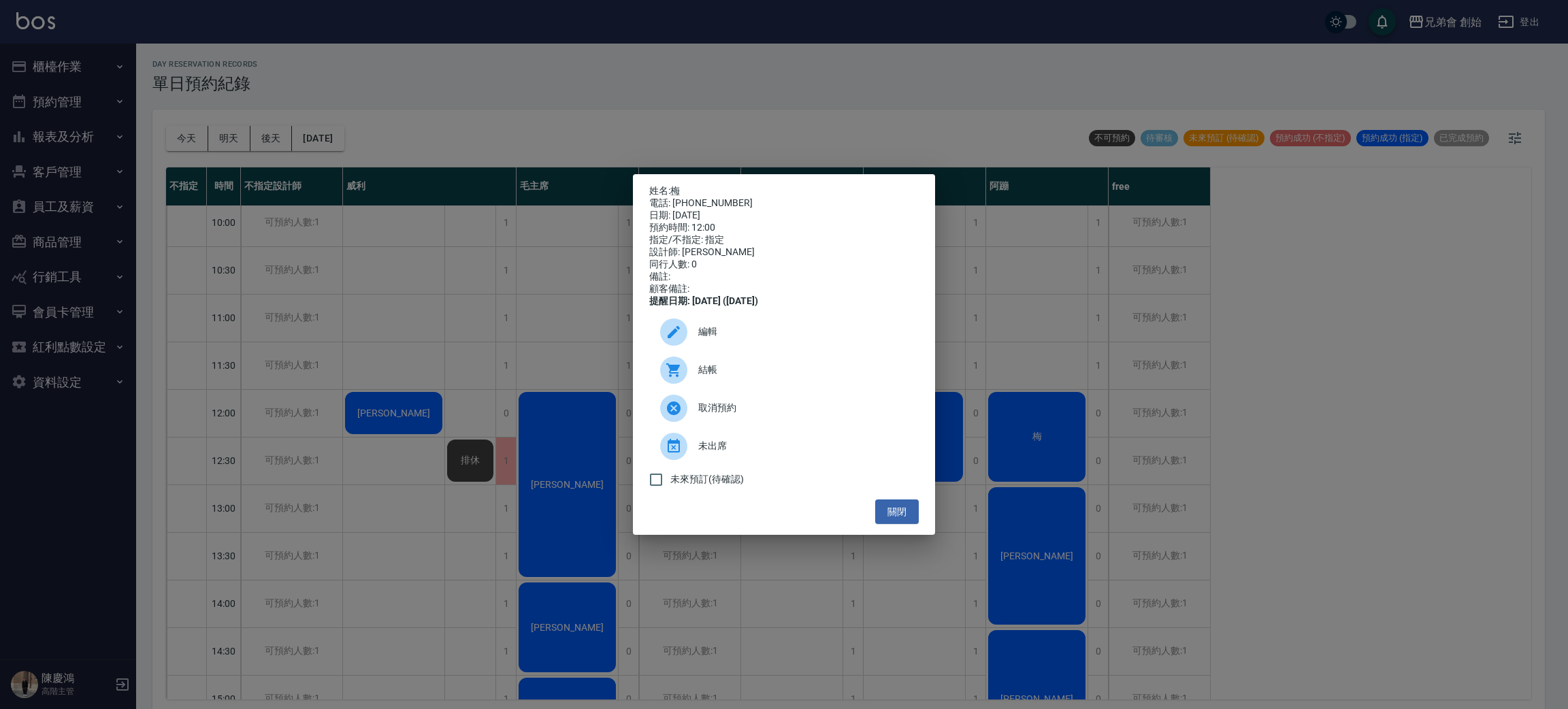
click at [725, 335] on span "編輯" at bounding box center [804, 331] width 210 height 14
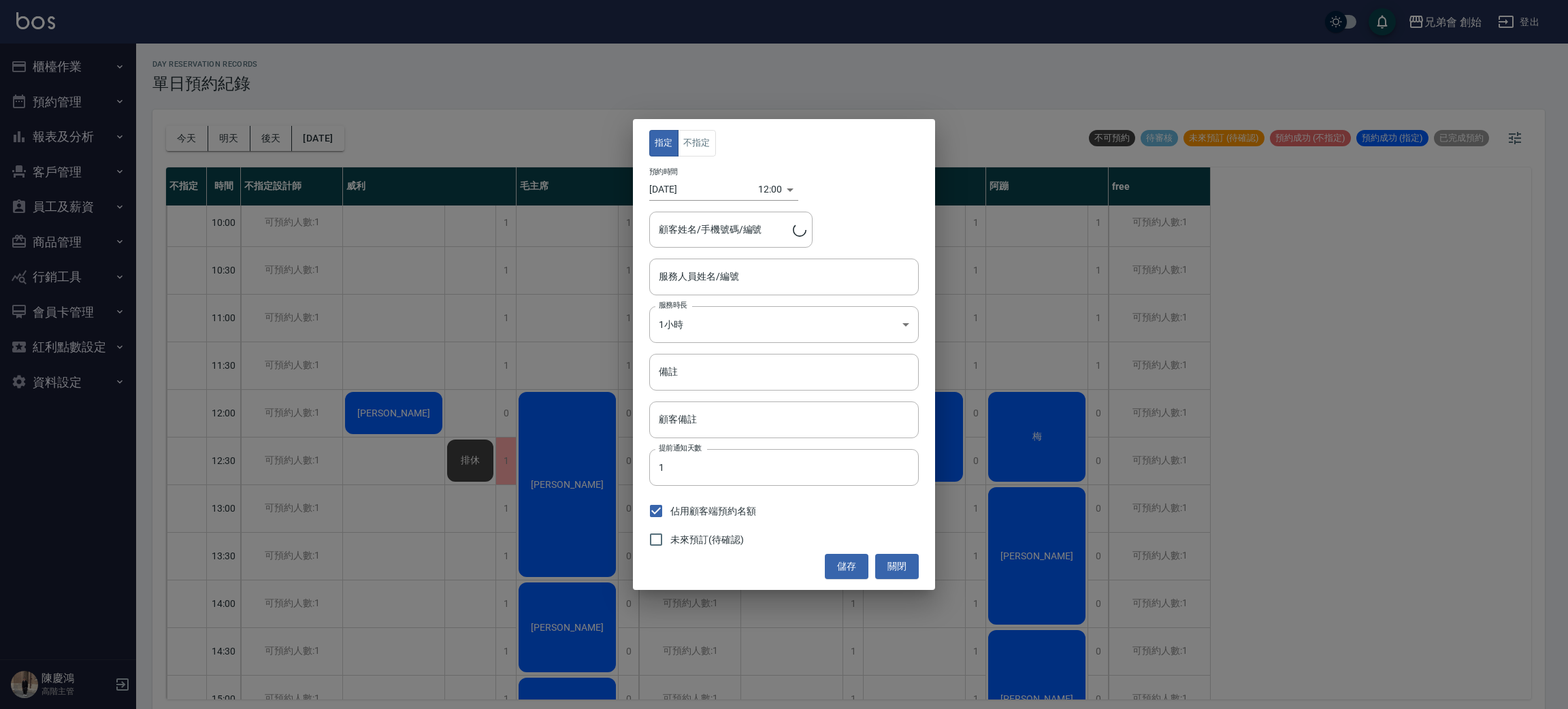
type input "阿蹦(無代號)"
type input "梅/0978182508"
click at [399, 536] on div "指定 不指定 預約時間 2025/10/15 12:00 1760500800000 顧客姓名/手機號碼/編號 梅/0978182508 顧客姓名/手機號碼/…" at bounding box center [784, 354] width 1568 height 709
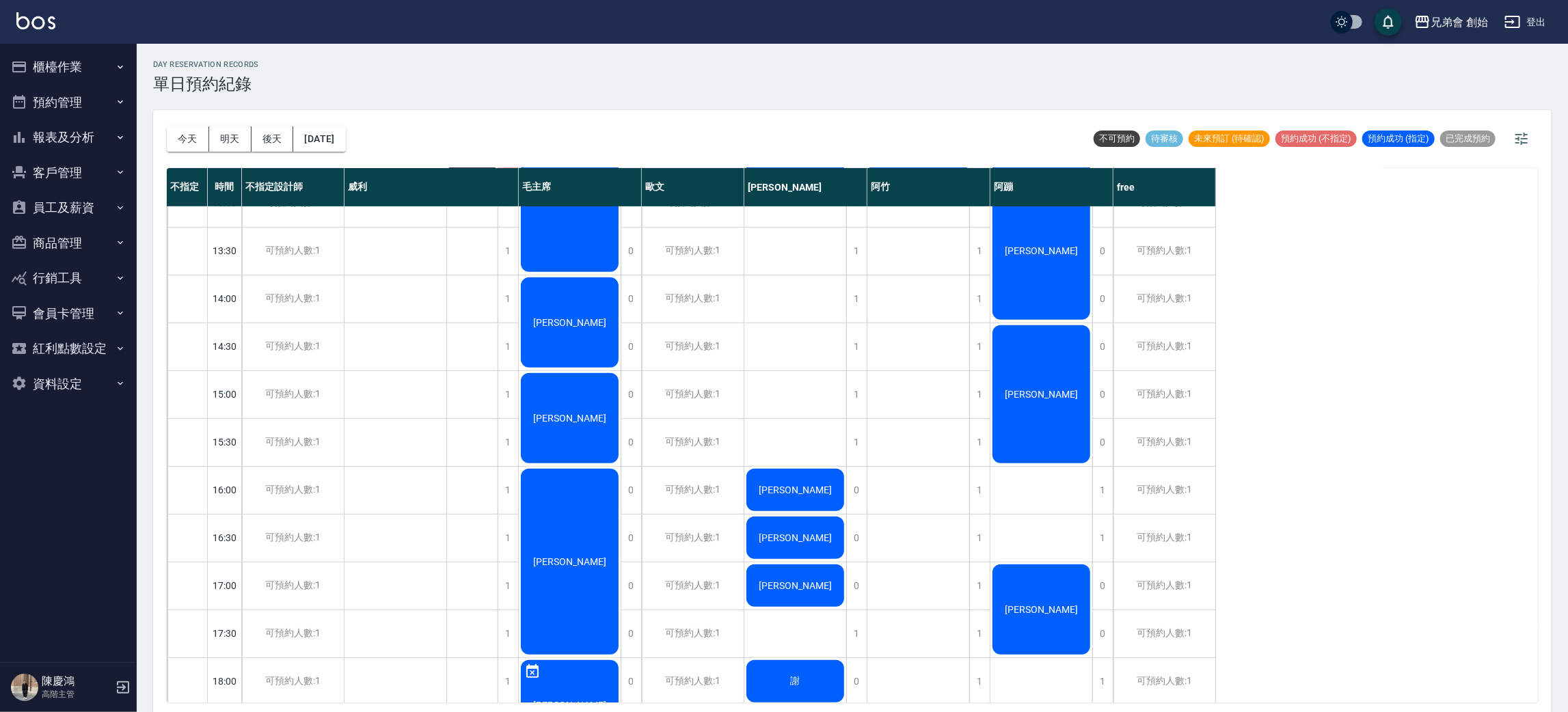
scroll to position [820, 0]
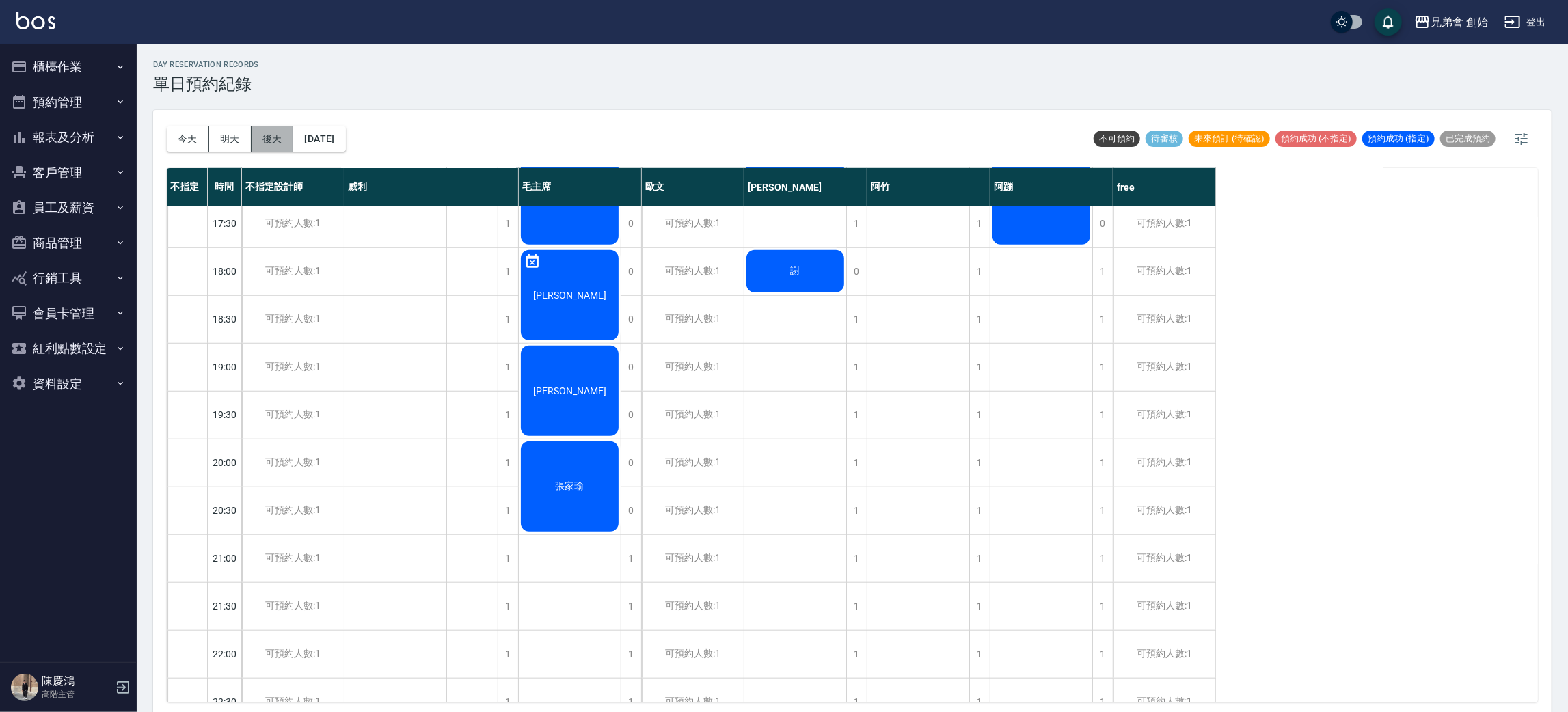
click at [260, 132] on button "後天" at bounding box center [272, 139] width 42 height 25
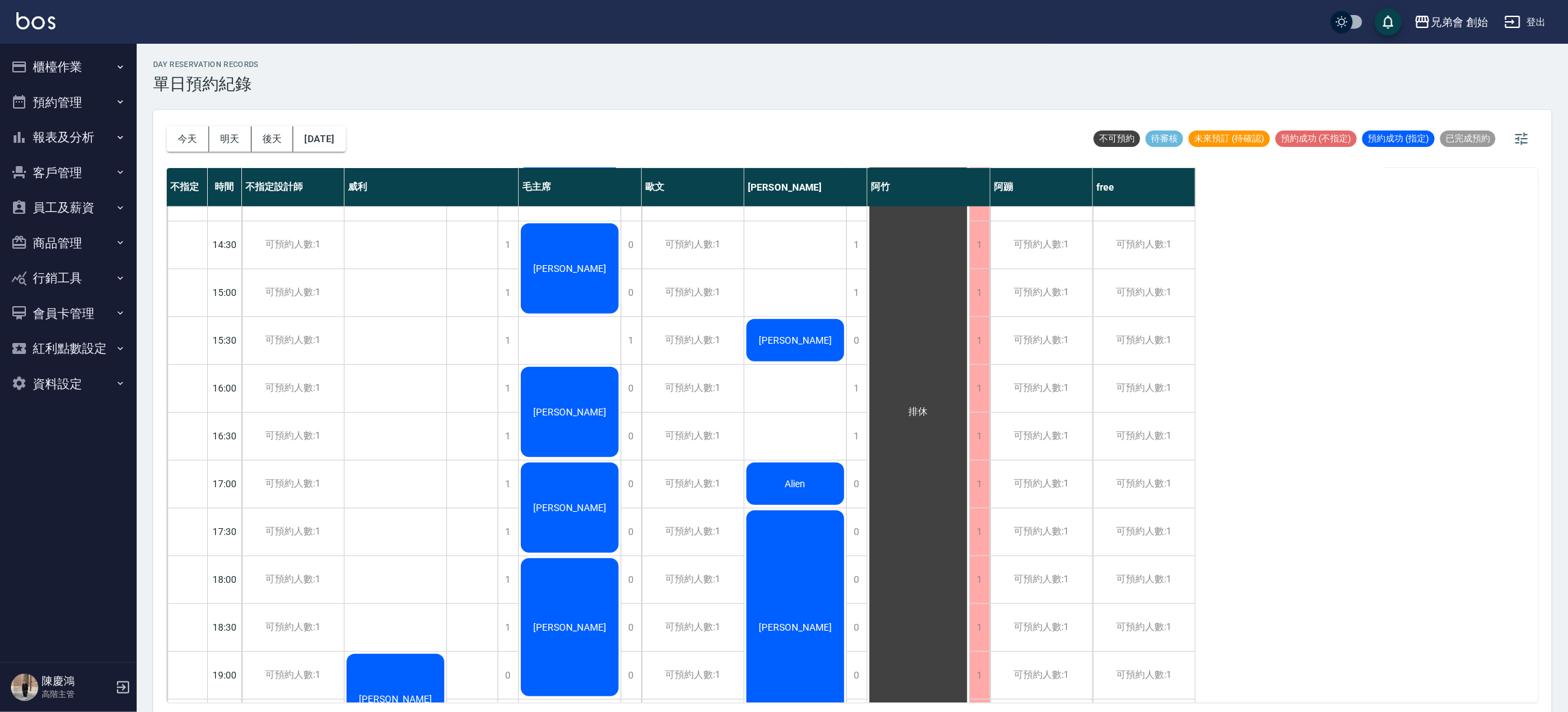
scroll to position [205, 0]
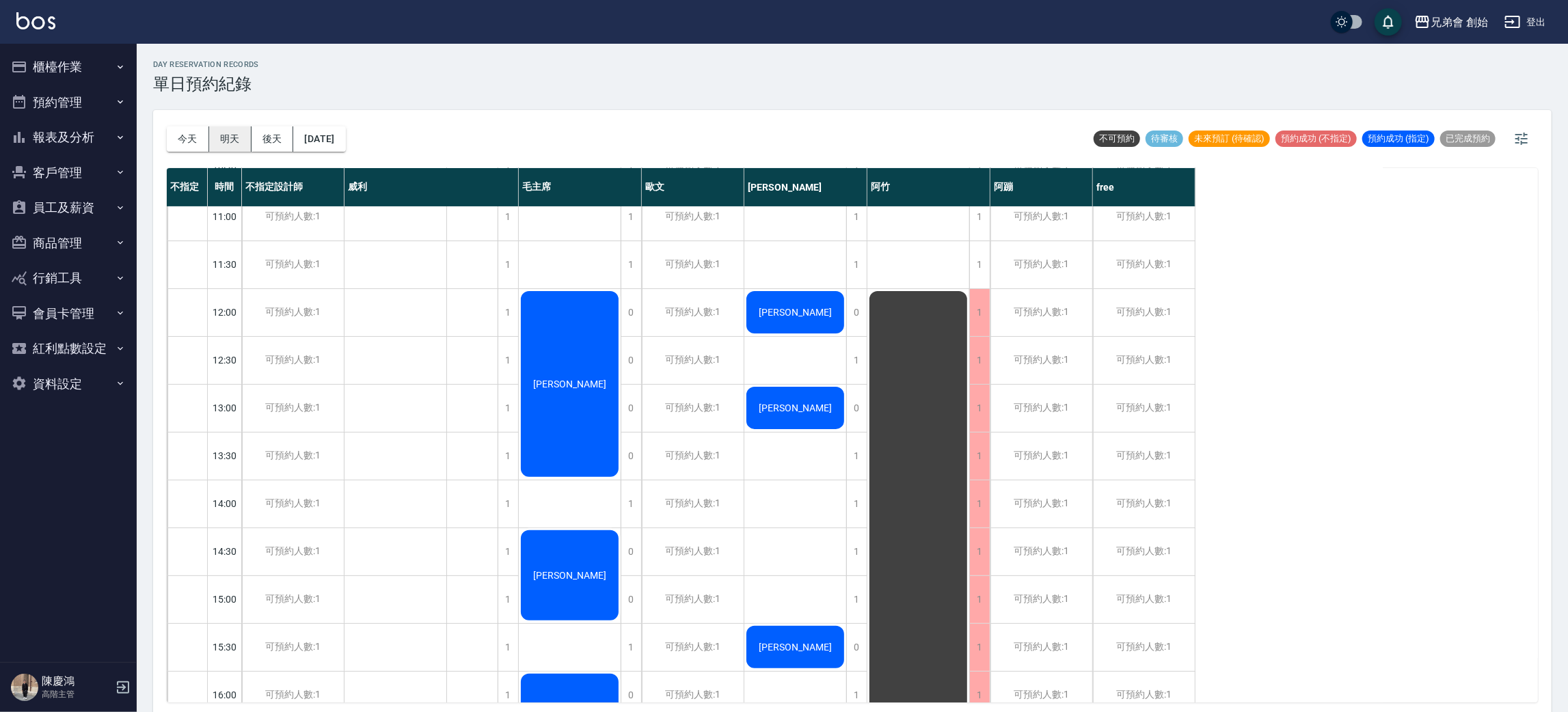
click at [231, 147] on button "明天" at bounding box center [230, 139] width 42 height 25
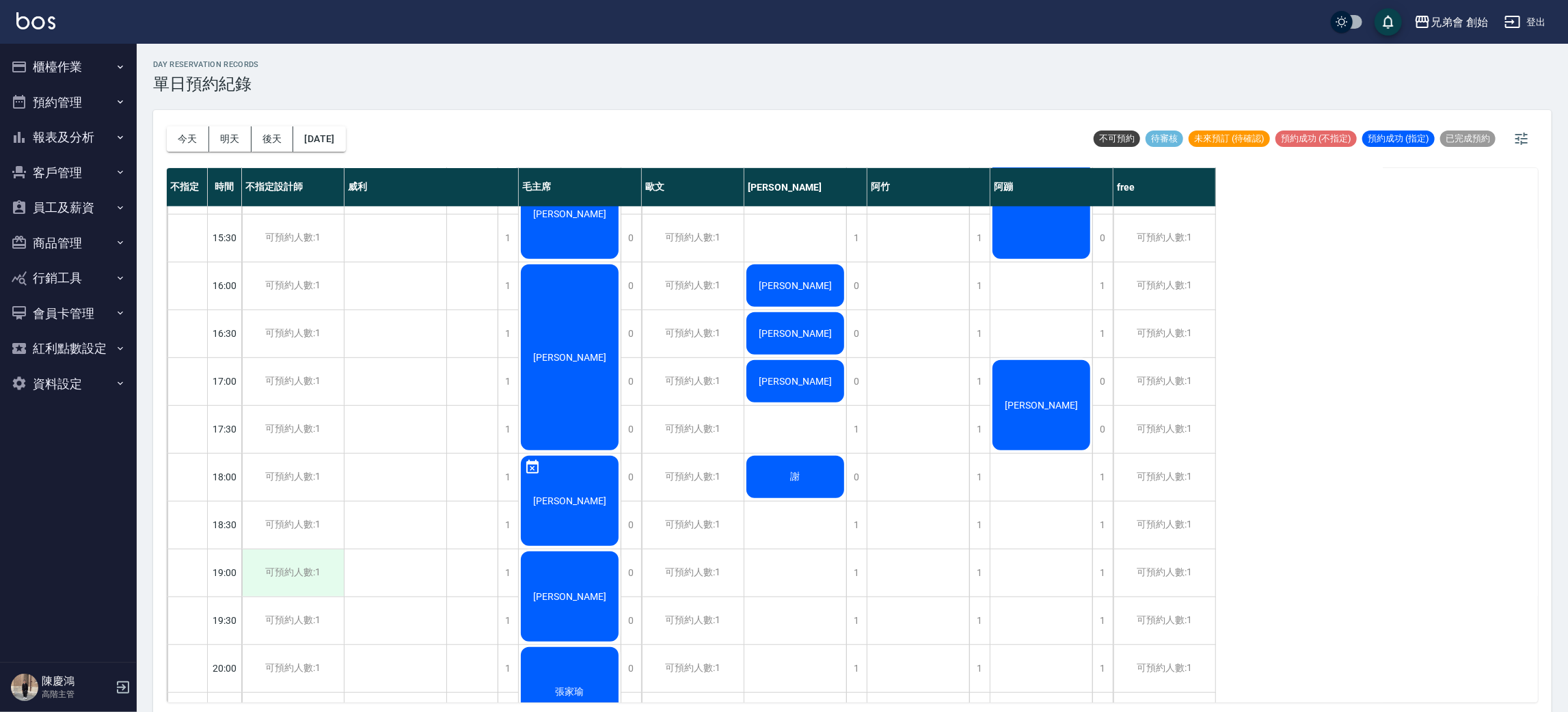
scroll to position [907, 0]
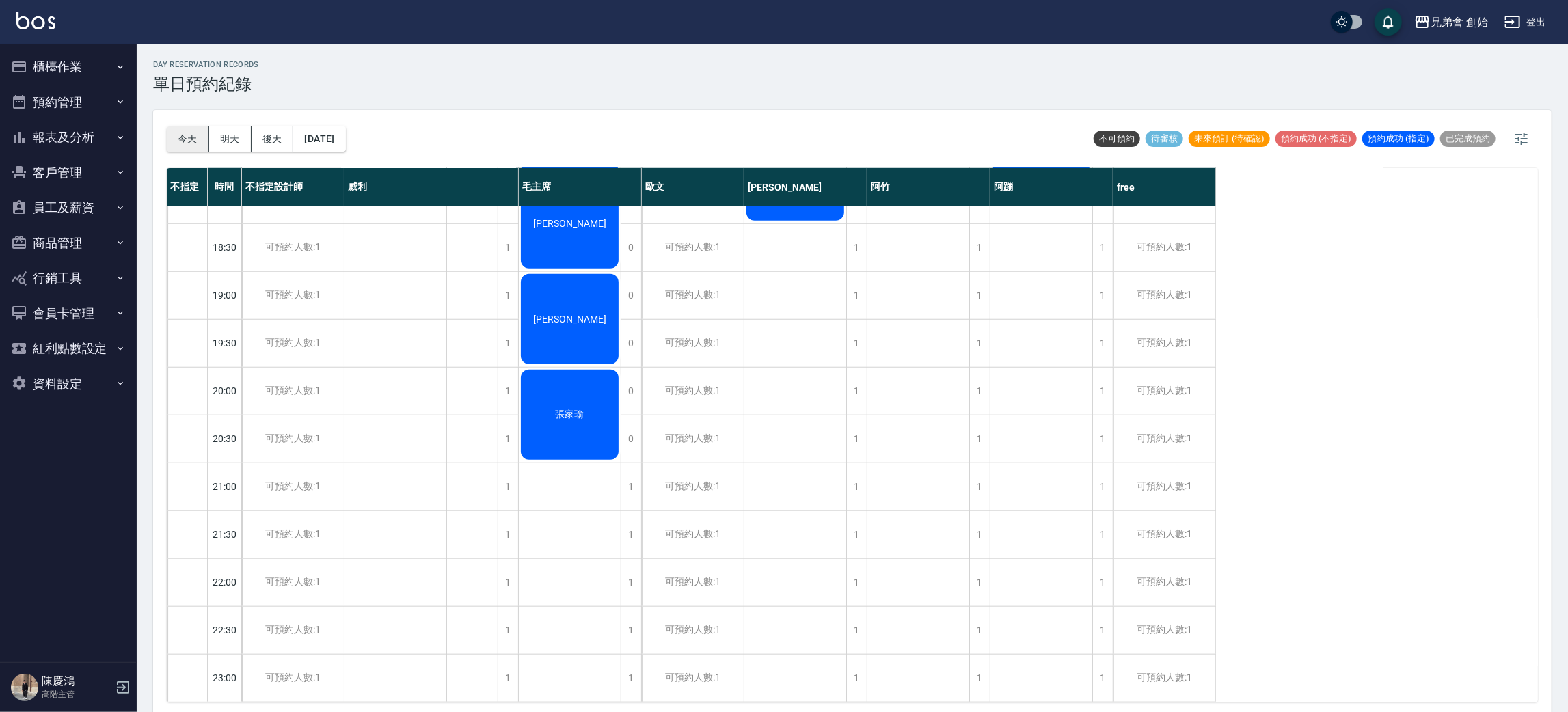
click at [187, 146] on button "今天" at bounding box center [188, 139] width 42 height 25
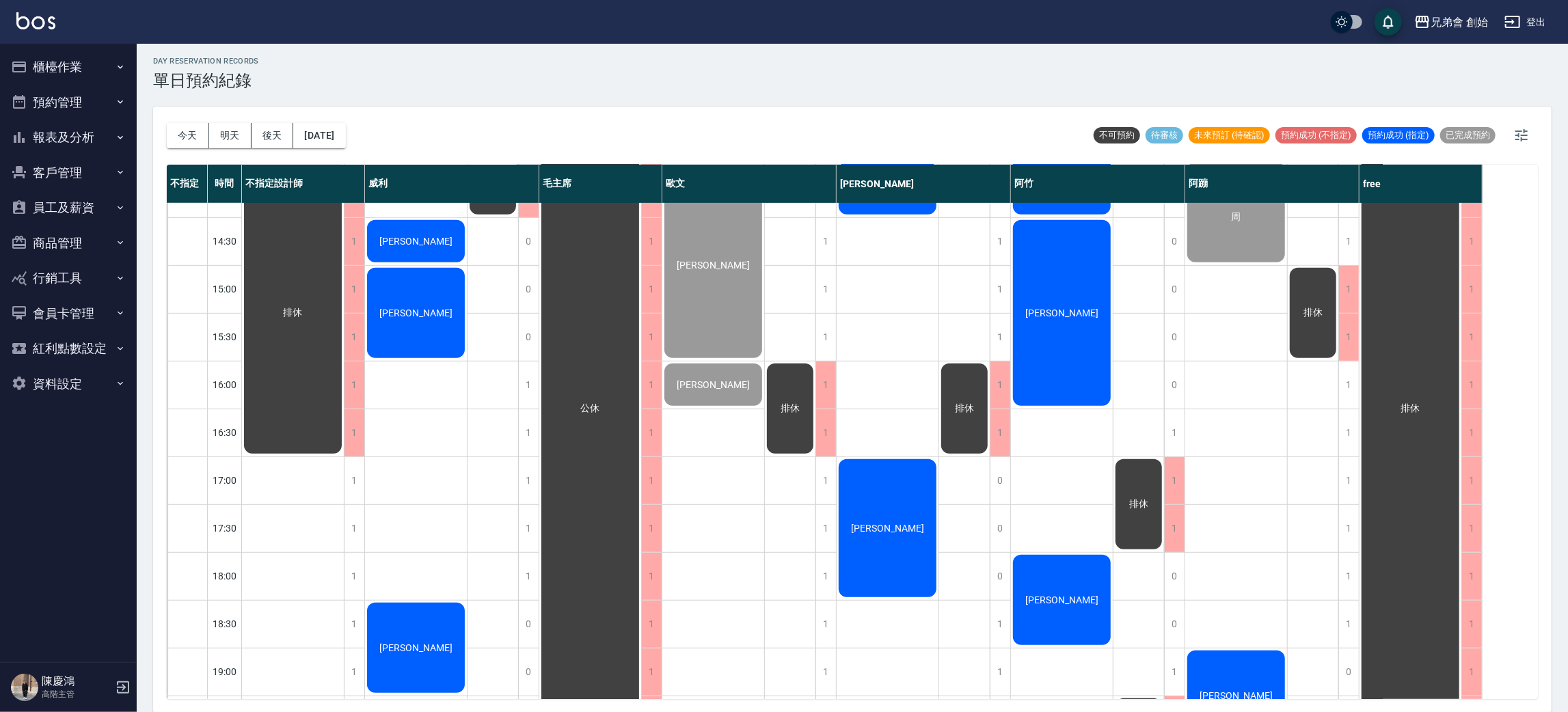
scroll to position [907, 0]
